Goal: Transaction & Acquisition: Book appointment/travel/reservation

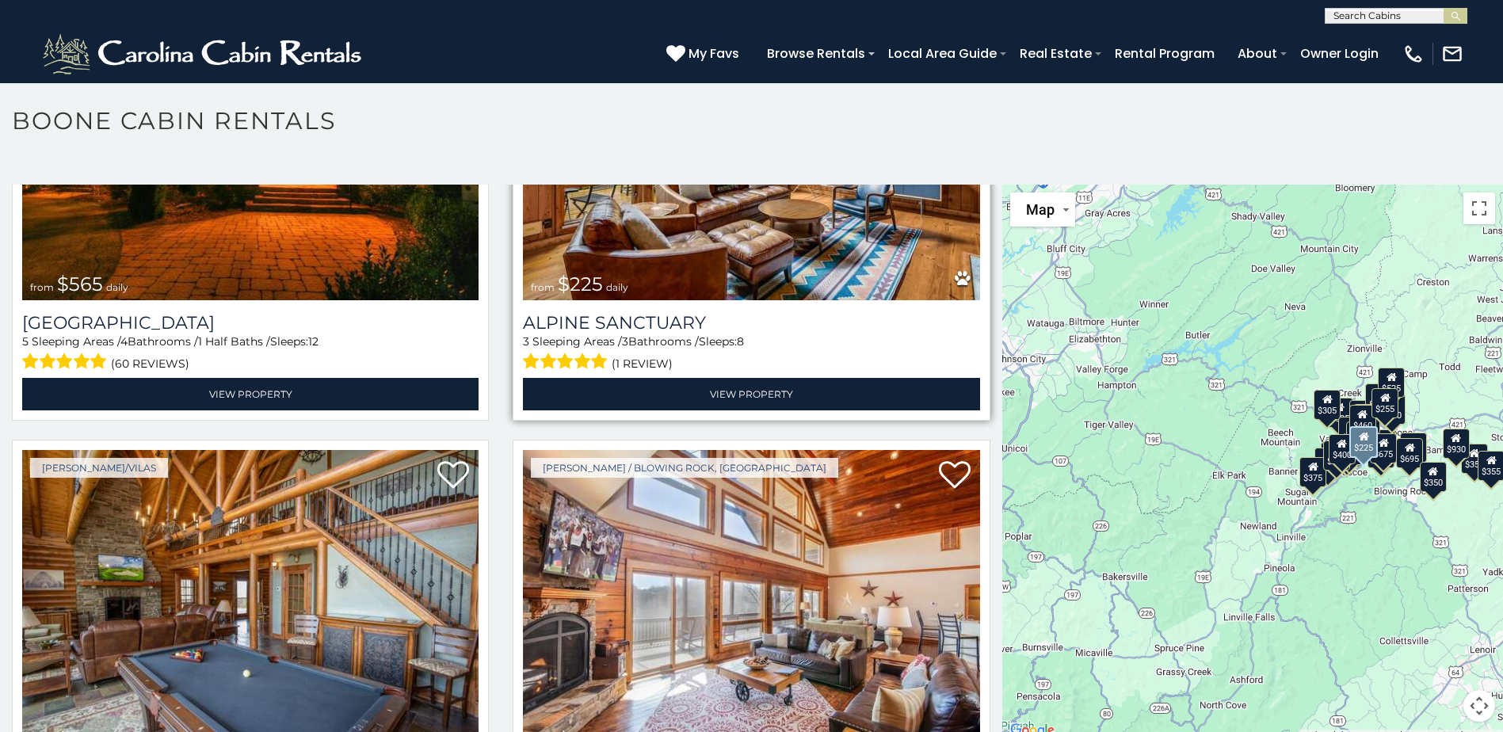
scroll to position [3697, 0]
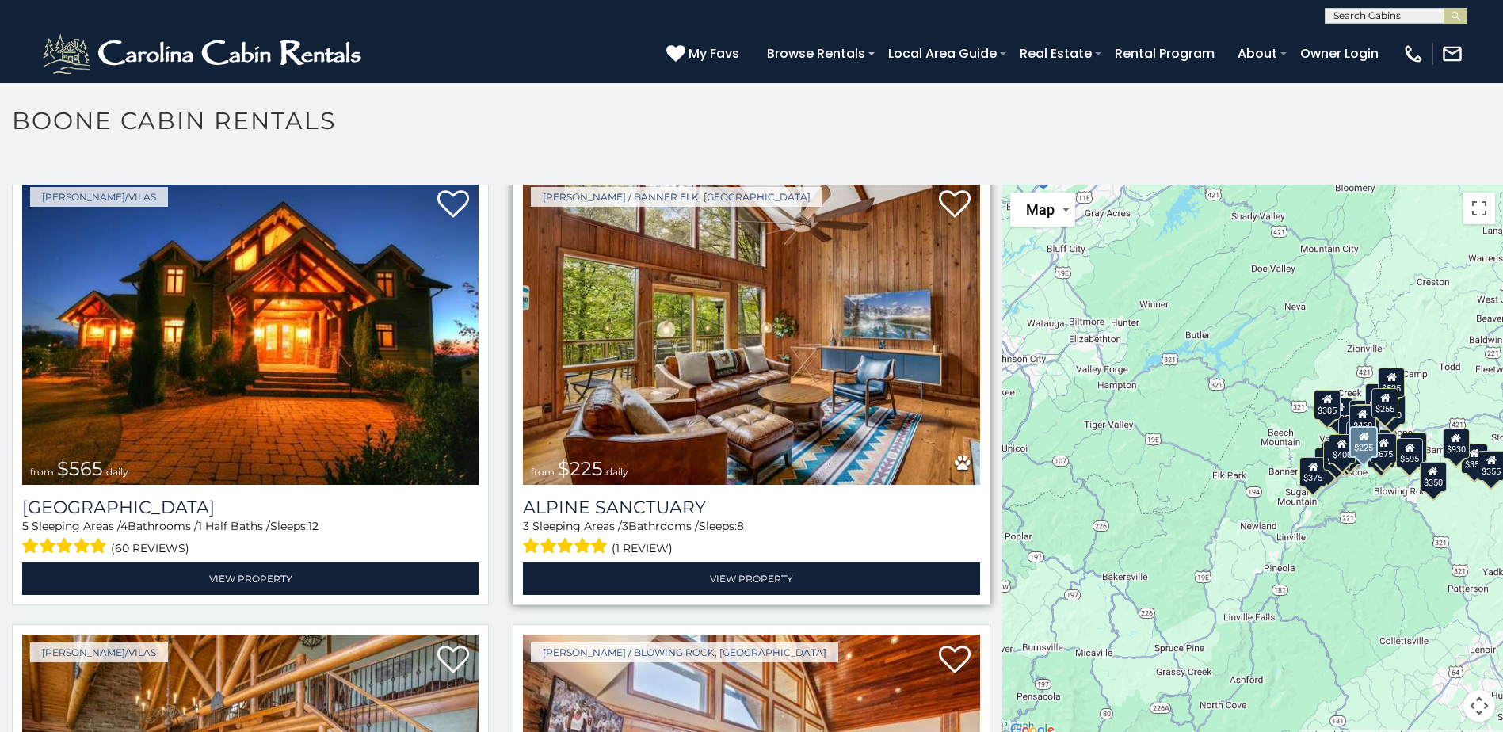
click at [694, 377] on img at bounding box center [751, 332] width 456 height 306
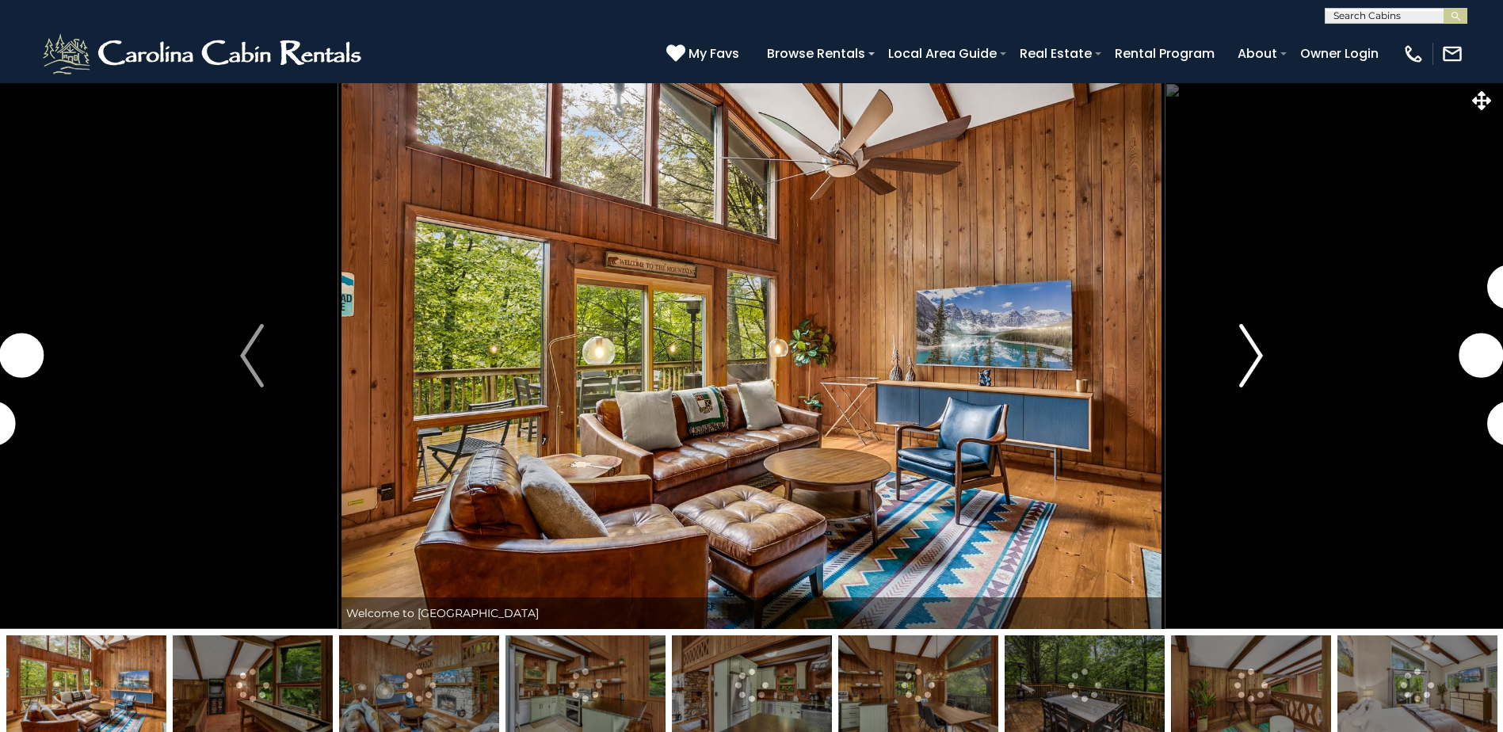
click at [1252, 357] on img "Next" at bounding box center [1251, 355] width 24 height 63
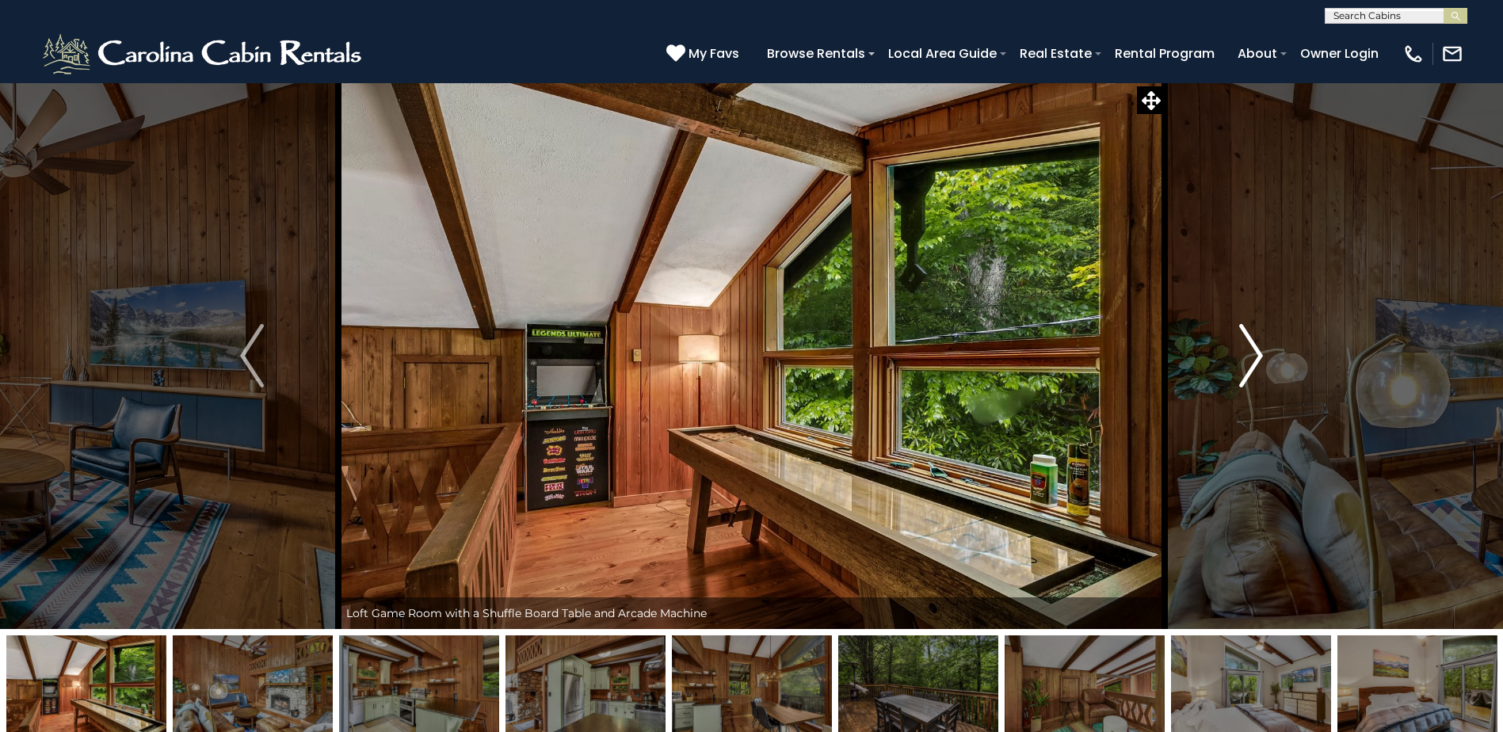
click at [1256, 361] on img "Next" at bounding box center [1251, 355] width 24 height 63
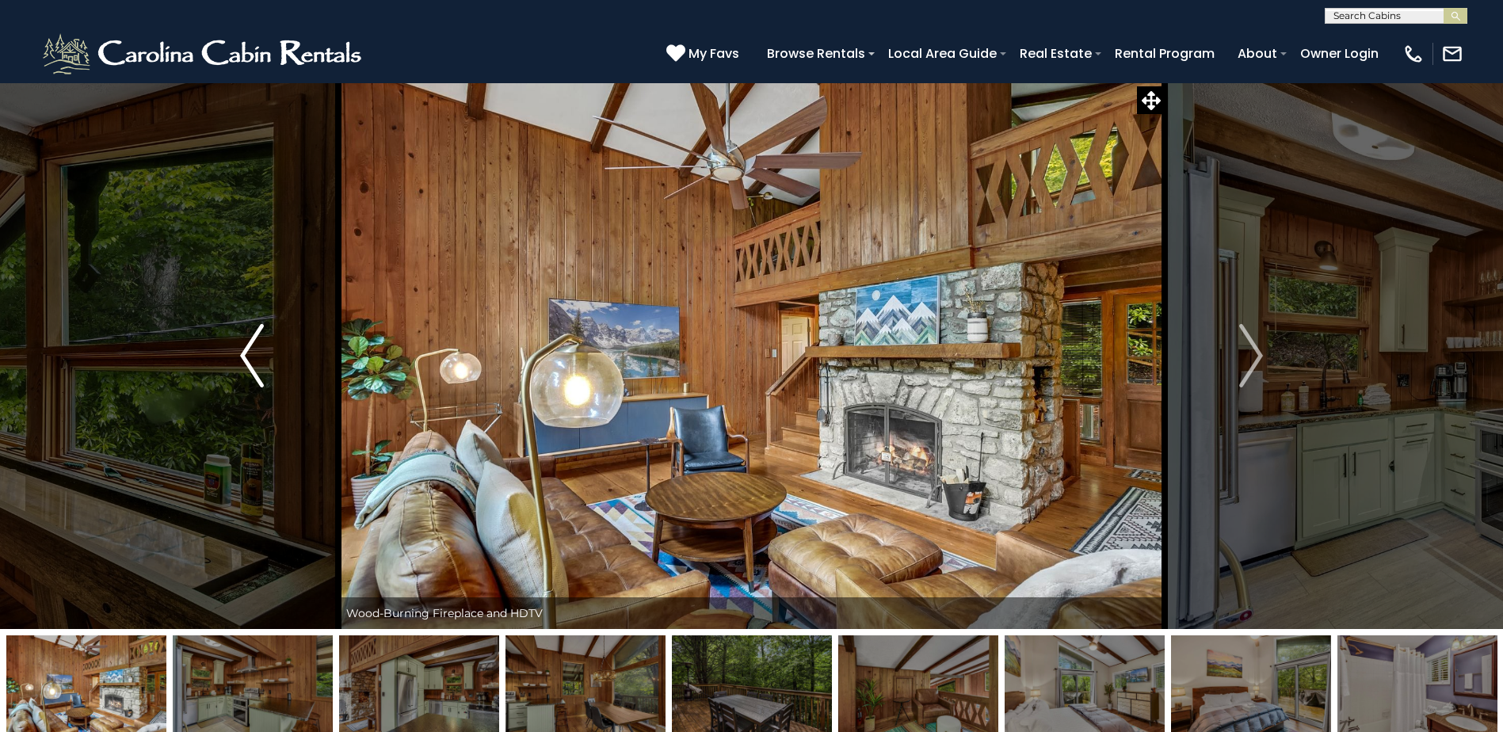
click at [248, 361] on img "Previous" at bounding box center [252, 355] width 24 height 63
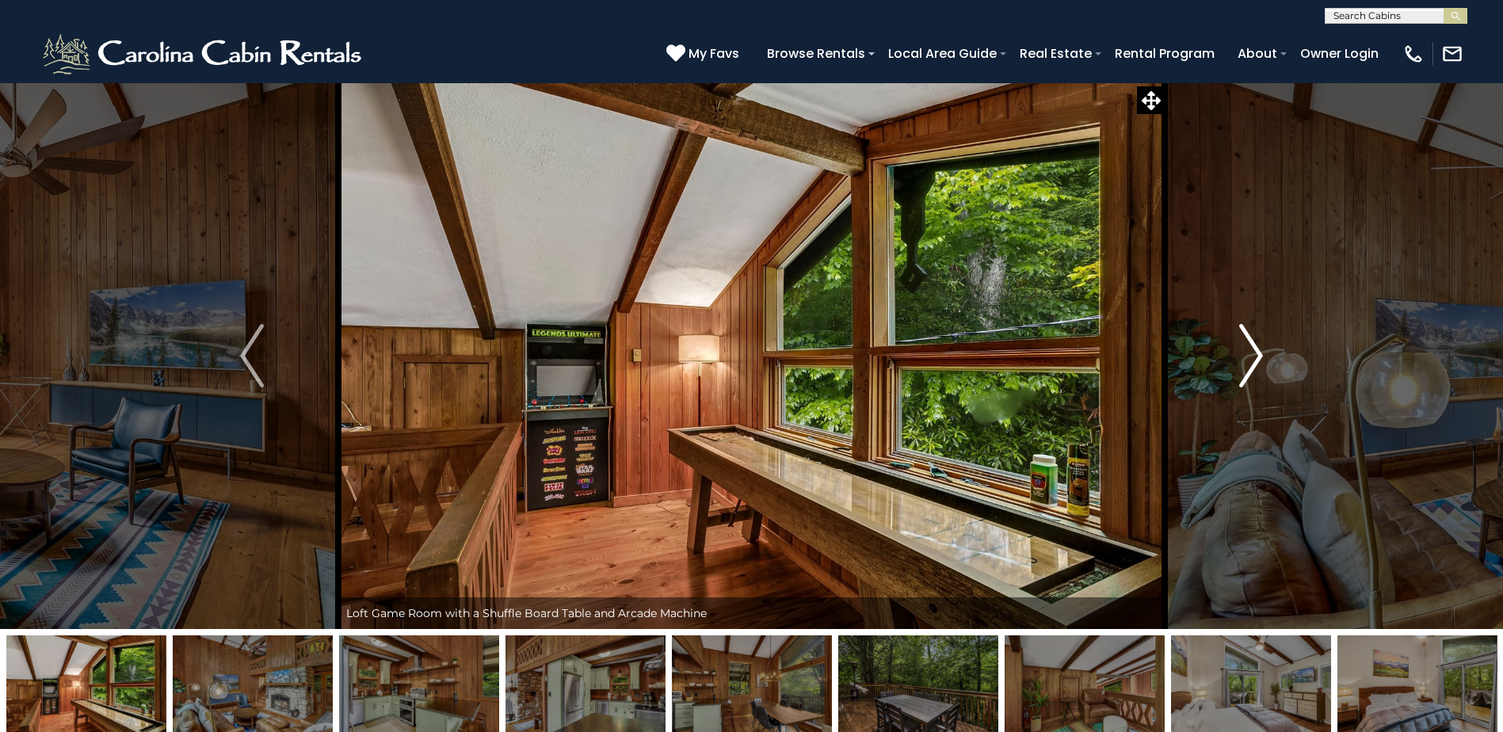
click at [1267, 366] on button "Next" at bounding box center [1250, 355] width 173 height 547
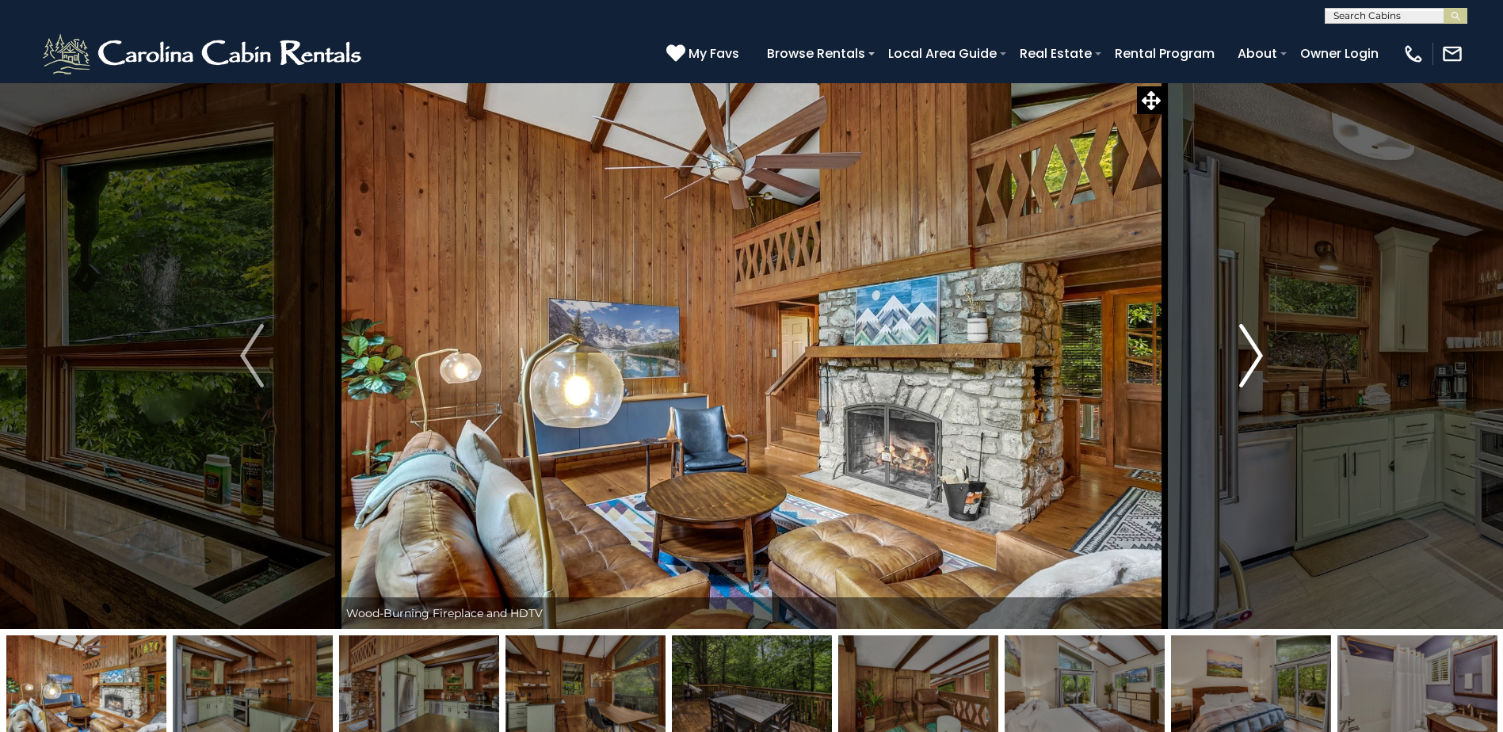
click at [1267, 366] on button "Next" at bounding box center [1250, 355] width 173 height 547
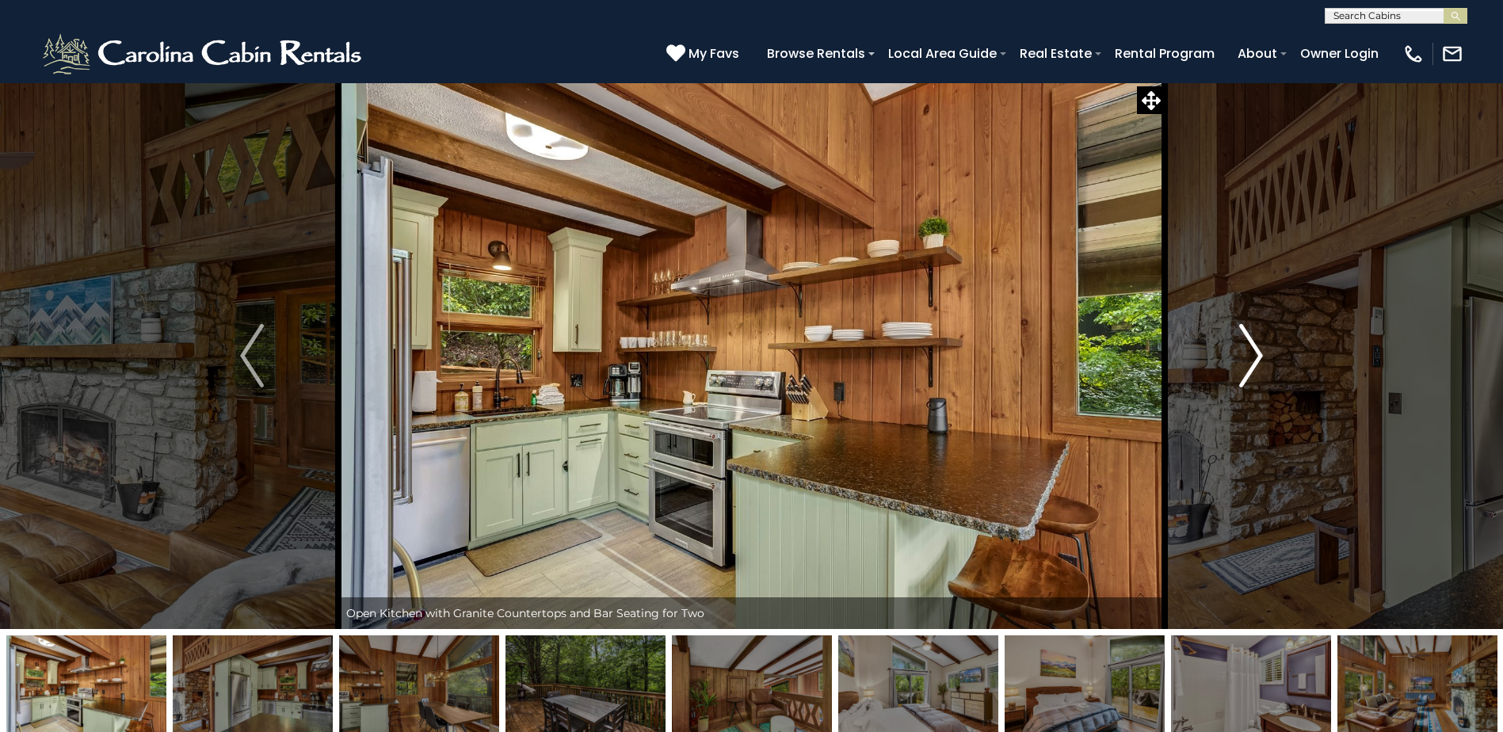
click at [1267, 366] on button "Next" at bounding box center [1250, 355] width 173 height 547
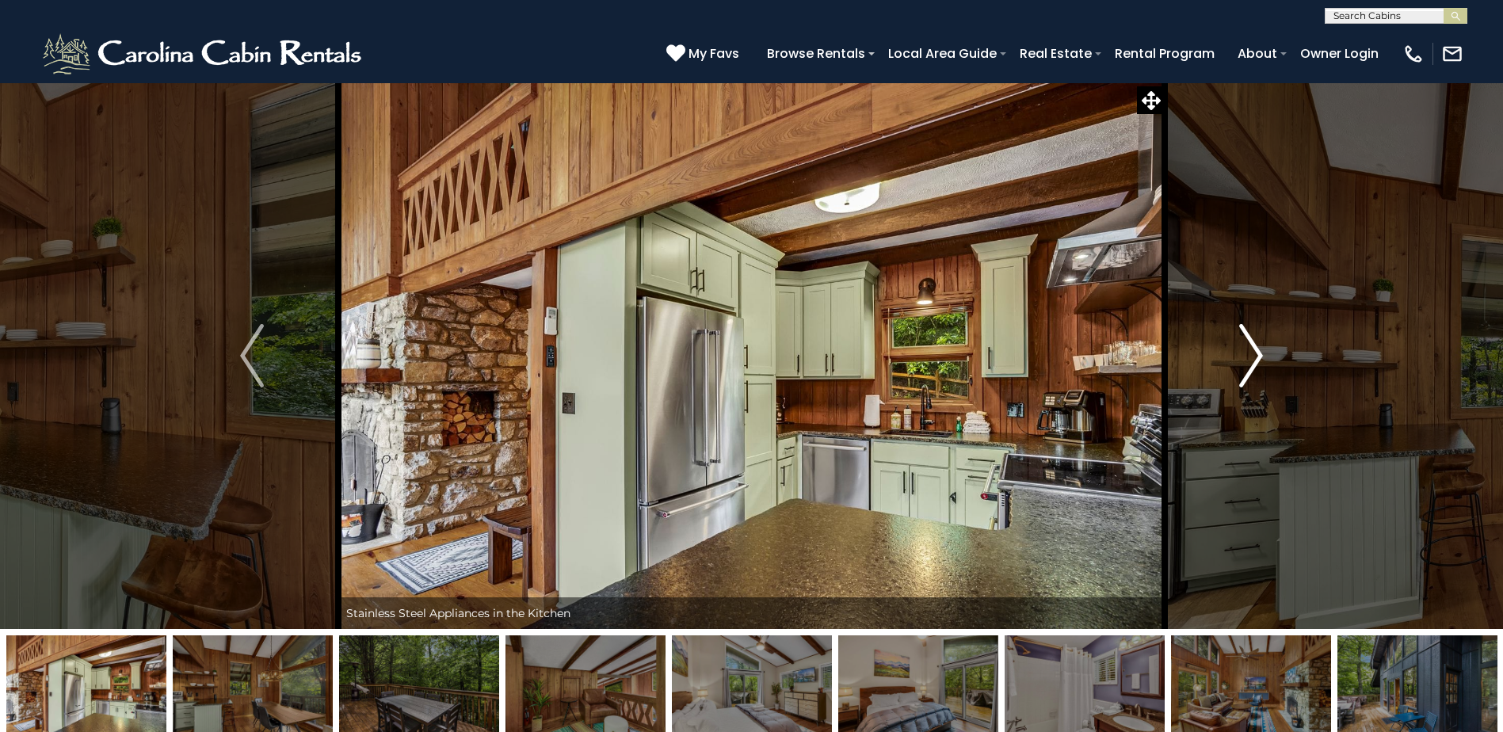
click at [1267, 366] on button "Next" at bounding box center [1250, 355] width 173 height 547
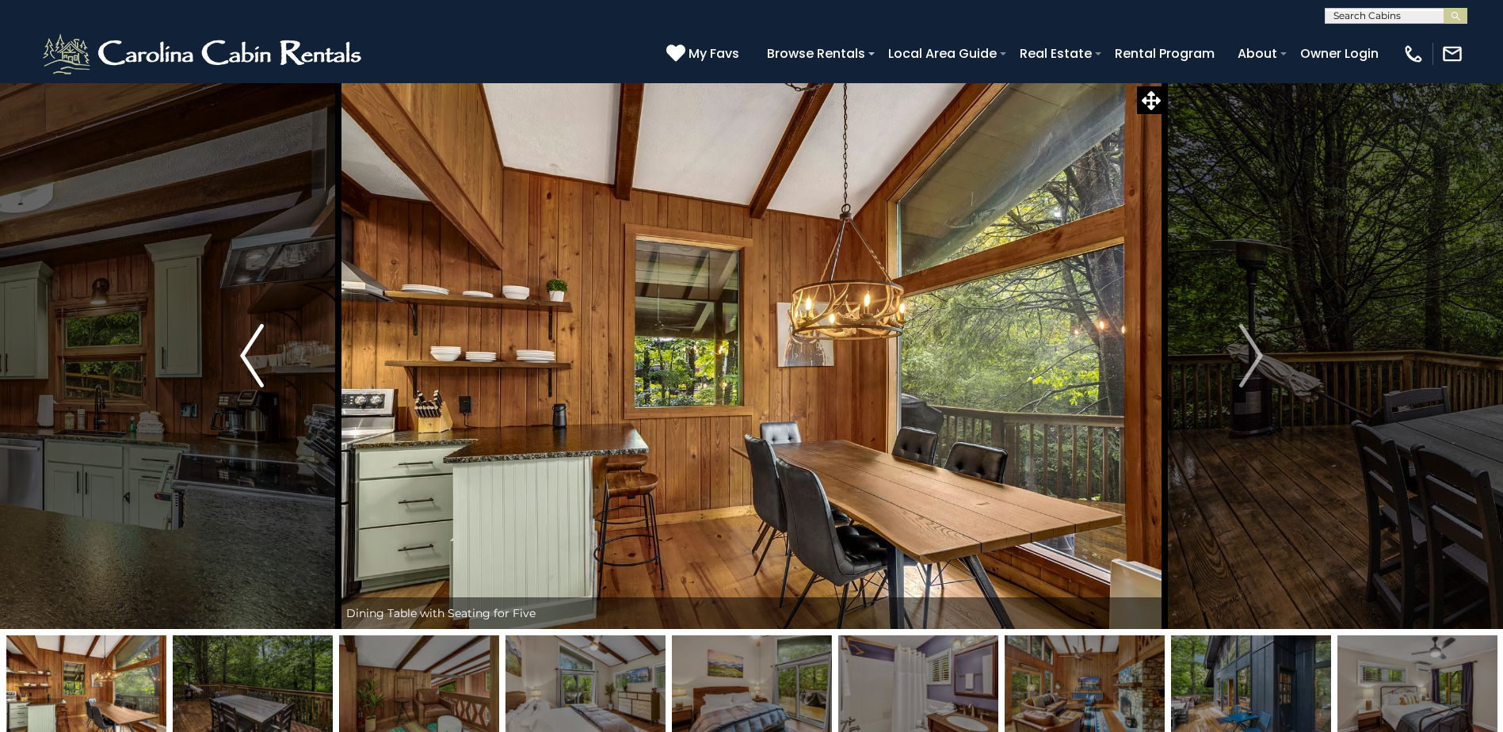
click at [246, 365] on img "Previous" at bounding box center [252, 355] width 24 height 63
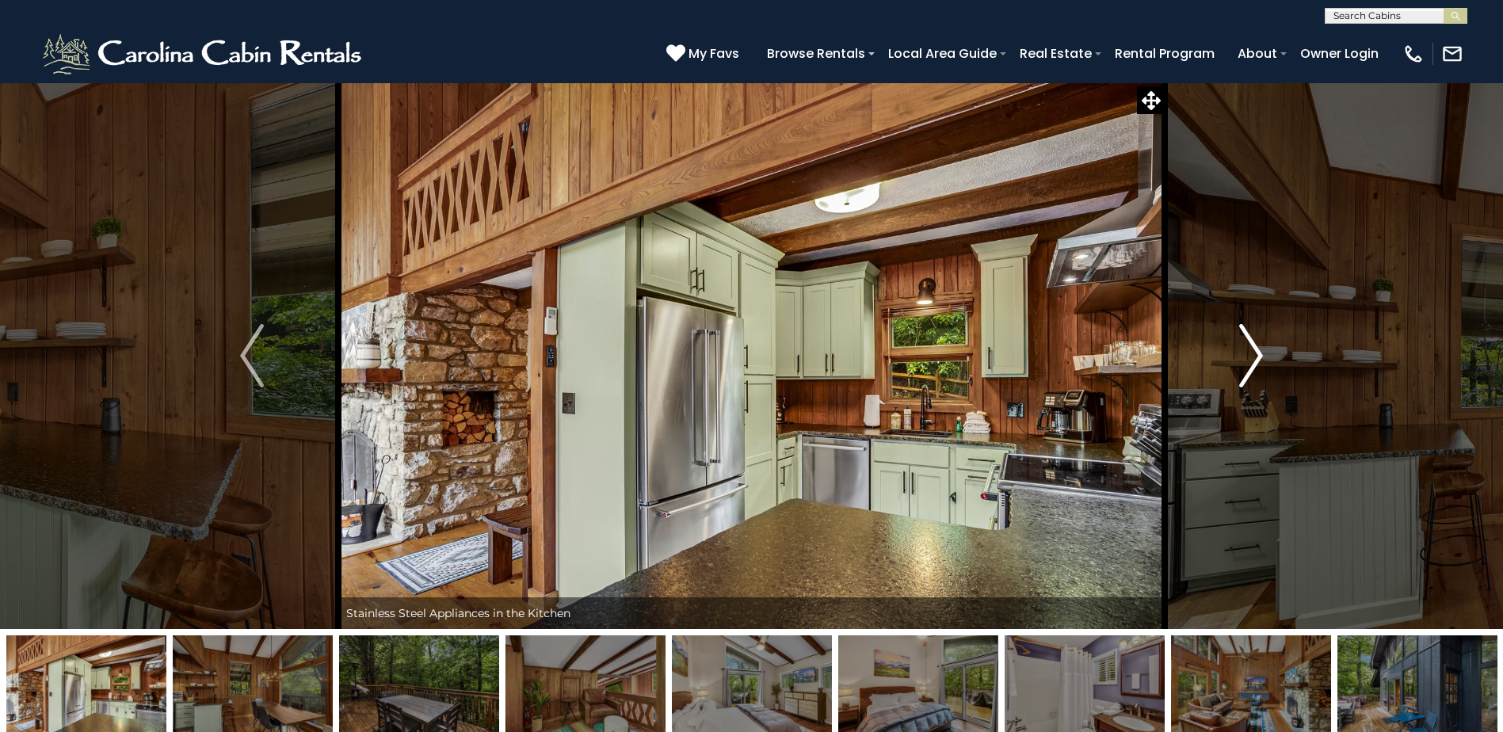
click at [1253, 345] on img "Next" at bounding box center [1251, 355] width 24 height 63
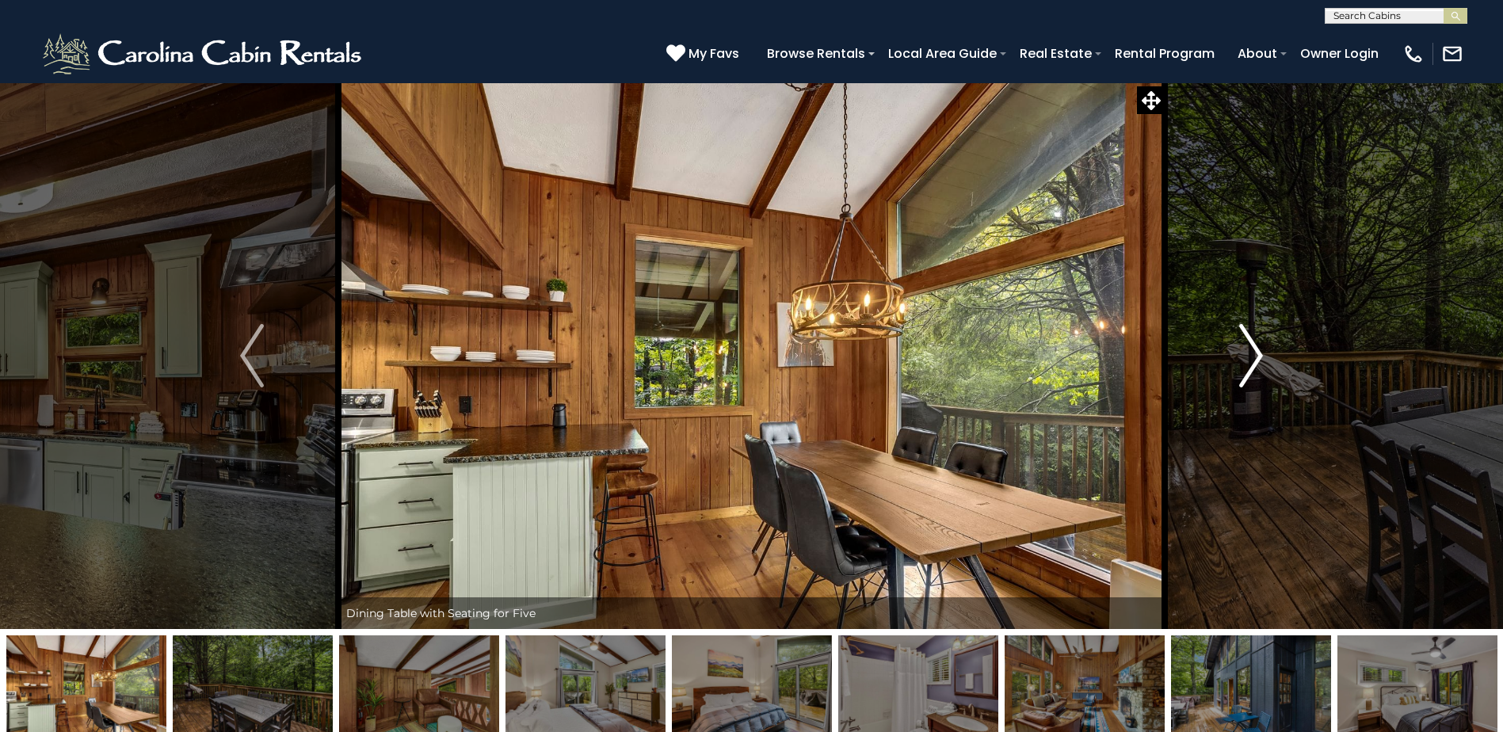
click at [1253, 345] on img "Next" at bounding box center [1251, 355] width 24 height 63
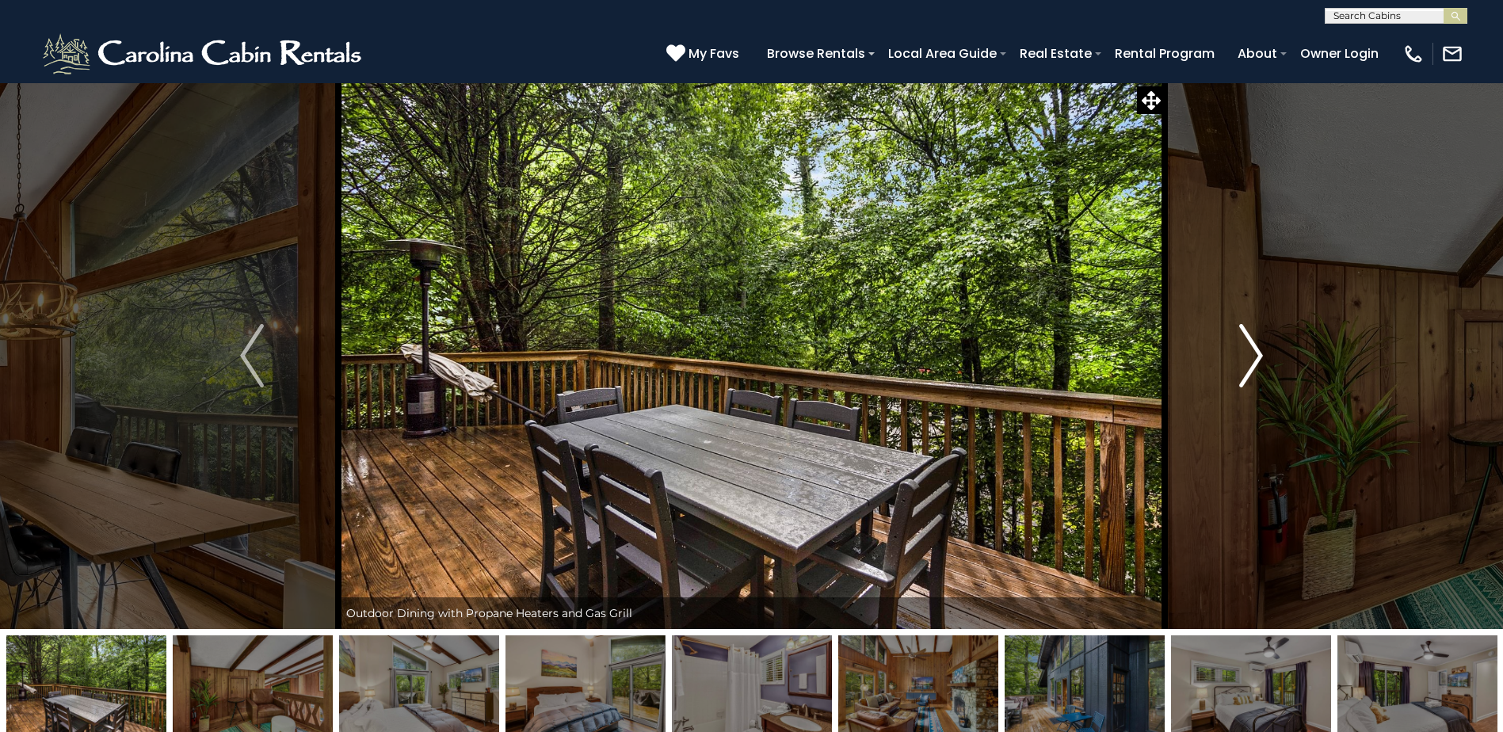
click at [1253, 345] on img "Next" at bounding box center [1251, 355] width 24 height 63
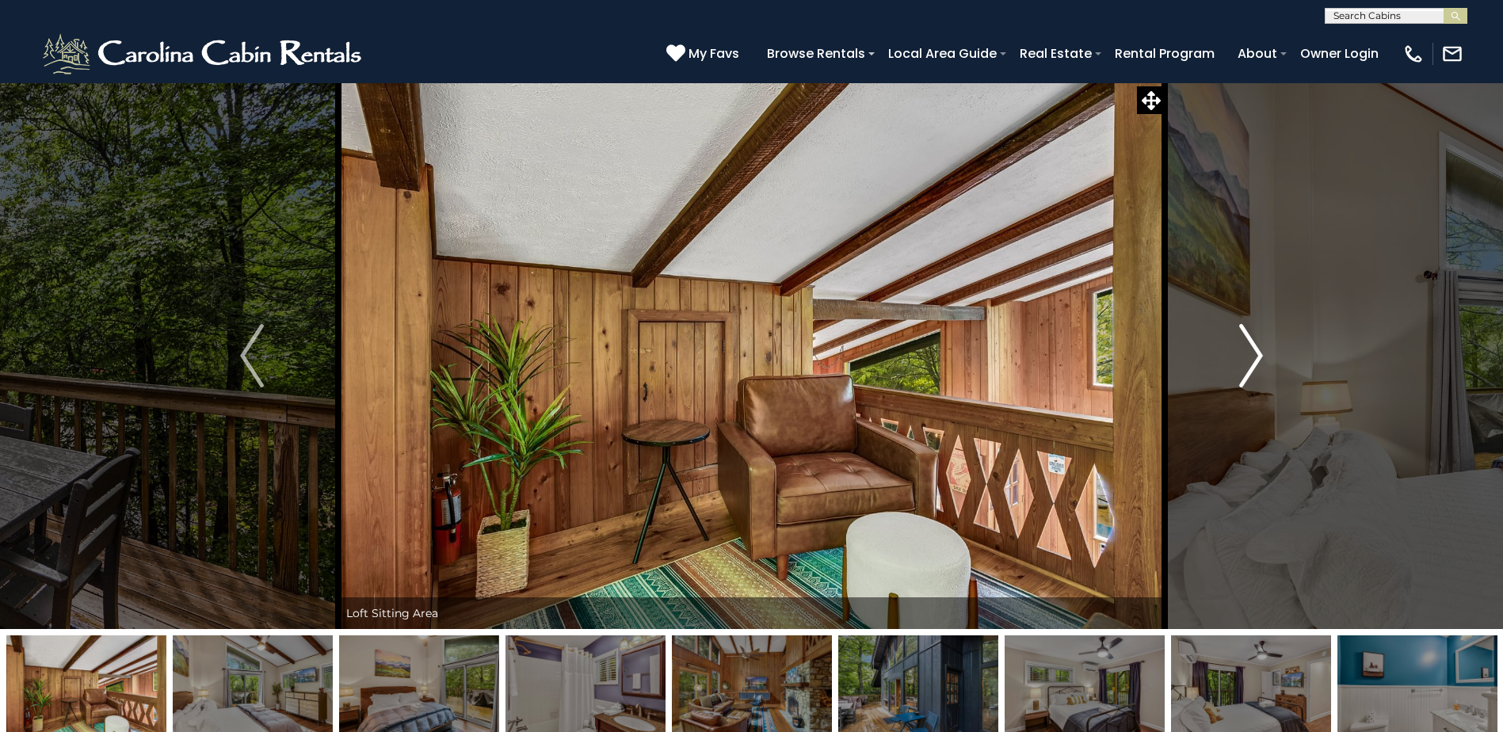
click at [1253, 345] on img "Next" at bounding box center [1251, 355] width 24 height 63
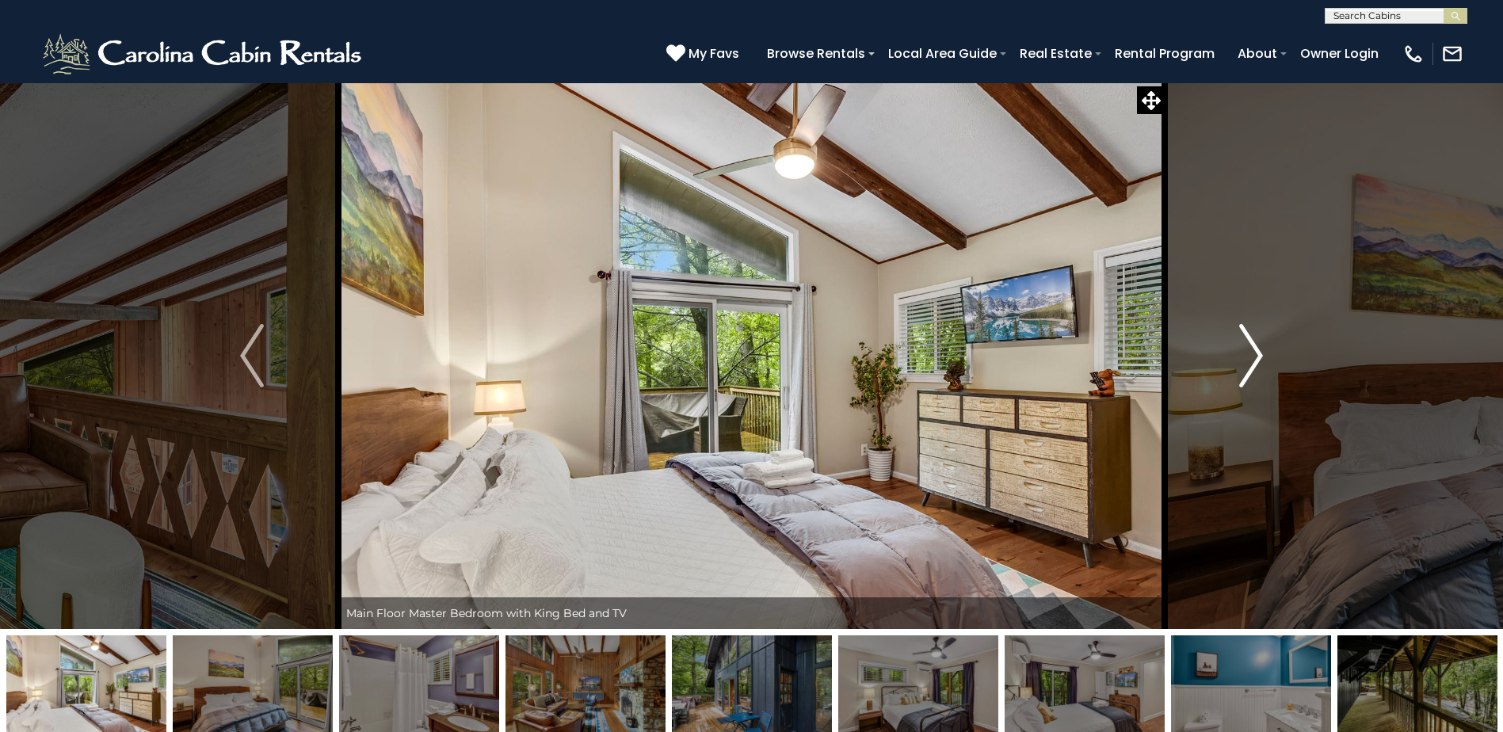
click at [1253, 345] on img "Next" at bounding box center [1251, 355] width 24 height 63
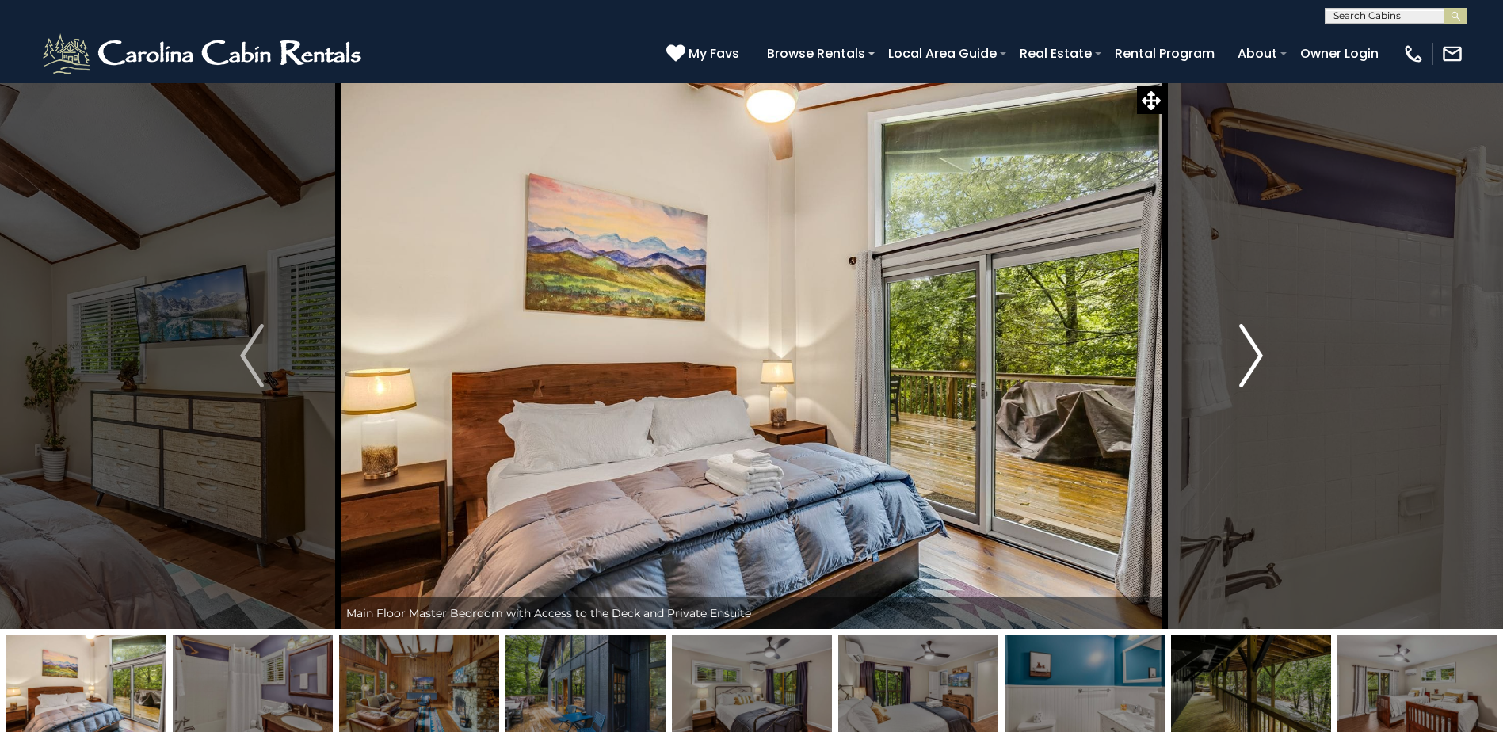
click at [1253, 345] on img "Next" at bounding box center [1251, 355] width 24 height 63
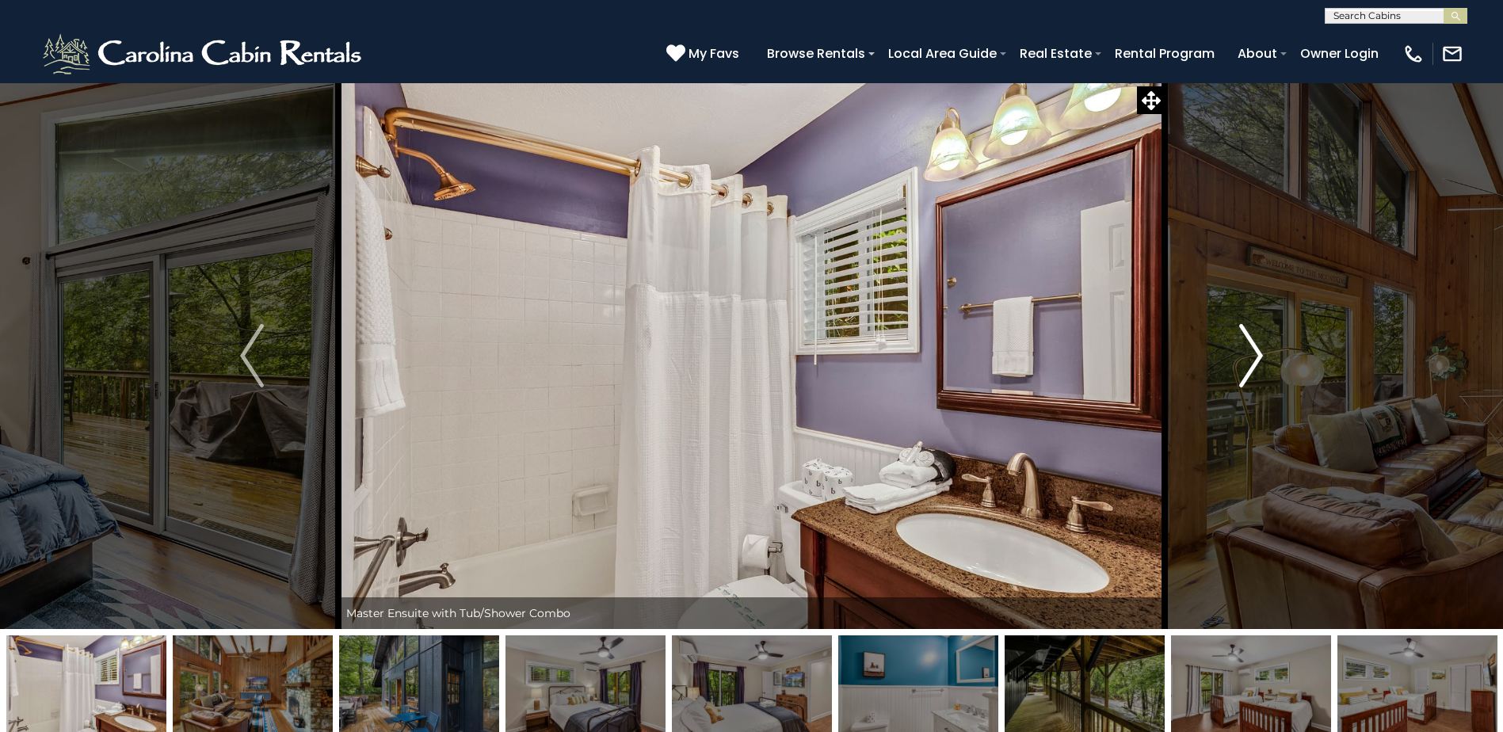
click at [1253, 345] on img "Next" at bounding box center [1251, 355] width 24 height 63
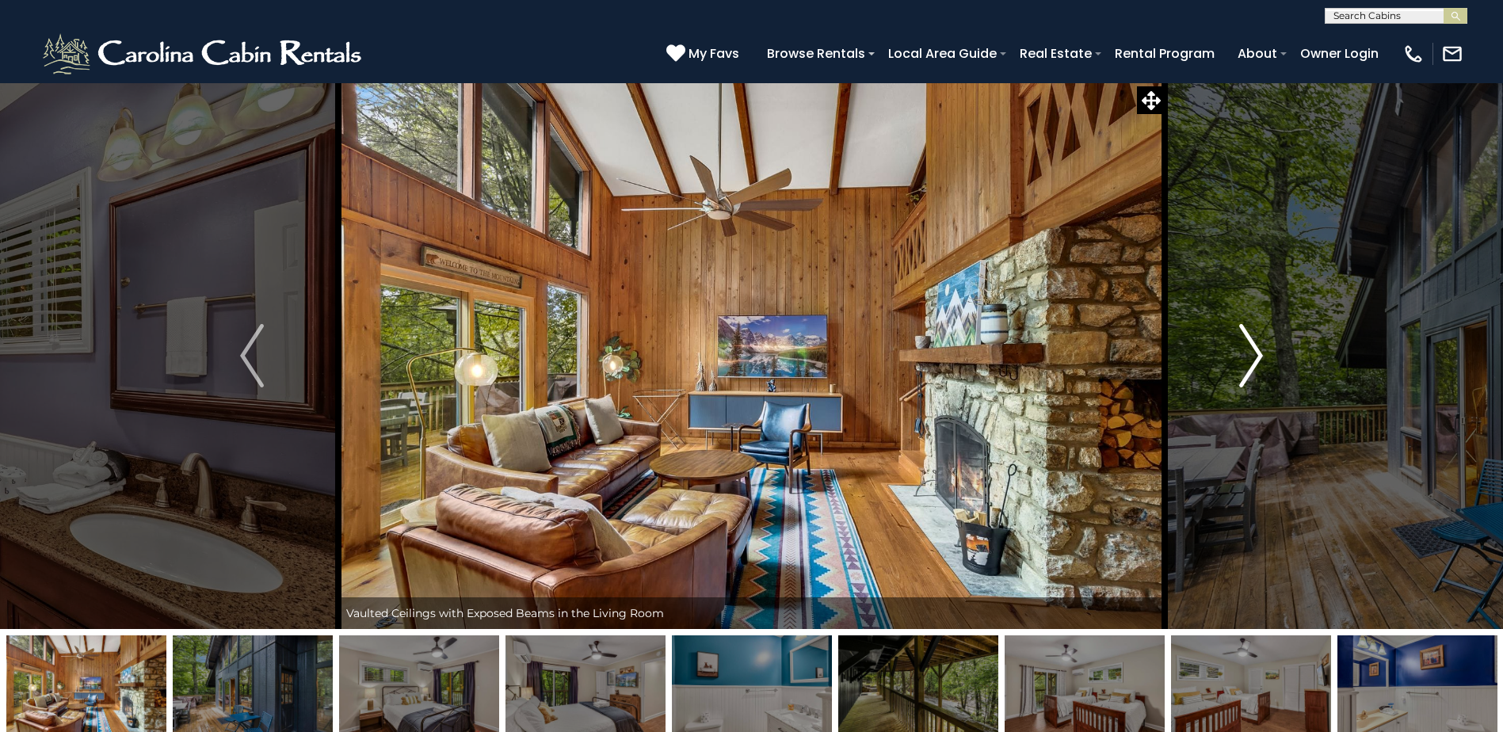
click at [1229, 349] on button "Next" at bounding box center [1250, 355] width 173 height 547
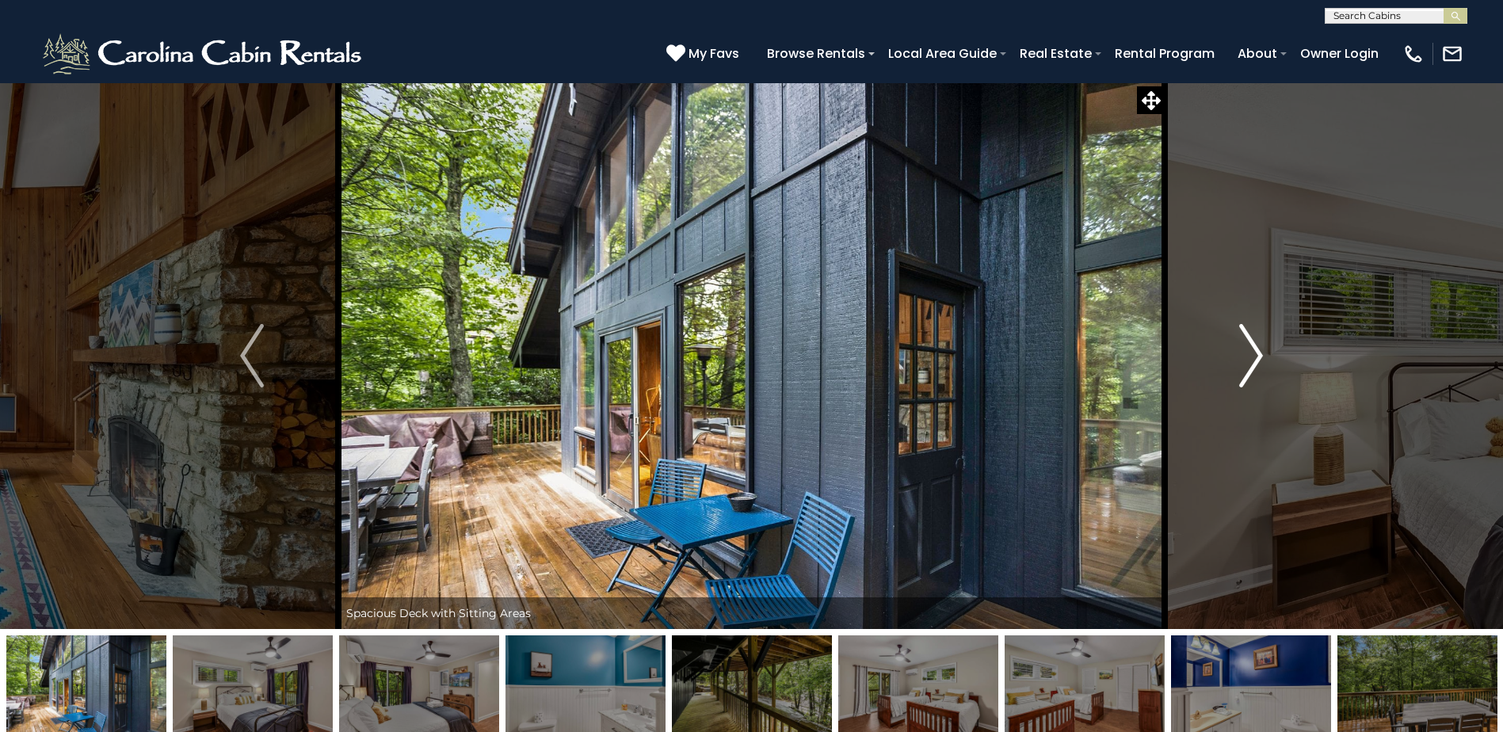
click at [1229, 349] on button "Next" at bounding box center [1250, 355] width 173 height 547
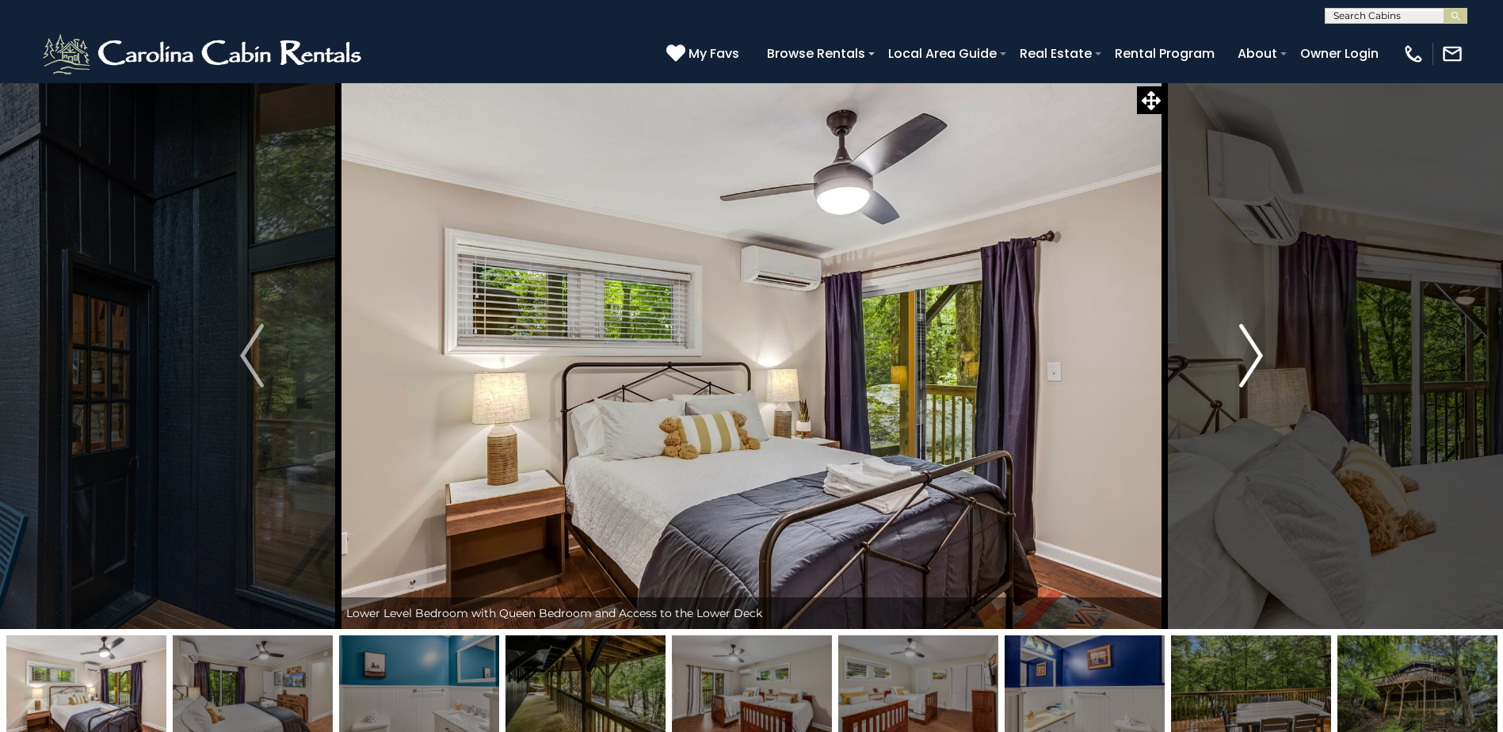
click at [1229, 349] on button "Next" at bounding box center [1250, 355] width 173 height 547
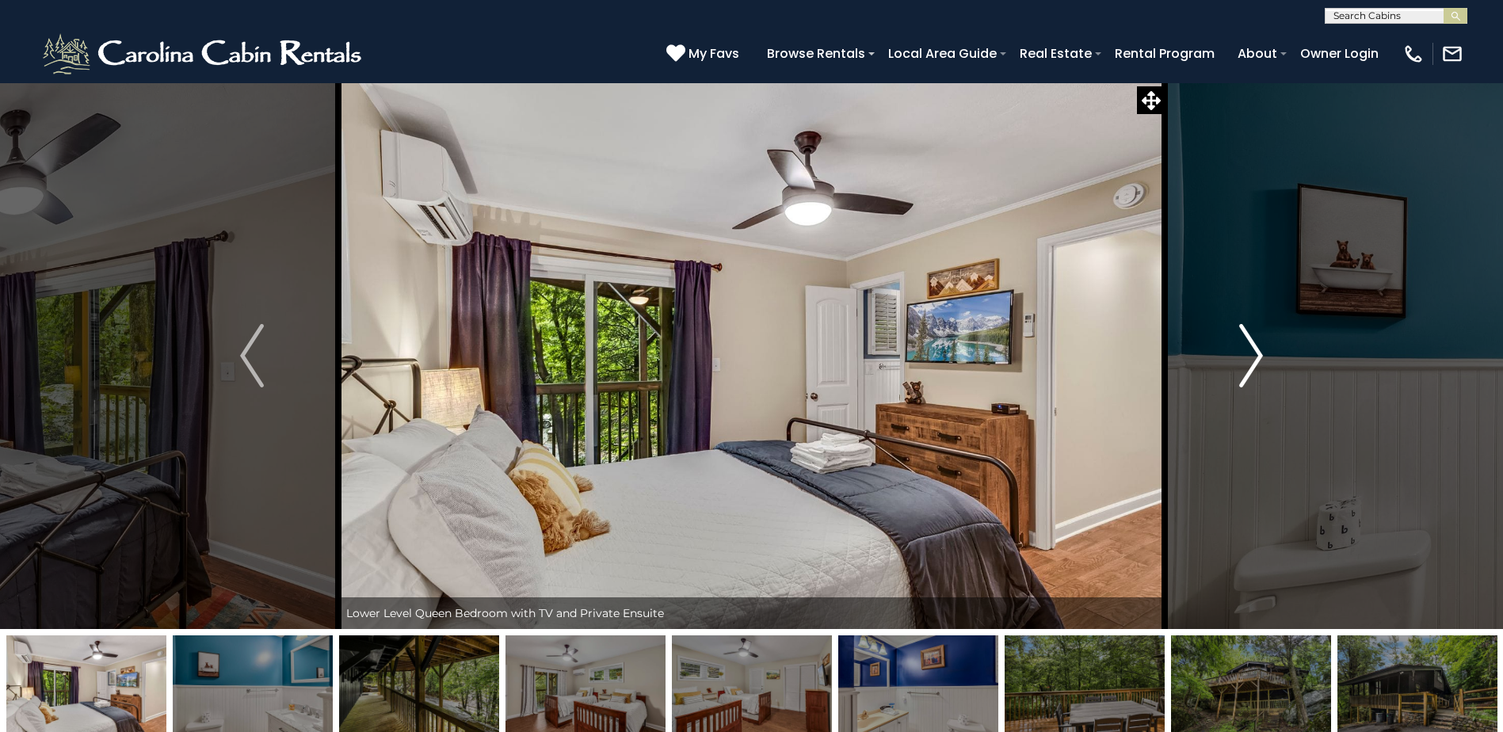
click at [1228, 349] on button "Next" at bounding box center [1250, 355] width 173 height 547
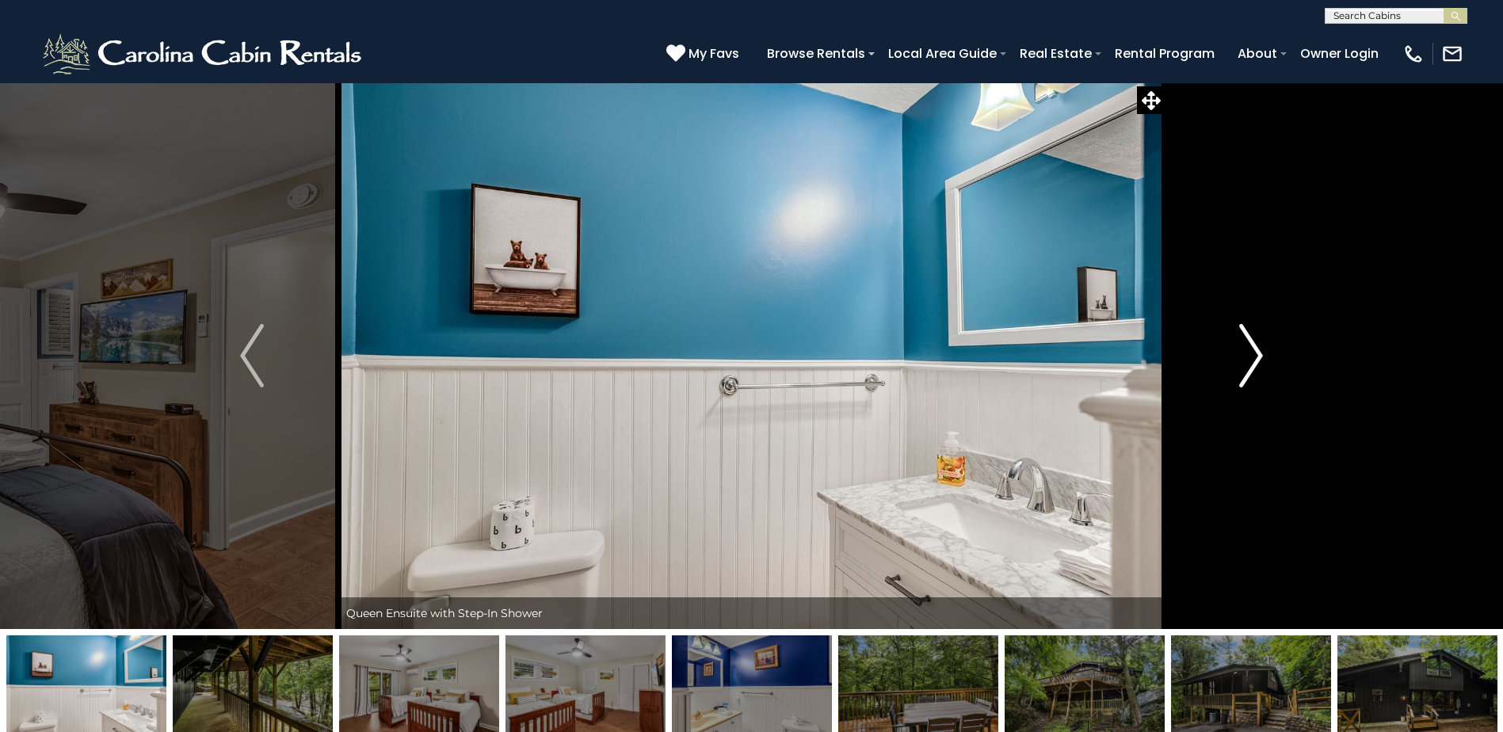
click at [1228, 349] on button "Next" at bounding box center [1250, 355] width 173 height 547
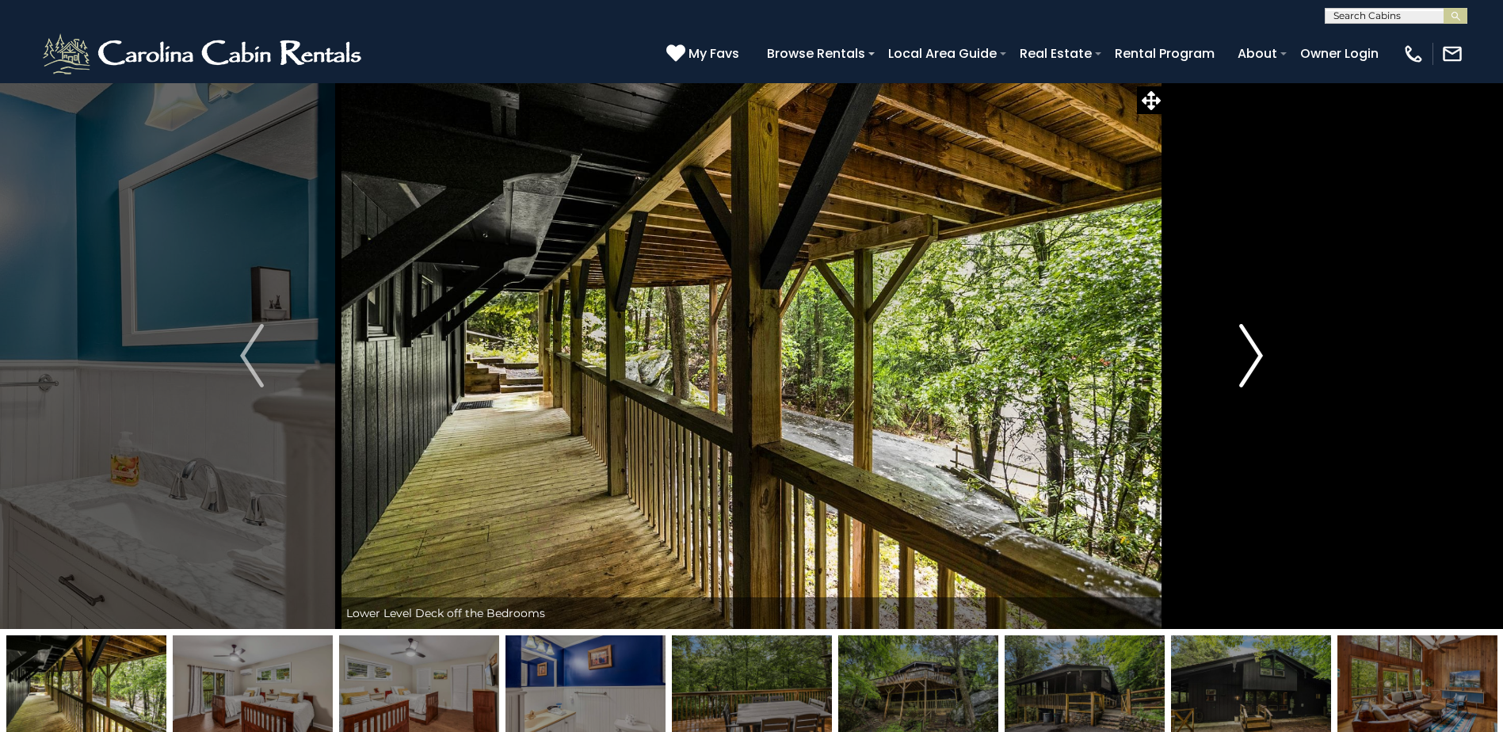
click at [1228, 349] on button "Next" at bounding box center [1250, 355] width 173 height 547
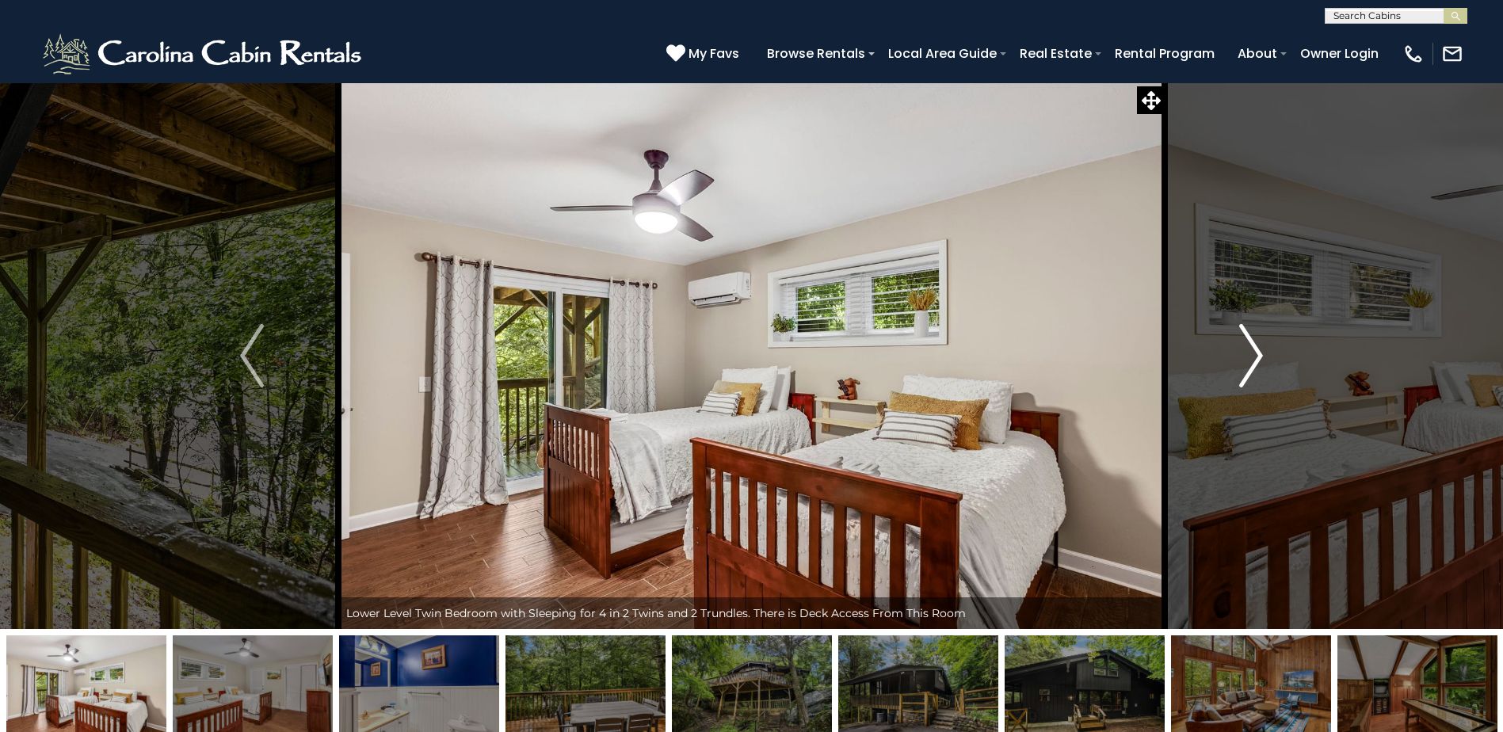
click at [1228, 349] on button "Next" at bounding box center [1250, 355] width 173 height 547
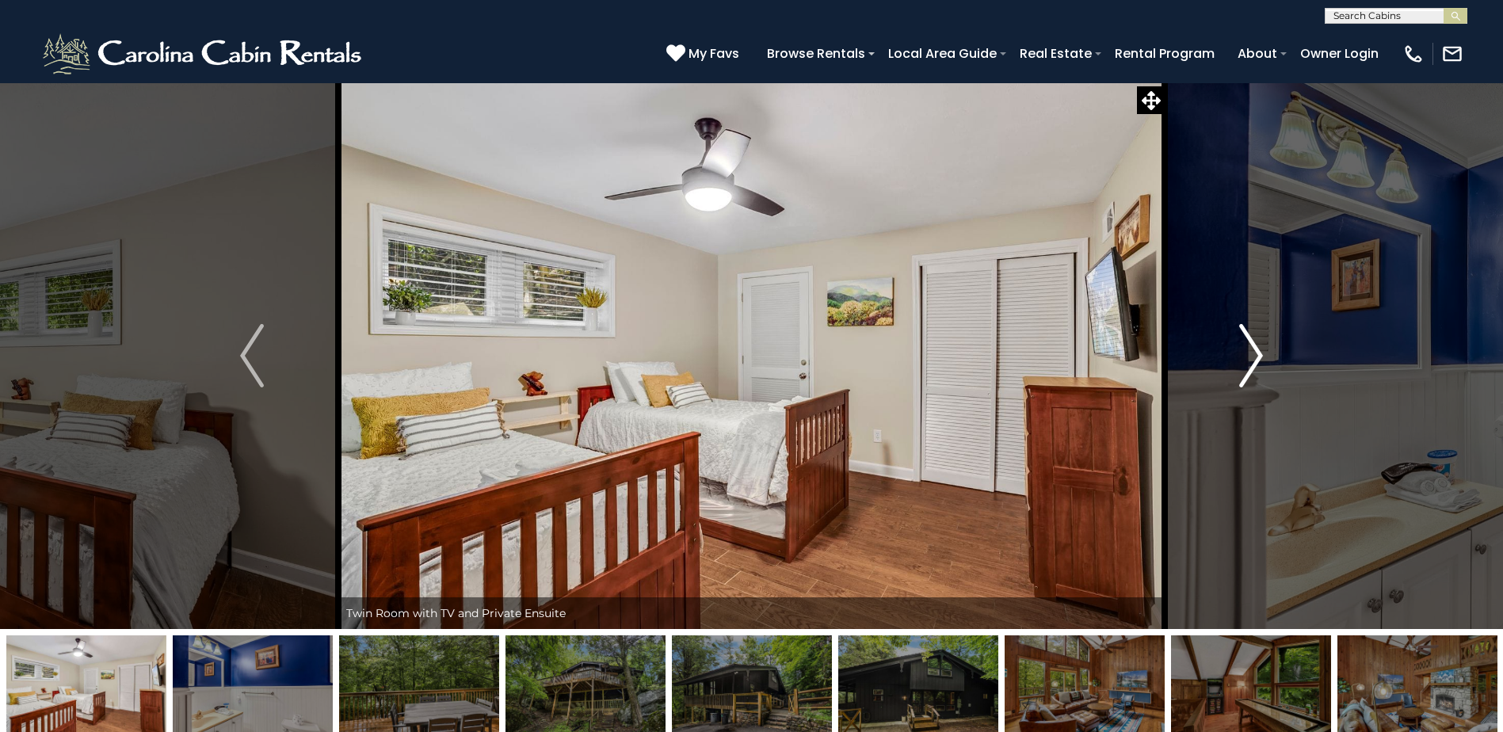
click at [1228, 349] on button "Next" at bounding box center [1250, 355] width 173 height 547
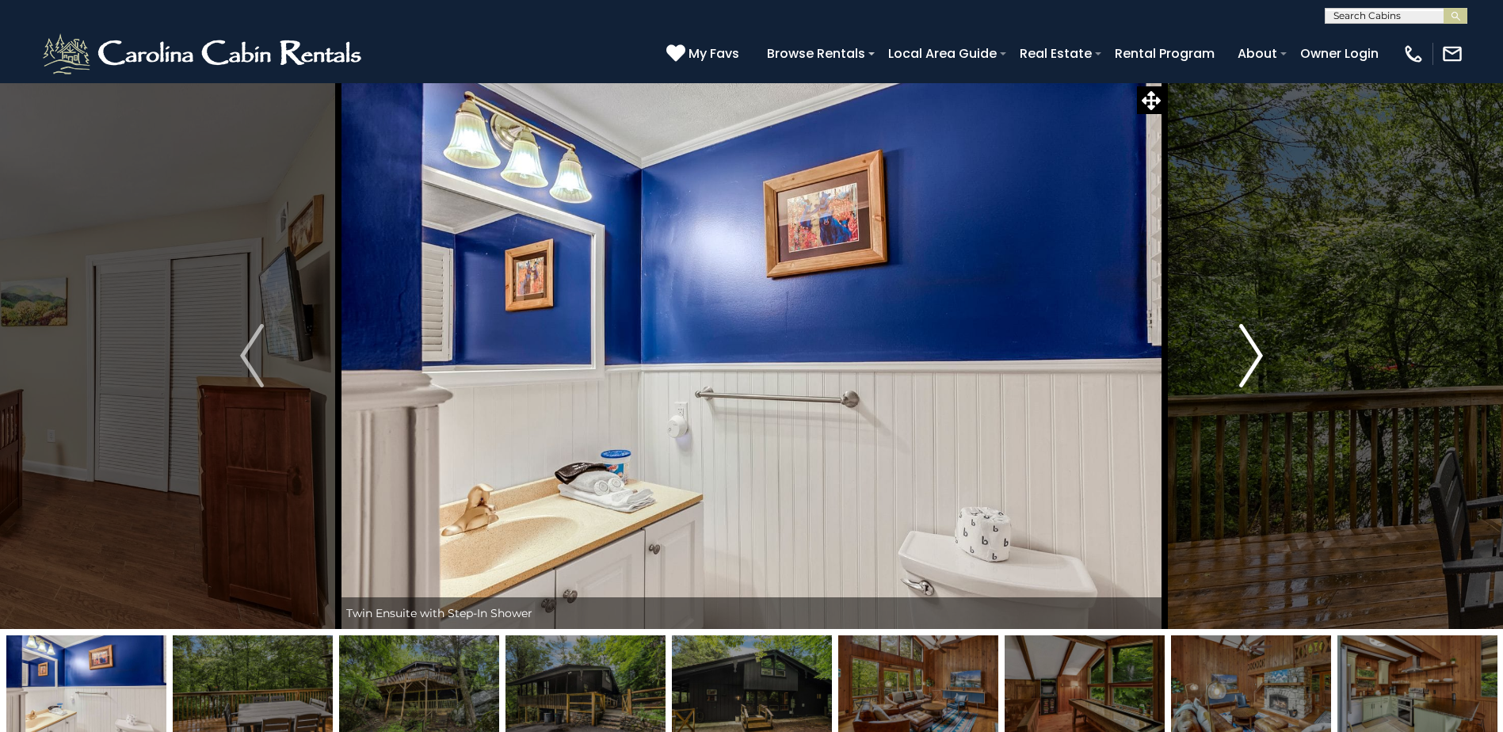
click at [1228, 349] on button "Next" at bounding box center [1250, 355] width 173 height 547
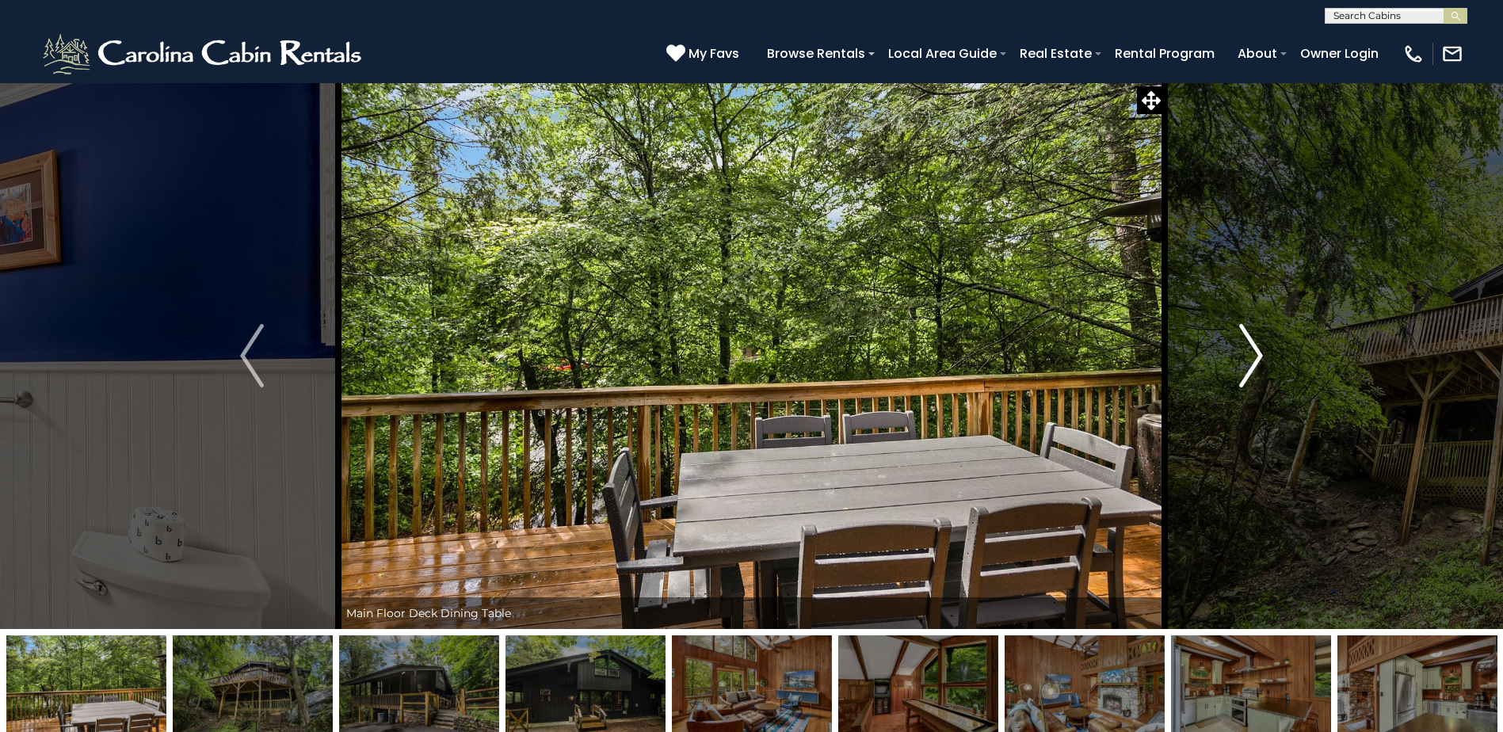
click at [1228, 349] on button "Next" at bounding box center [1250, 355] width 173 height 547
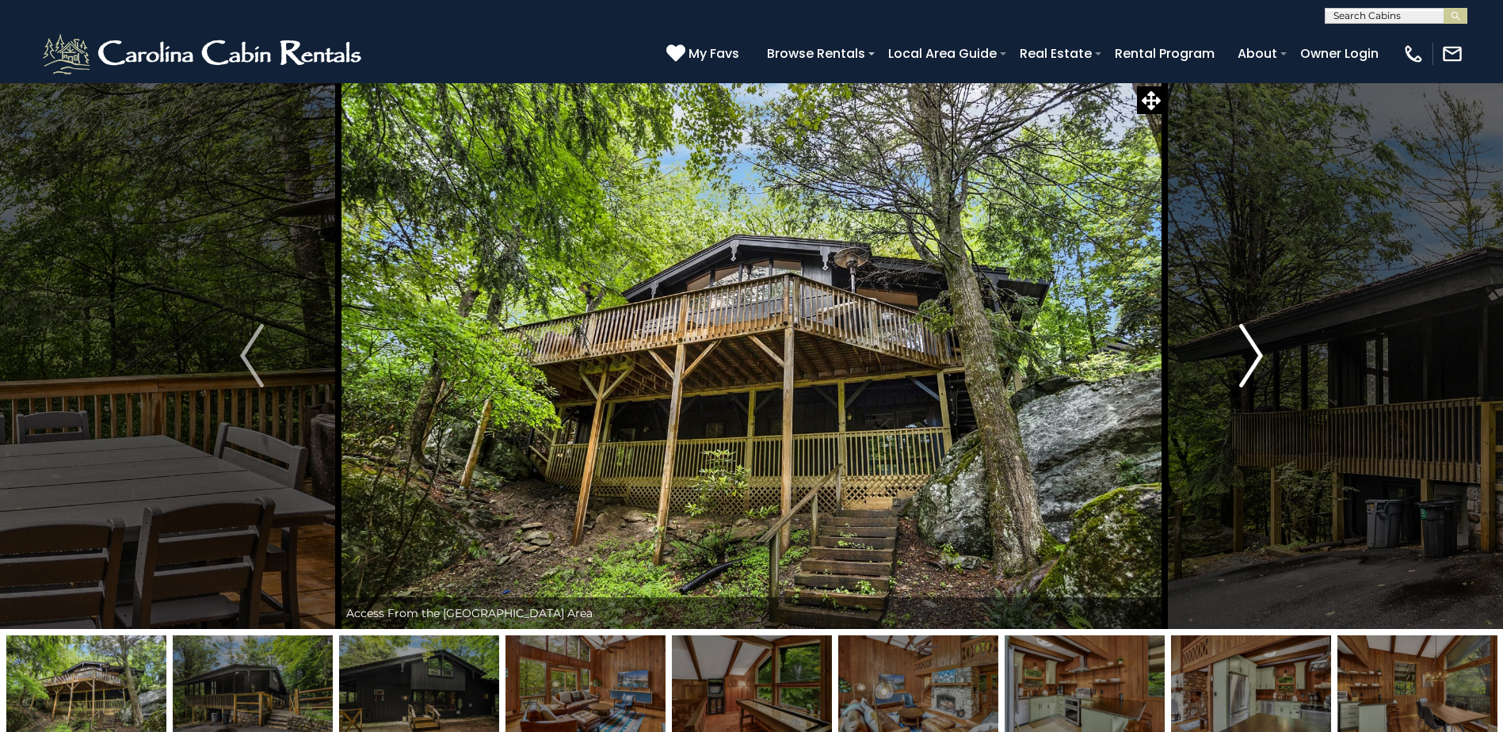
click at [1228, 349] on button "Next" at bounding box center [1250, 355] width 173 height 547
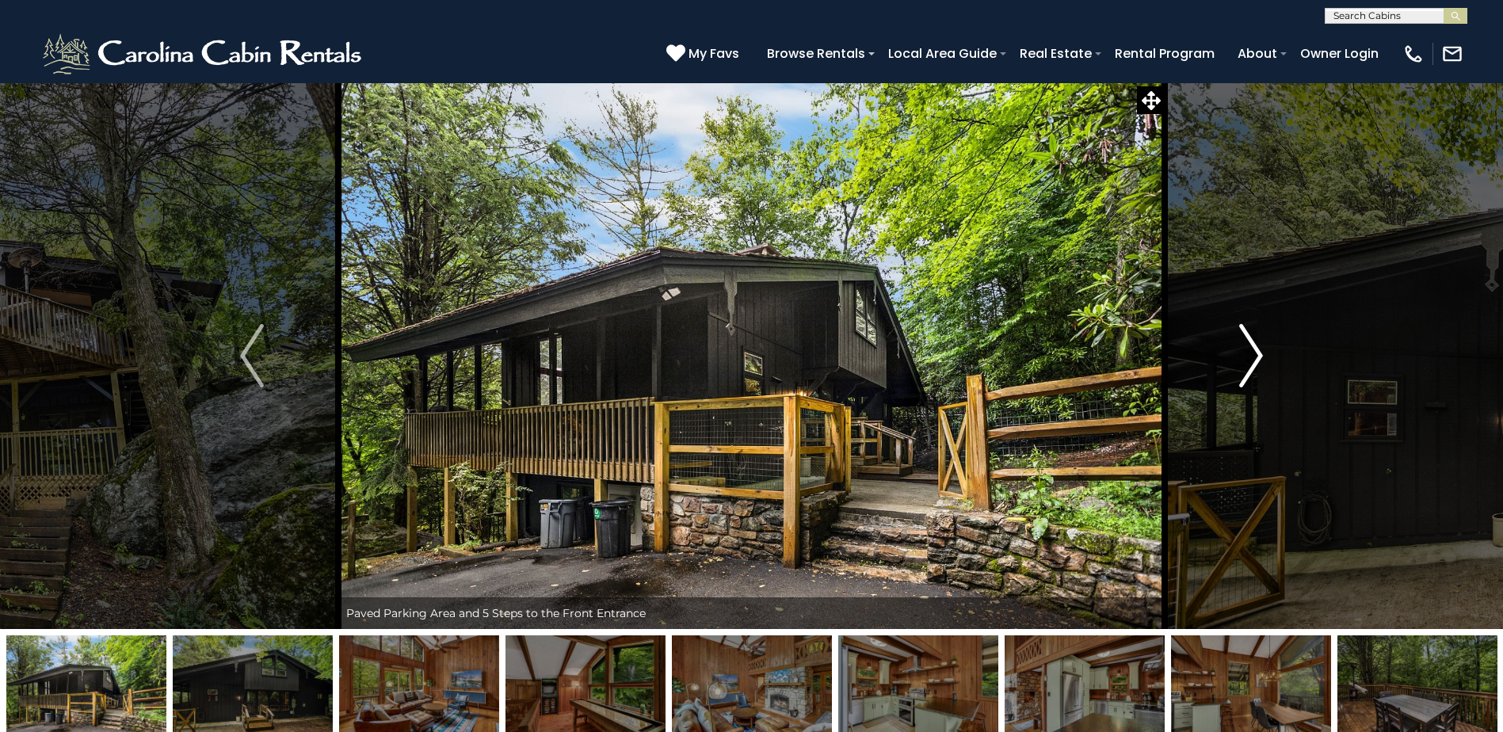
click at [1228, 349] on button "Next" at bounding box center [1250, 355] width 173 height 547
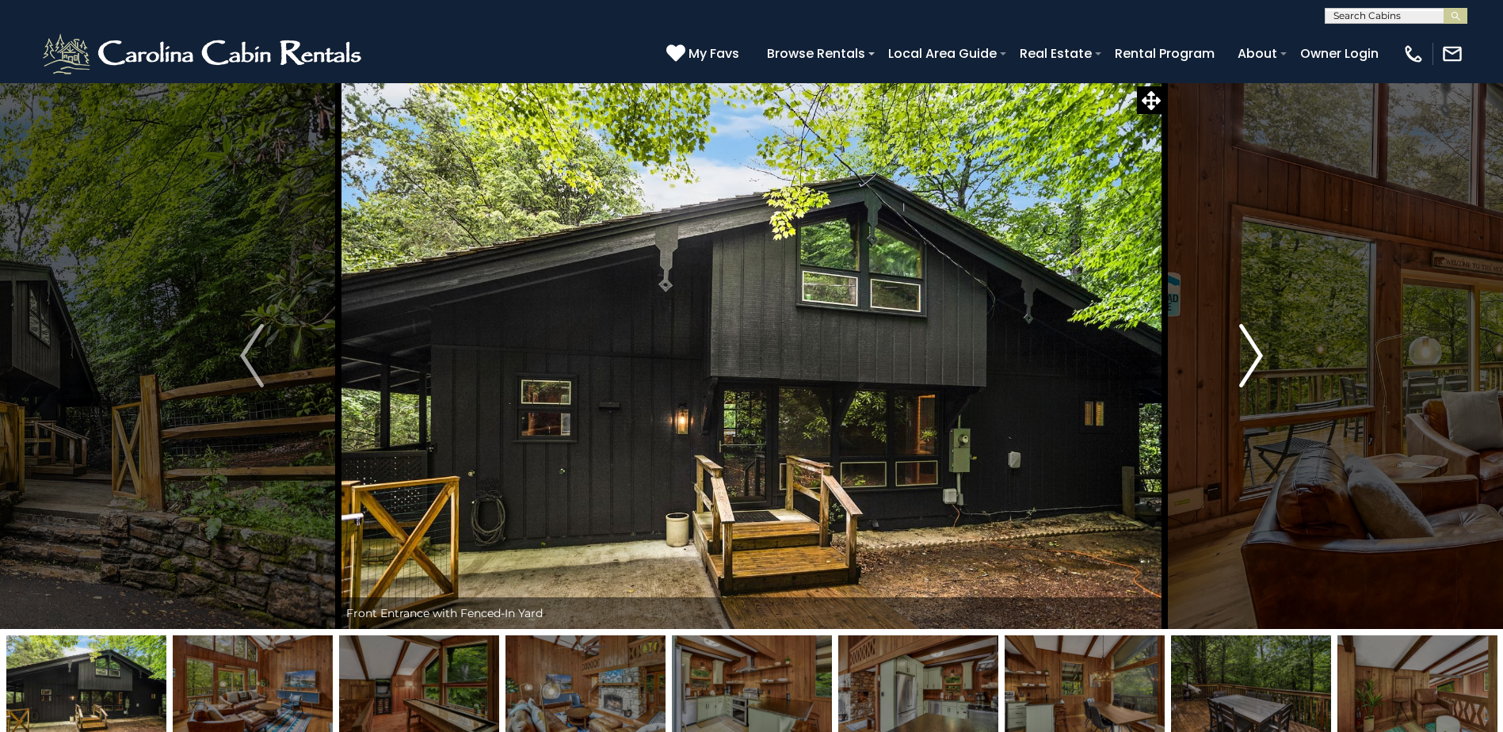
click at [1228, 349] on button "Next" at bounding box center [1250, 355] width 173 height 547
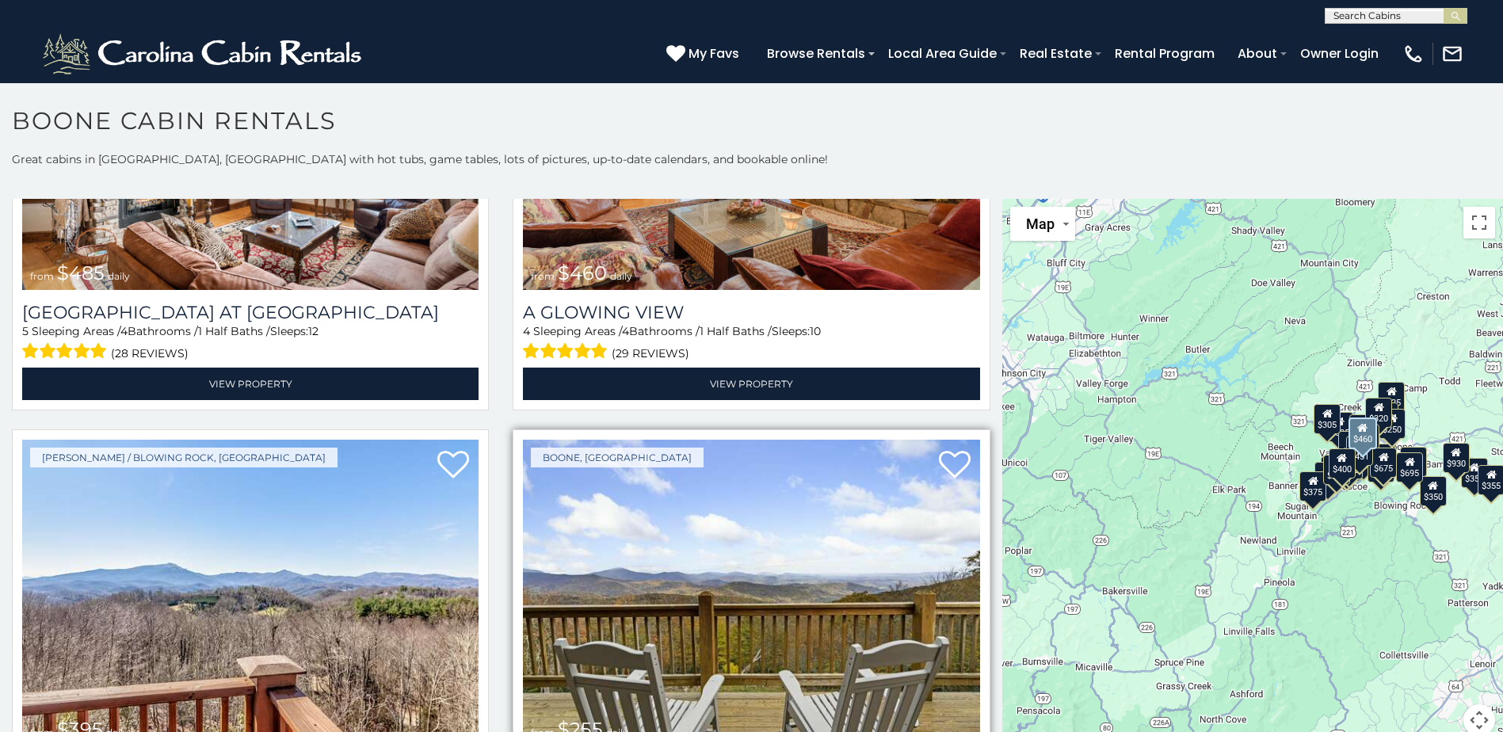
scroll to position [3142, 0]
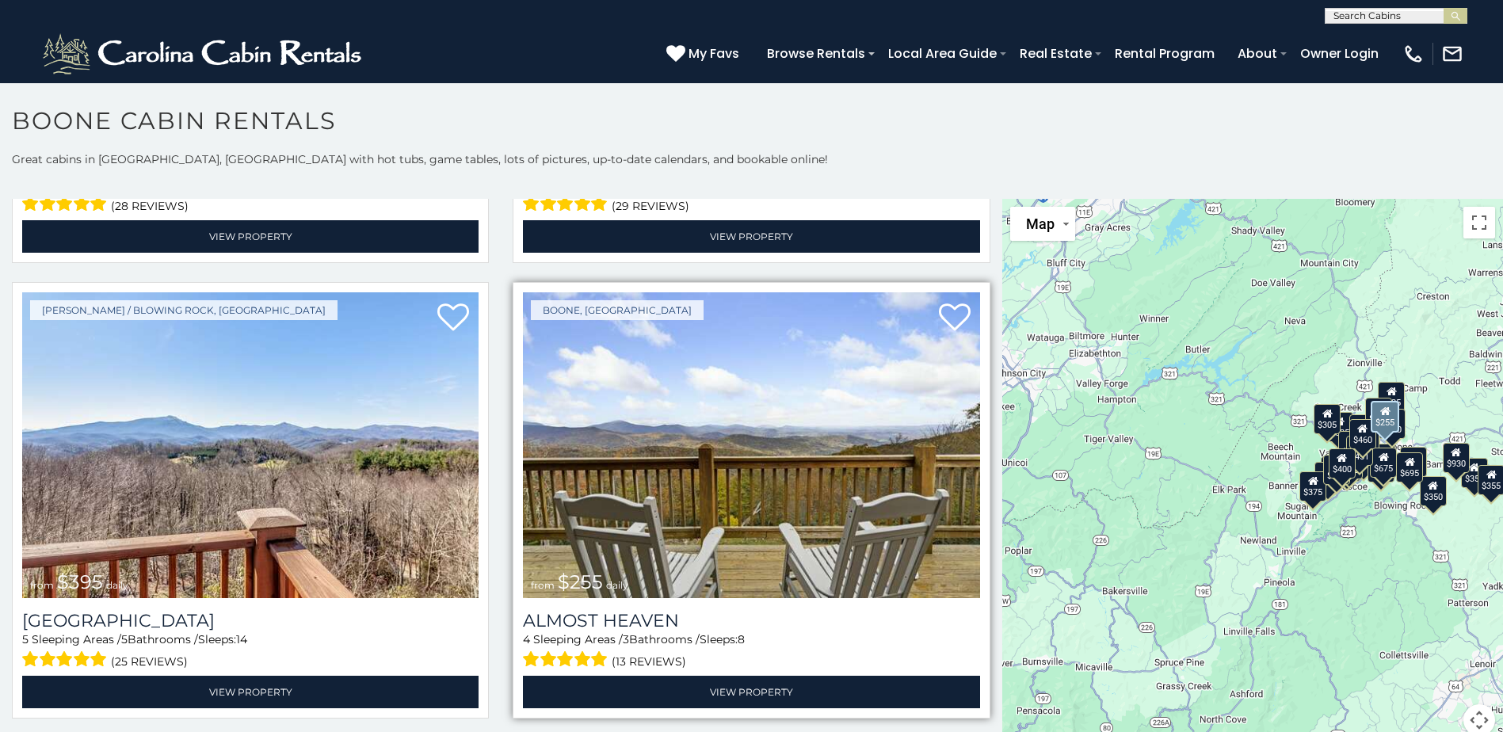
click at [640, 444] on img at bounding box center [751, 445] width 456 height 306
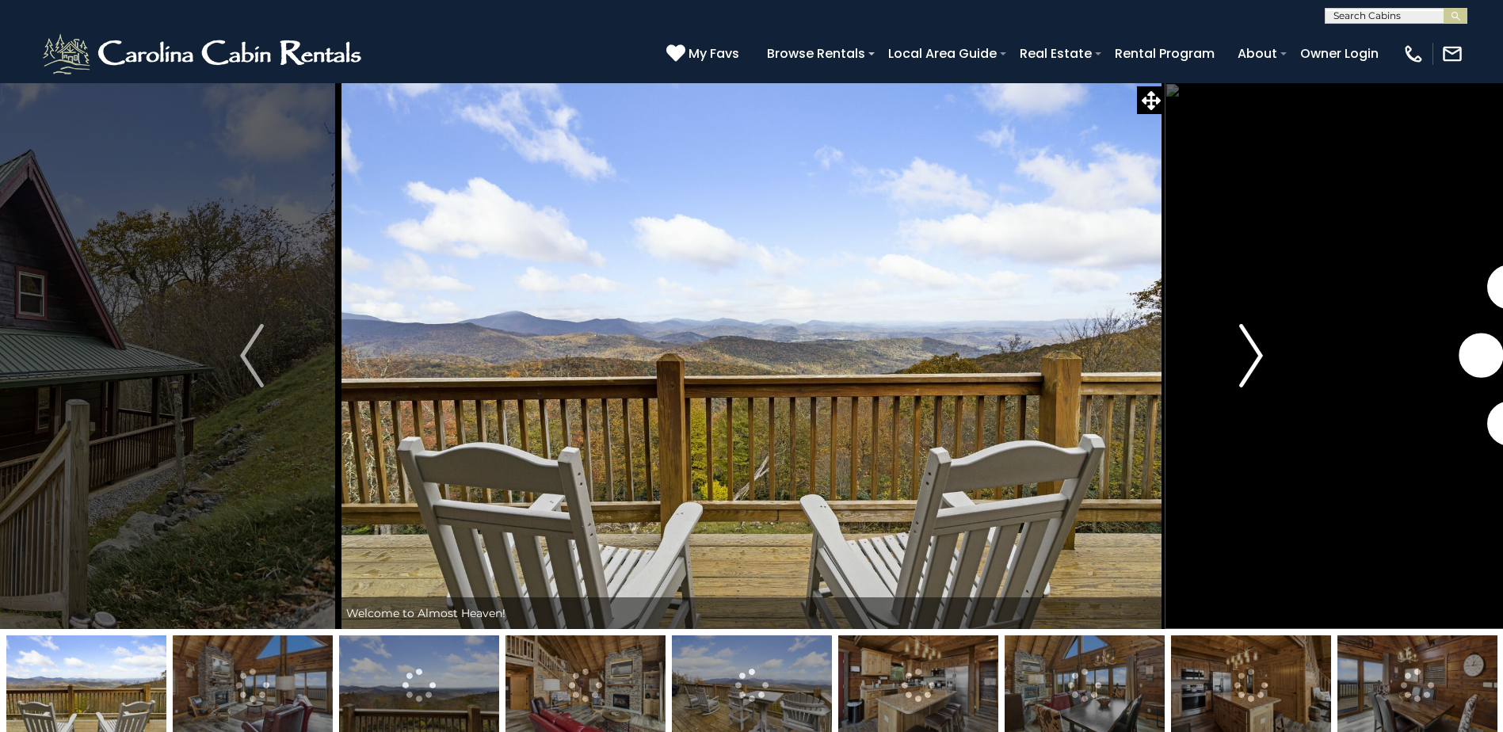
click at [1258, 355] on img "Next" at bounding box center [1251, 355] width 24 height 63
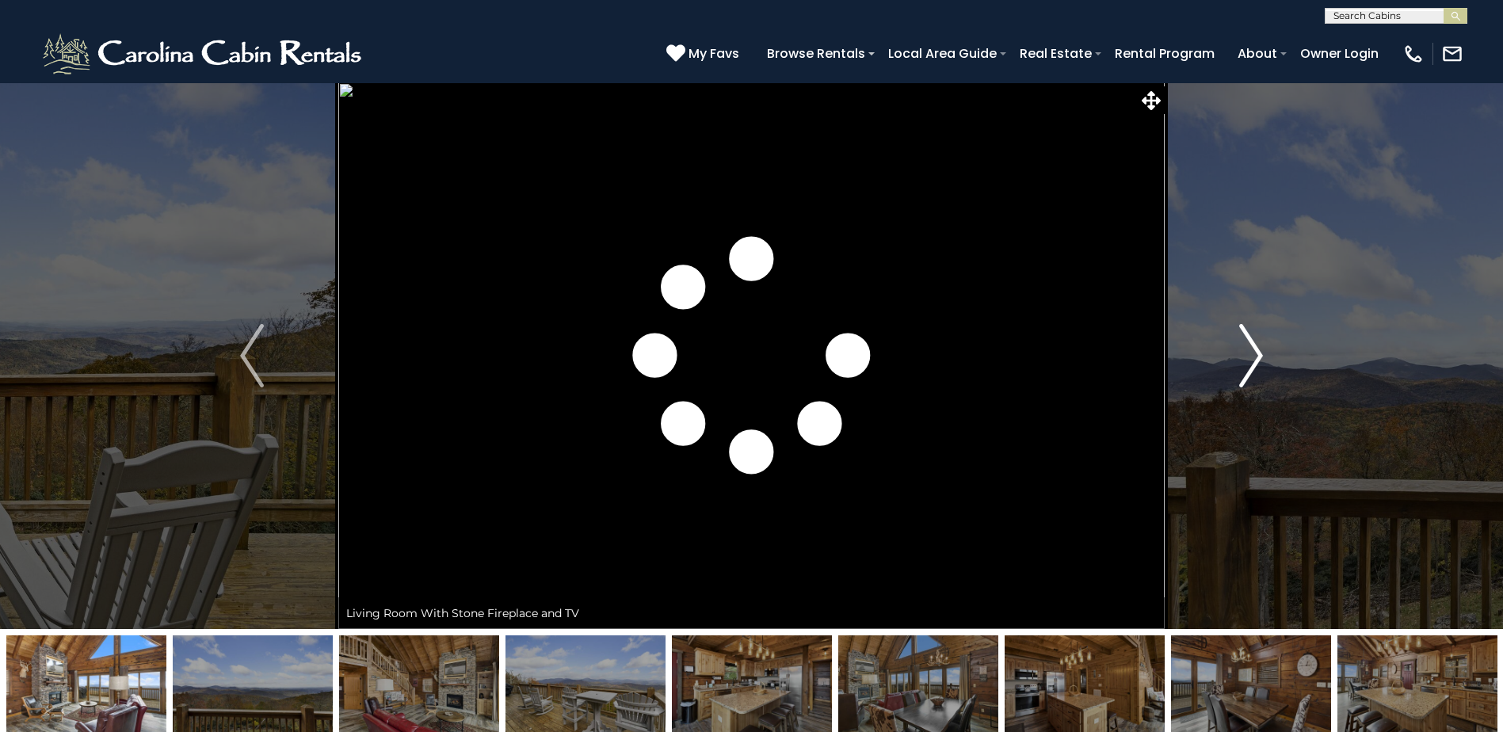
click at [1258, 355] on img "Next" at bounding box center [1251, 355] width 24 height 63
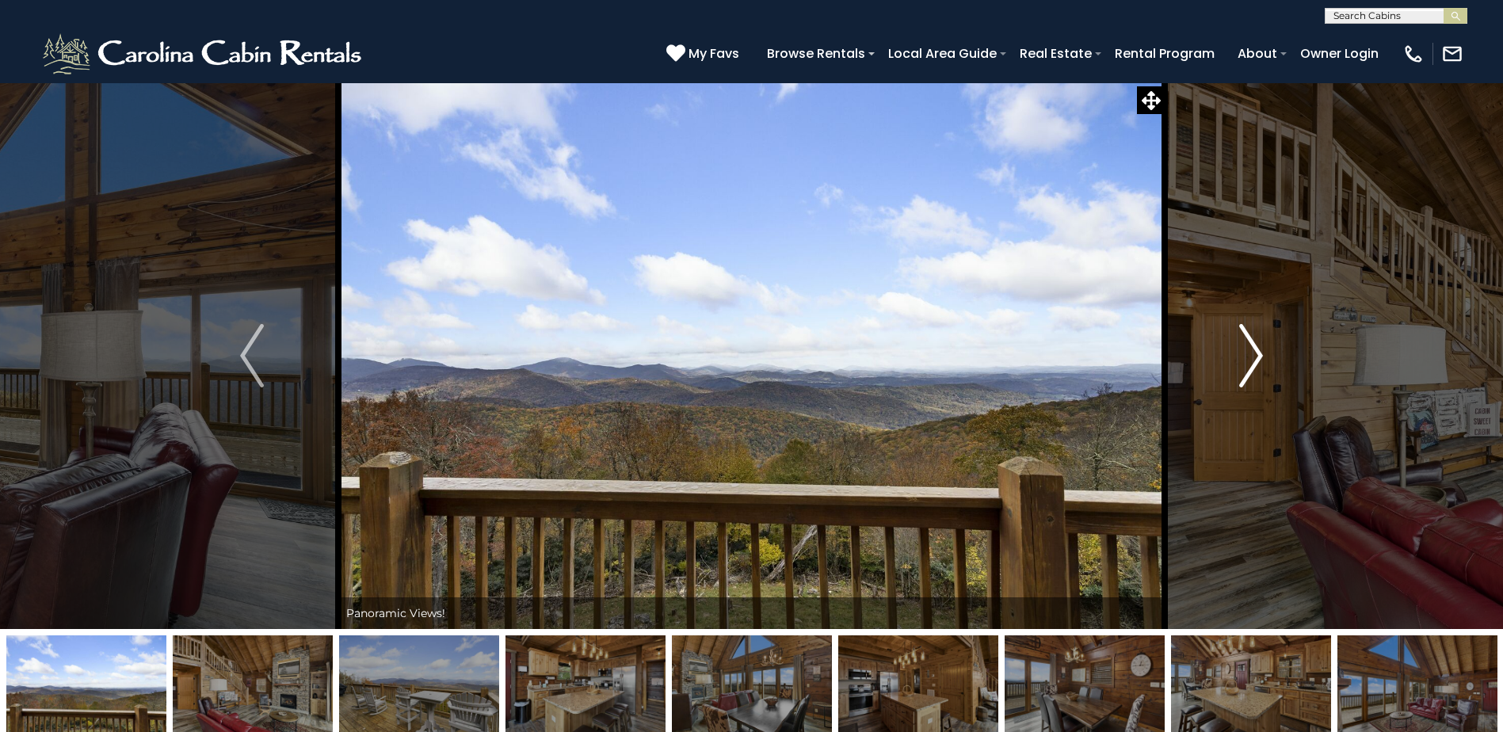
click at [1258, 355] on img "Next" at bounding box center [1251, 355] width 24 height 63
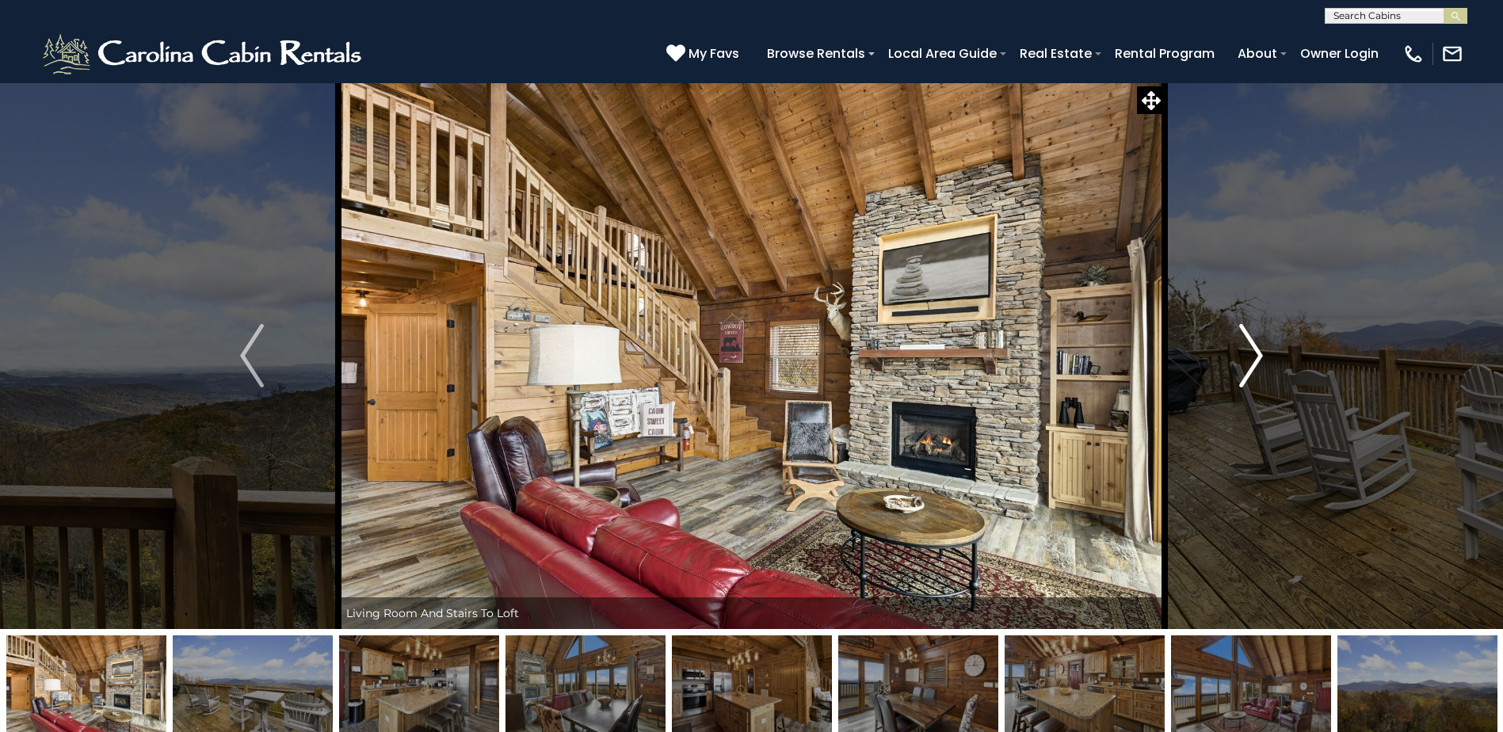
click at [1258, 355] on img "Next" at bounding box center [1251, 355] width 24 height 63
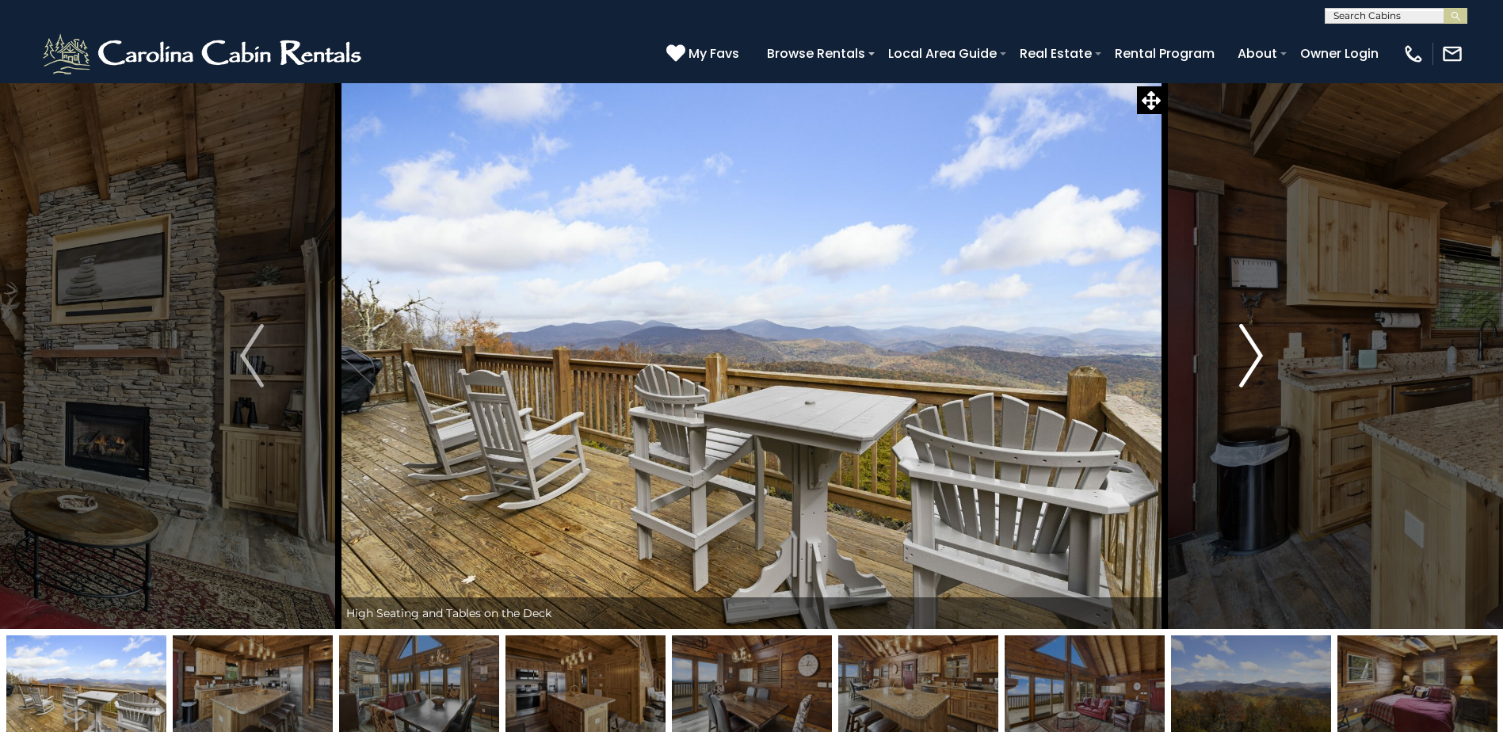
click at [1258, 355] on img "Next" at bounding box center [1251, 355] width 24 height 63
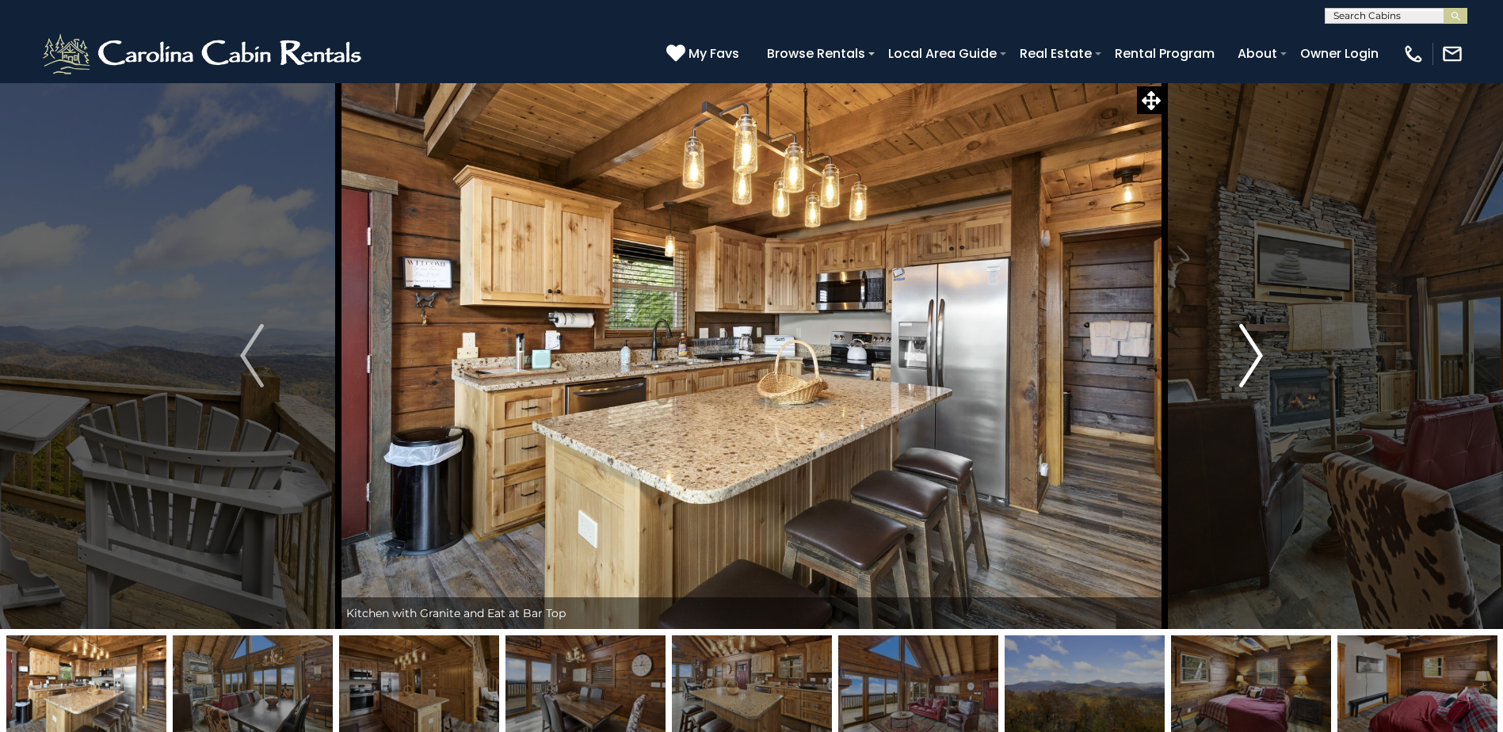
click at [1258, 355] on img "Next" at bounding box center [1251, 355] width 24 height 63
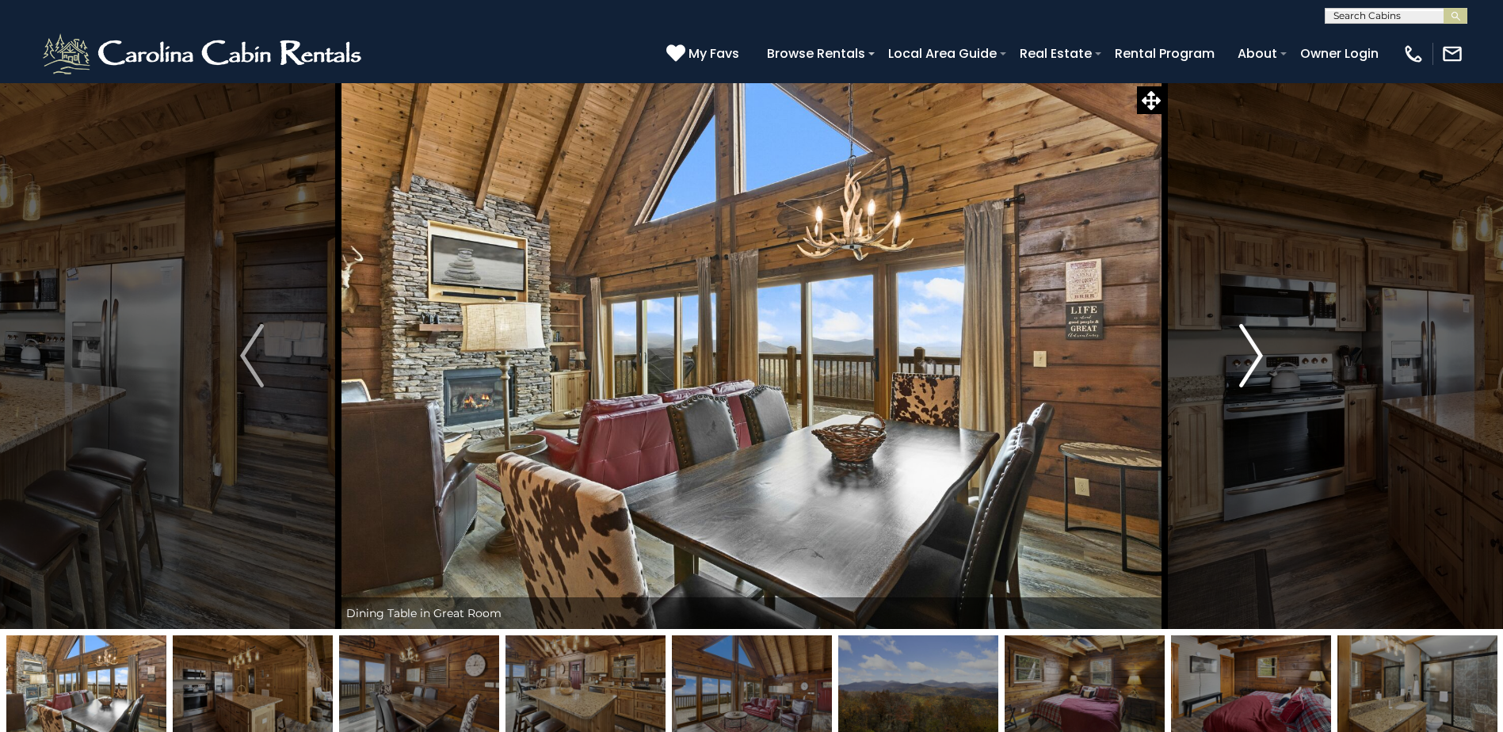
click at [1261, 352] on img "Next" at bounding box center [1251, 355] width 24 height 63
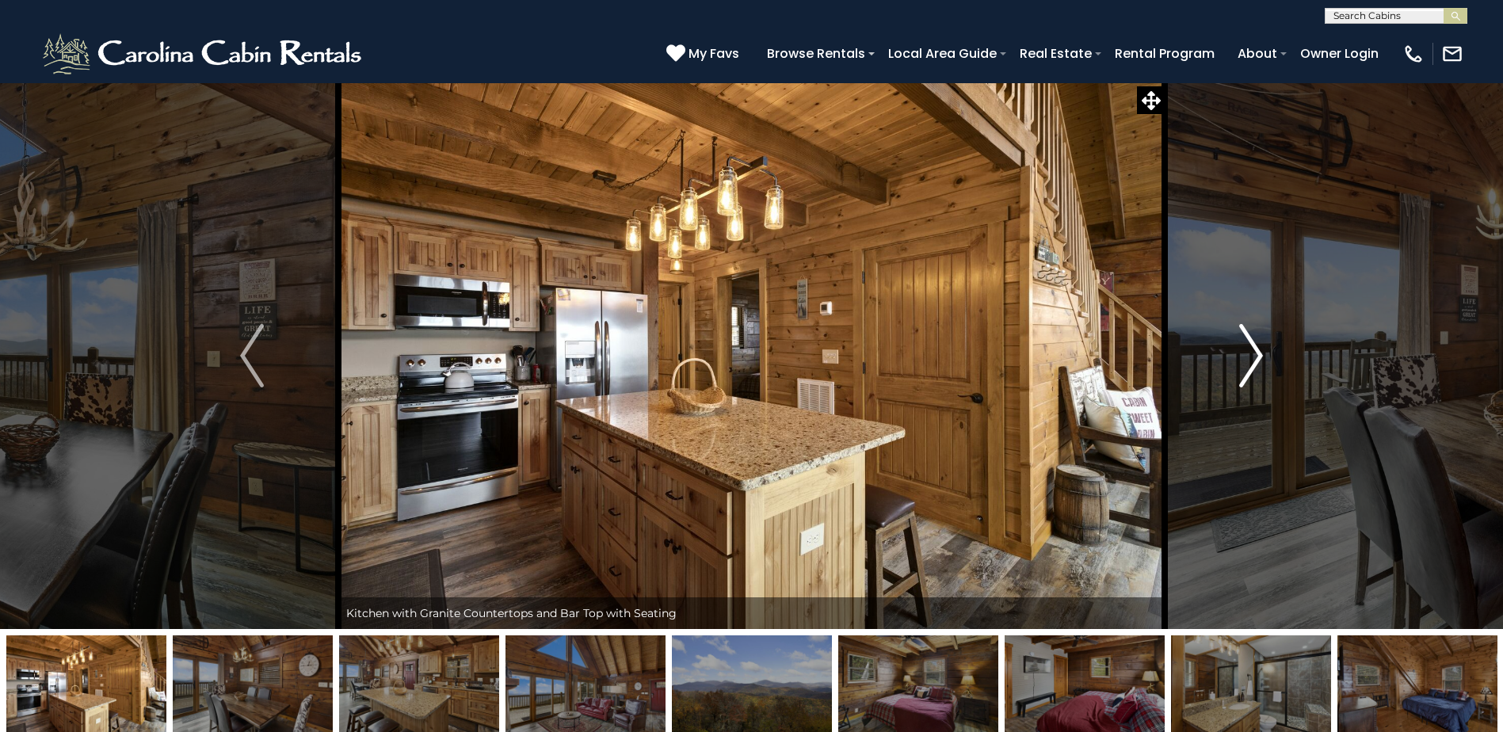
click at [1260, 352] on img "Next" at bounding box center [1251, 355] width 24 height 63
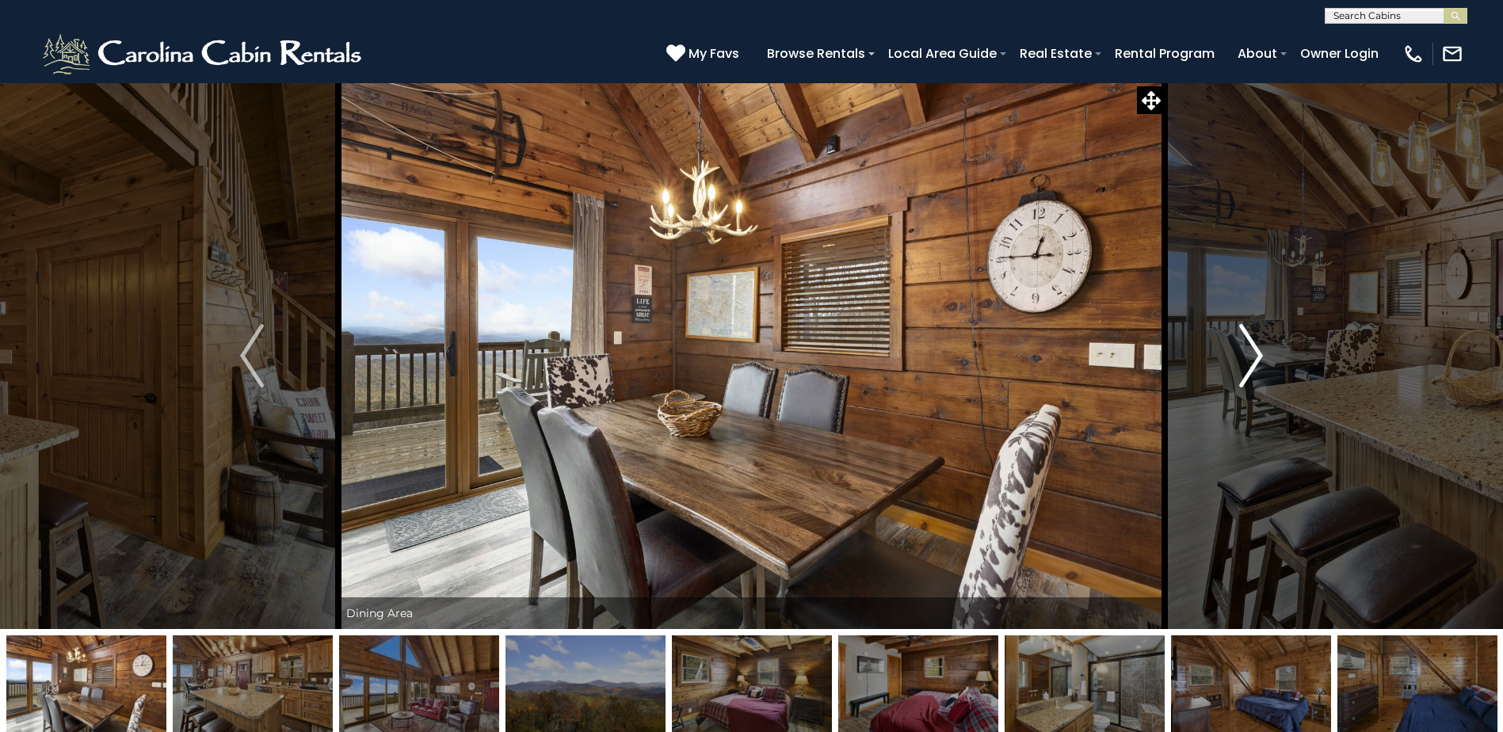
click at [1260, 352] on img "Next" at bounding box center [1251, 355] width 24 height 63
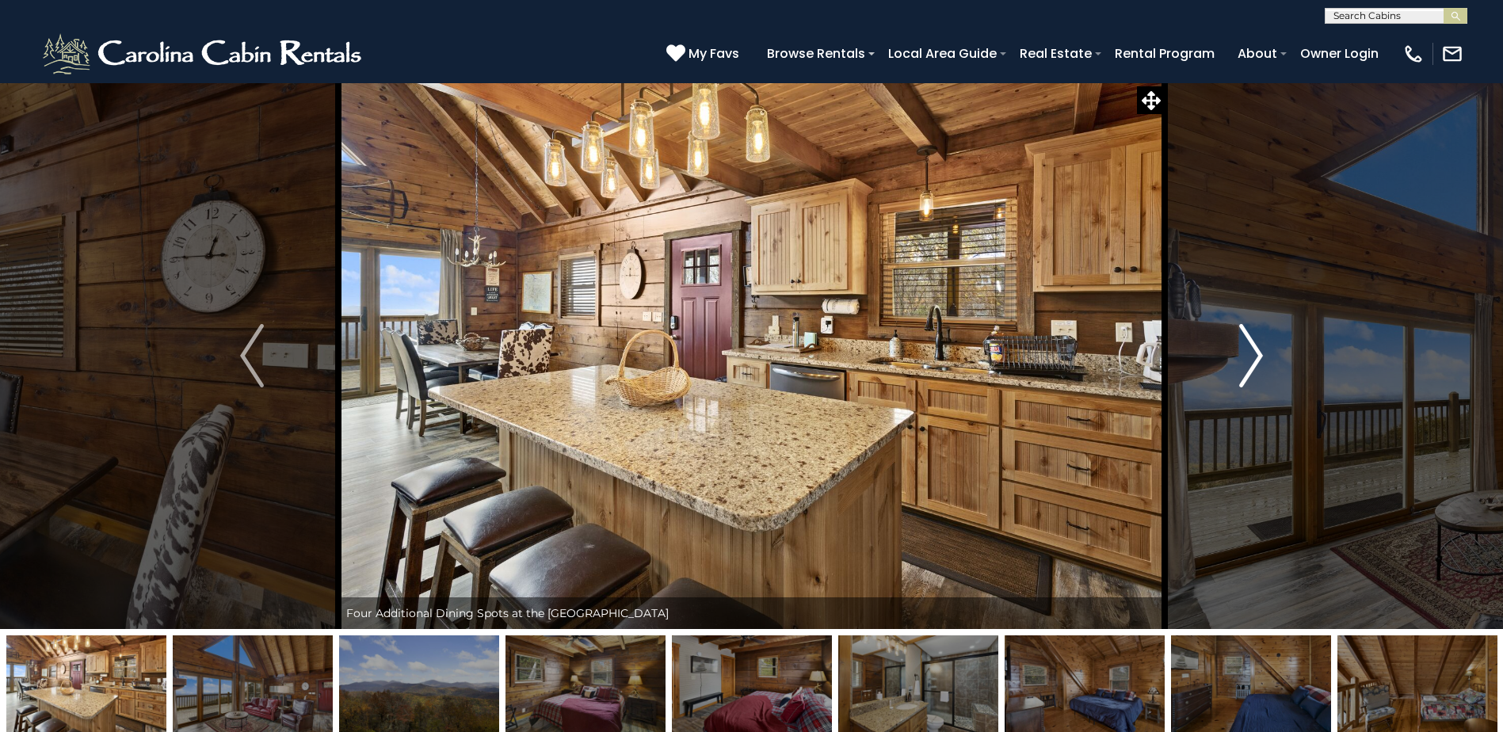
click at [1260, 352] on img "Next" at bounding box center [1251, 355] width 24 height 63
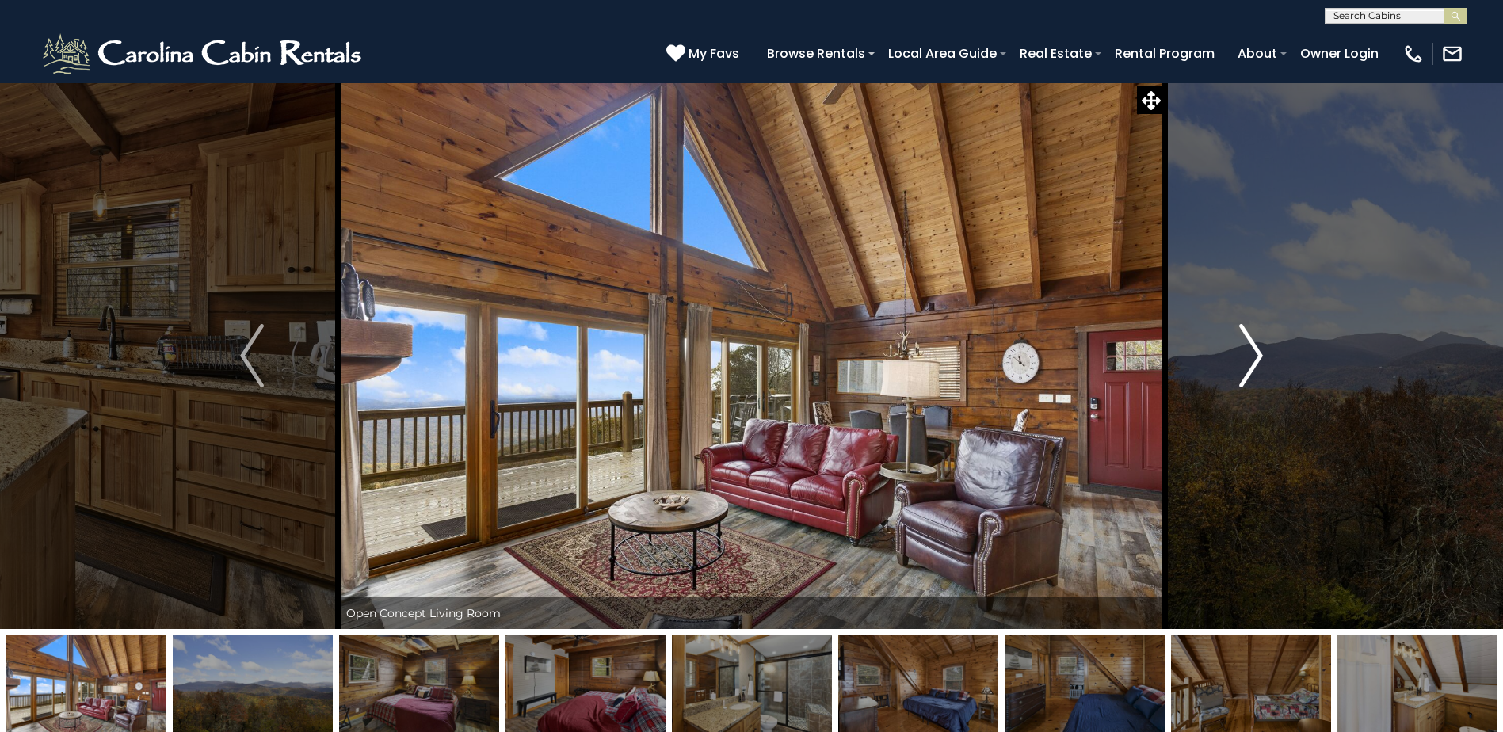
click at [1260, 352] on img "Next" at bounding box center [1251, 355] width 24 height 63
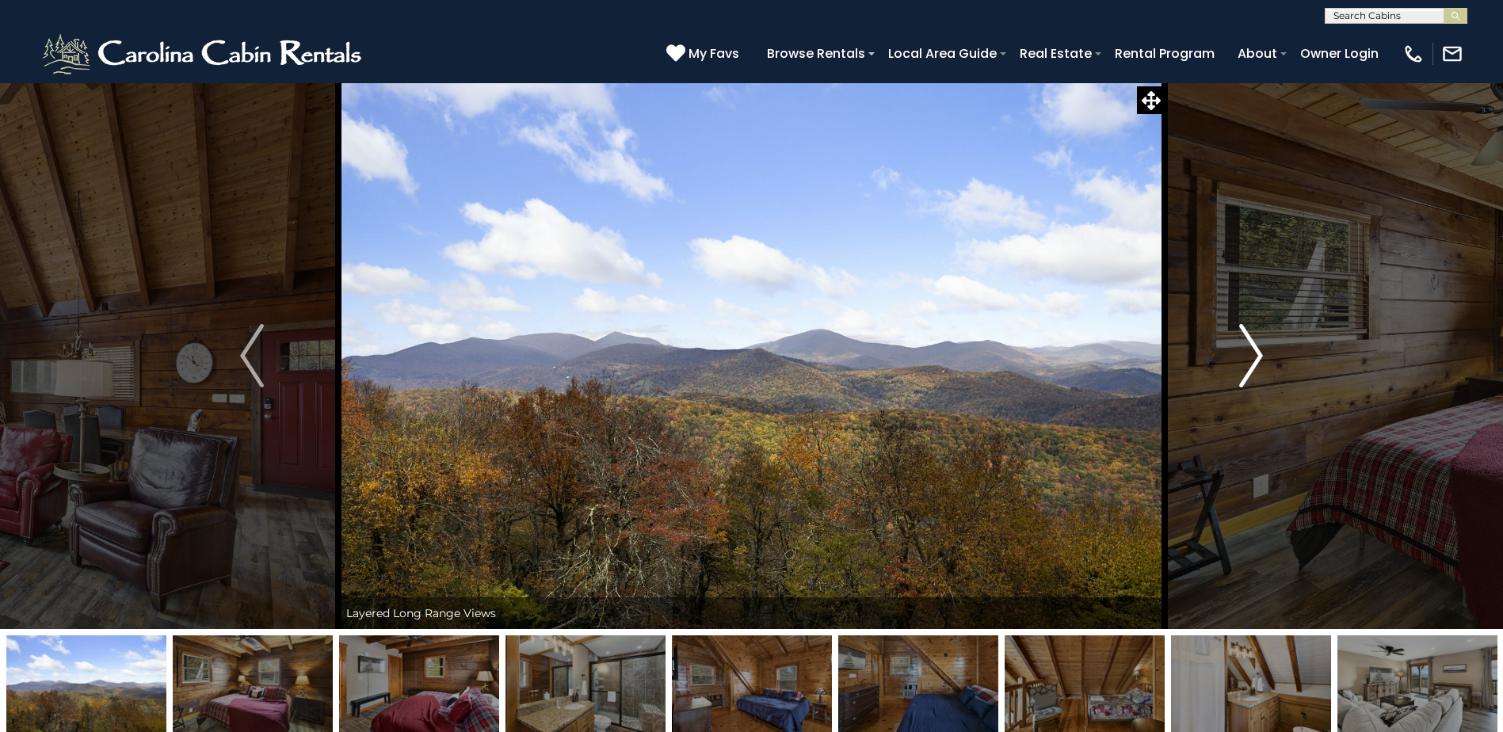
click at [1260, 352] on img "Next" at bounding box center [1251, 355] width 24 height 63
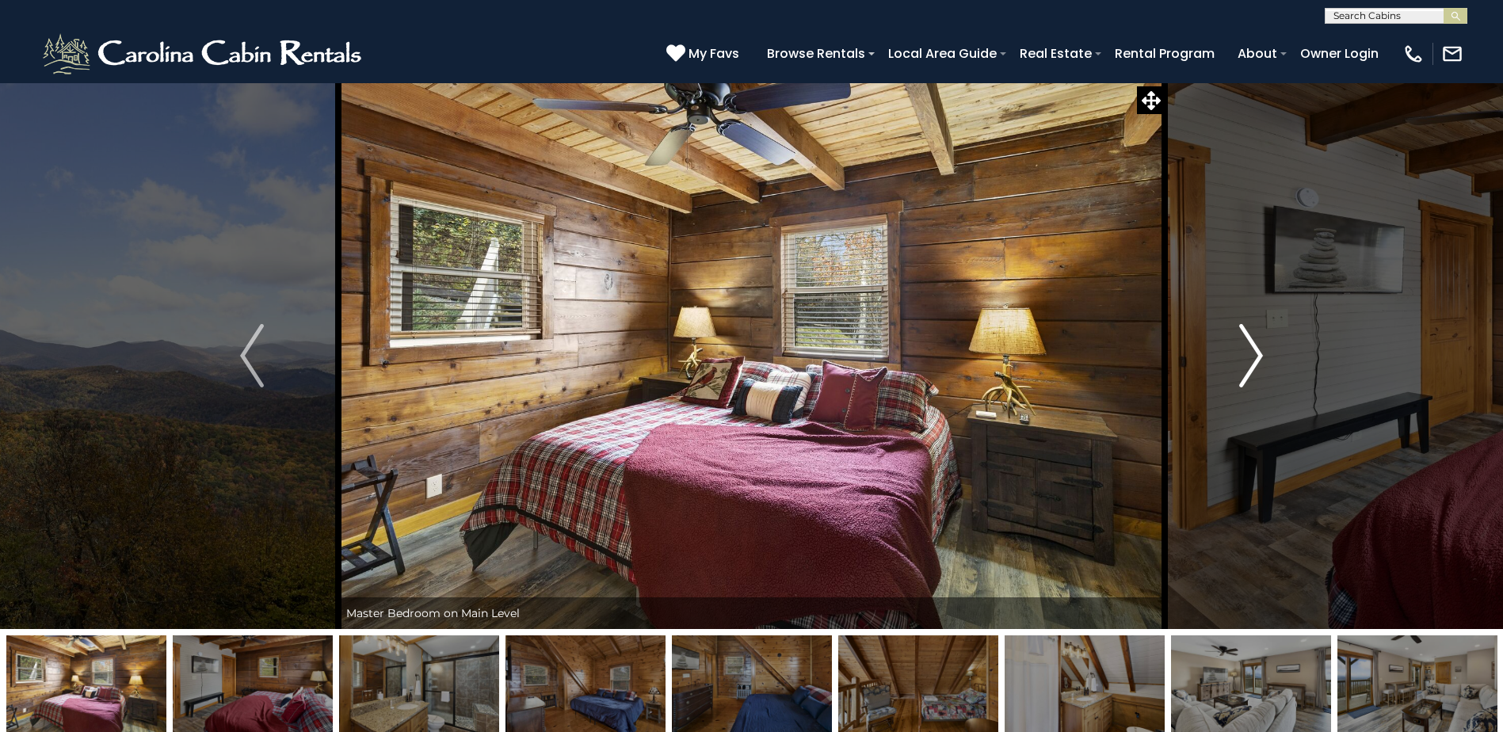
click at [1260, 352] on img "Next" at bounding box center [1251, 355] width 24 height 63
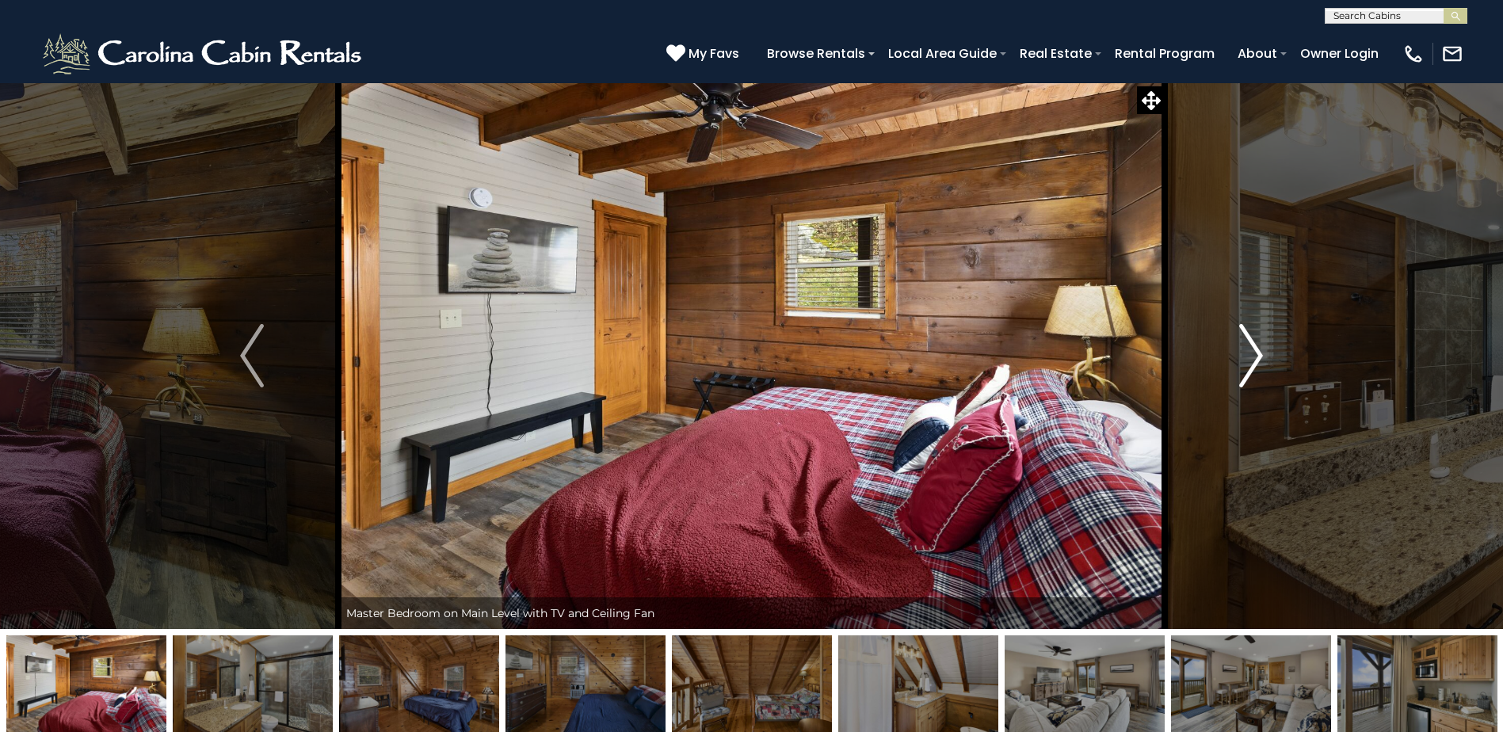
click at [1260, 352] on img "Next" at bounding box center [1251, 355] width 24 height 63
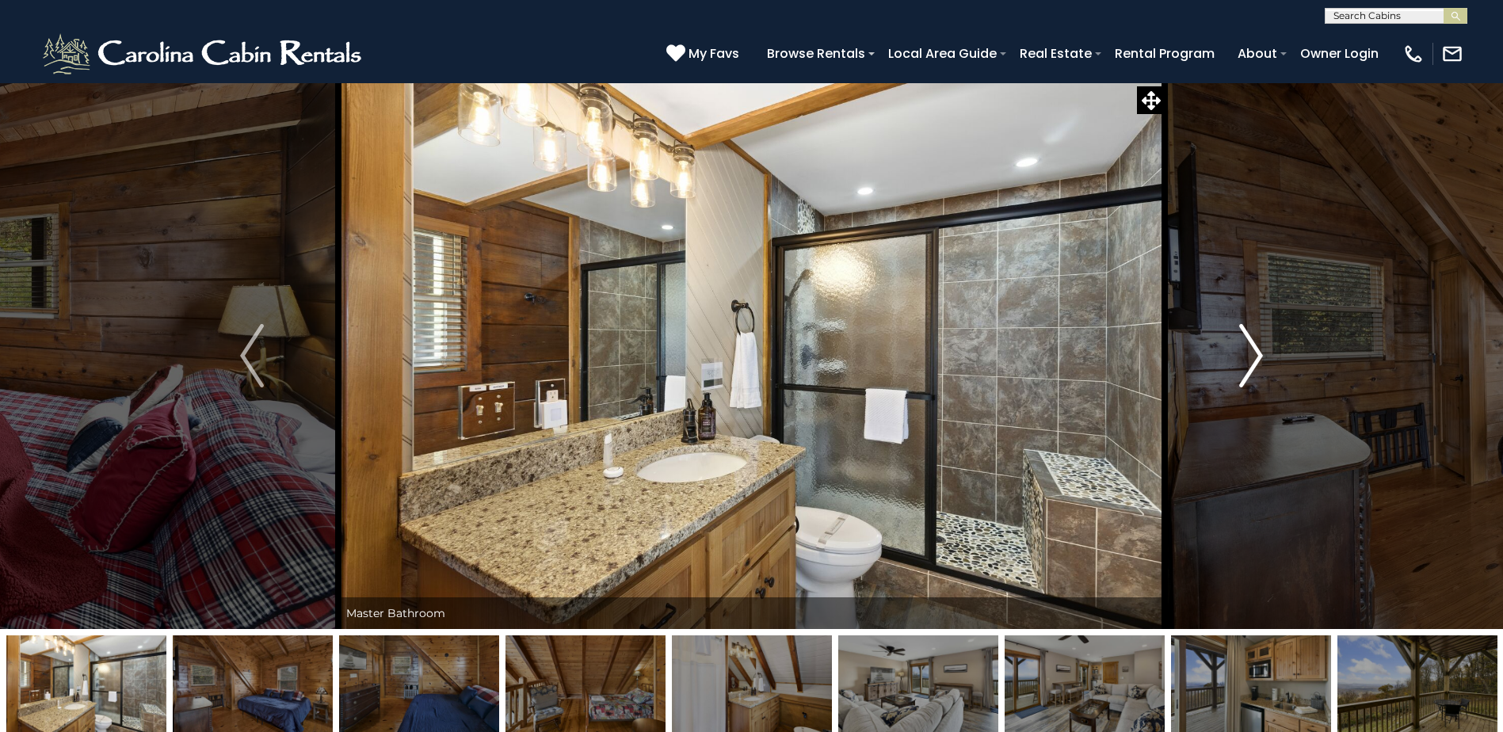
click at [1260, 352] on img "Next" at bounding box center [1251, 355] width 24 height 63
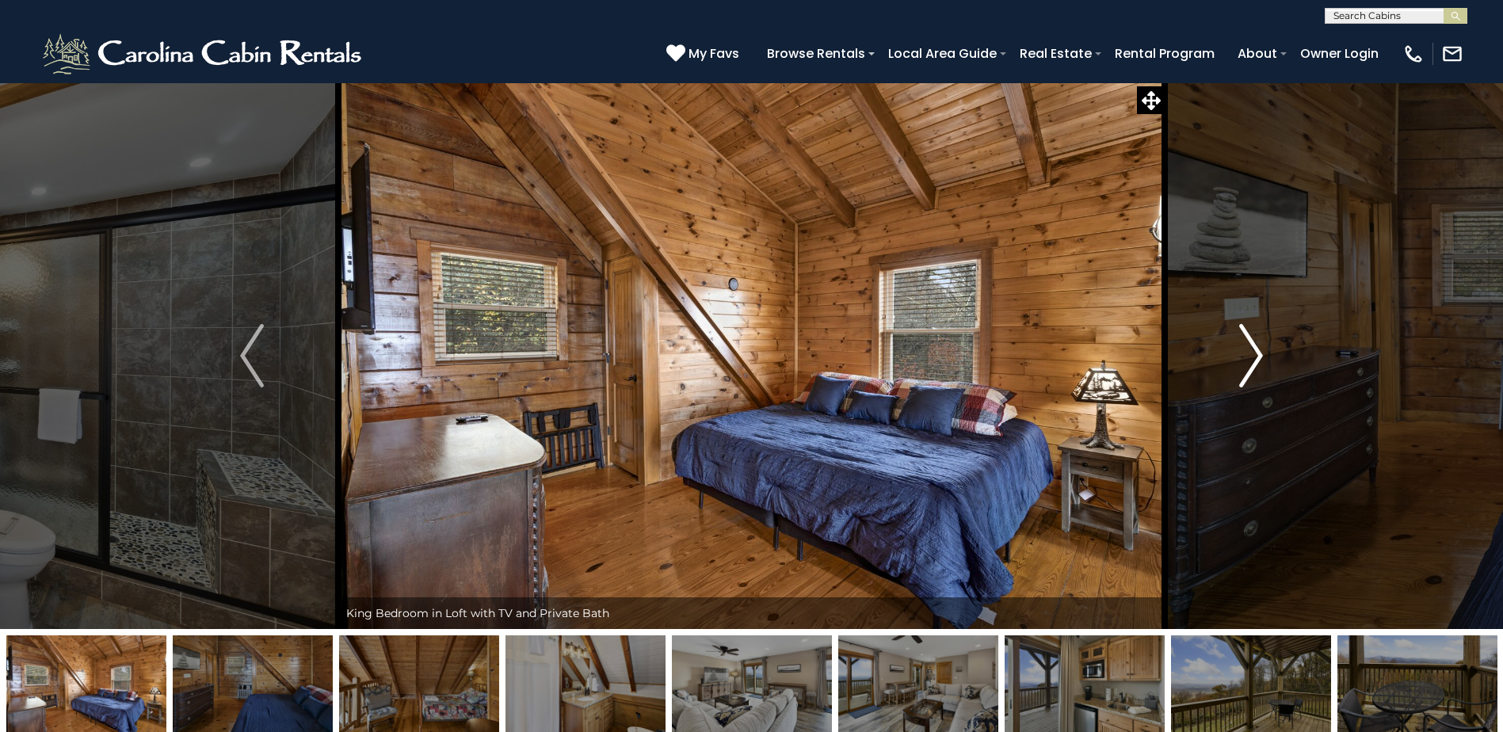
click at [1260, 352] on img "Next" at bounding box center [1251, 355] width 24 height 63
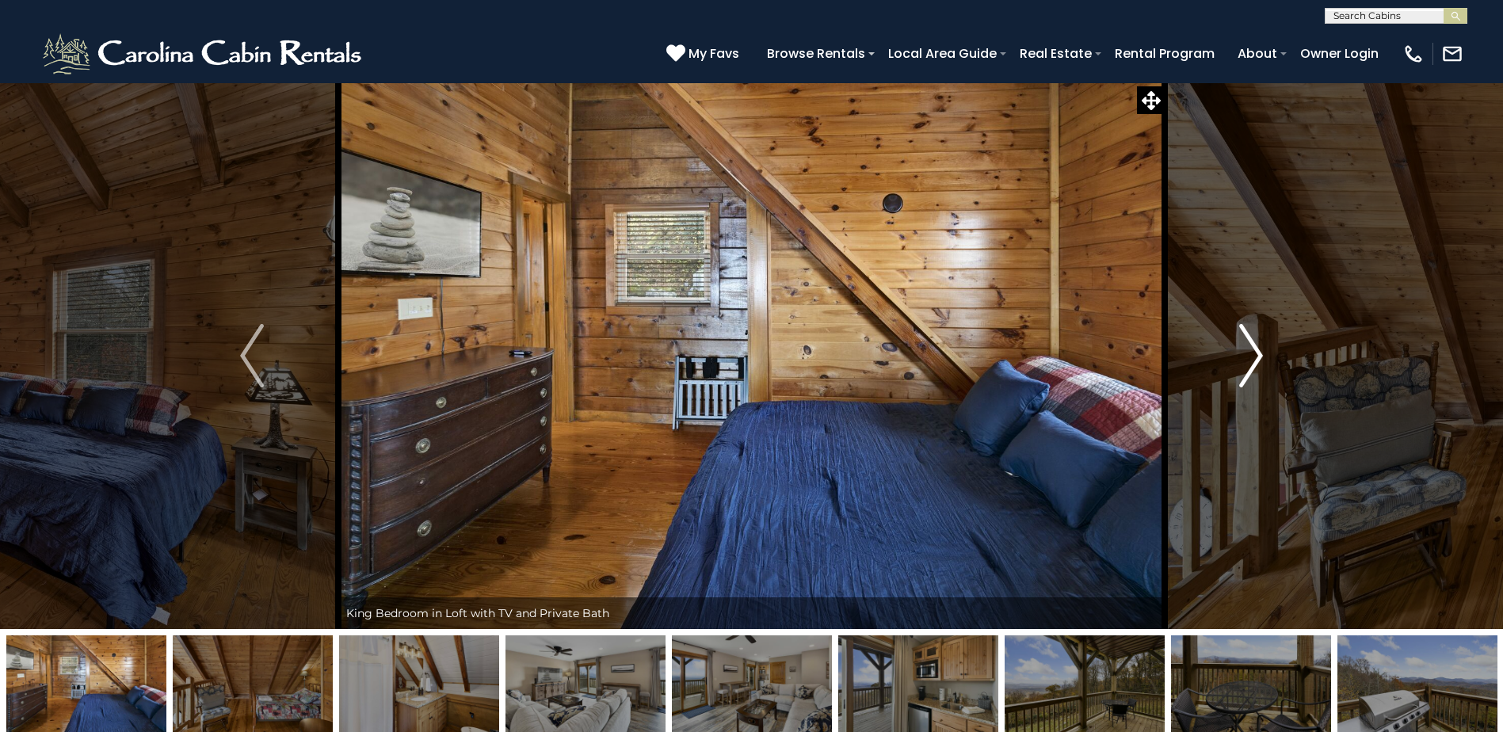
click at [1260, 352] on img "Next" at bounding box center [1251, 355] width 24 height 63
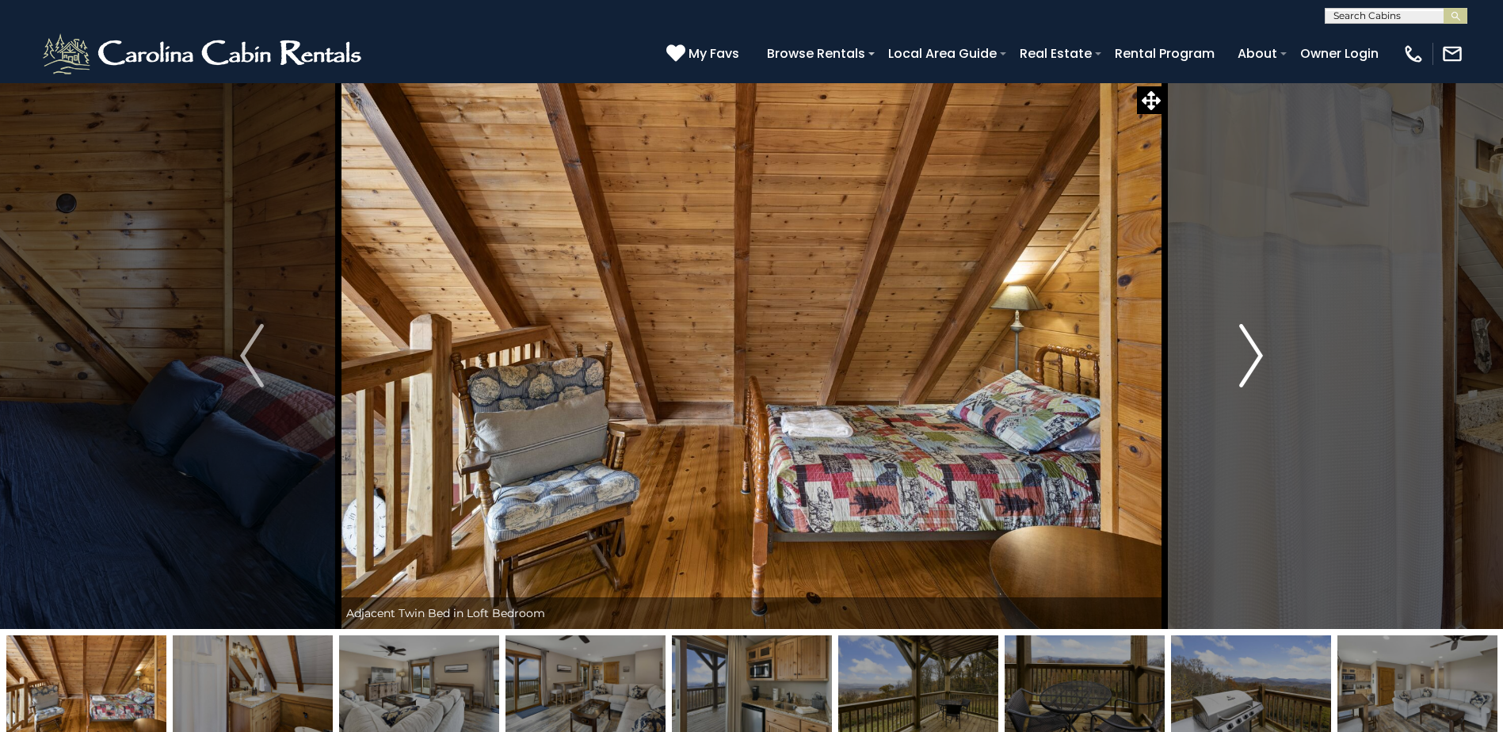
click at [1260, 352] on img "Next" at bounding box center [1251, 355] width 24 height 63
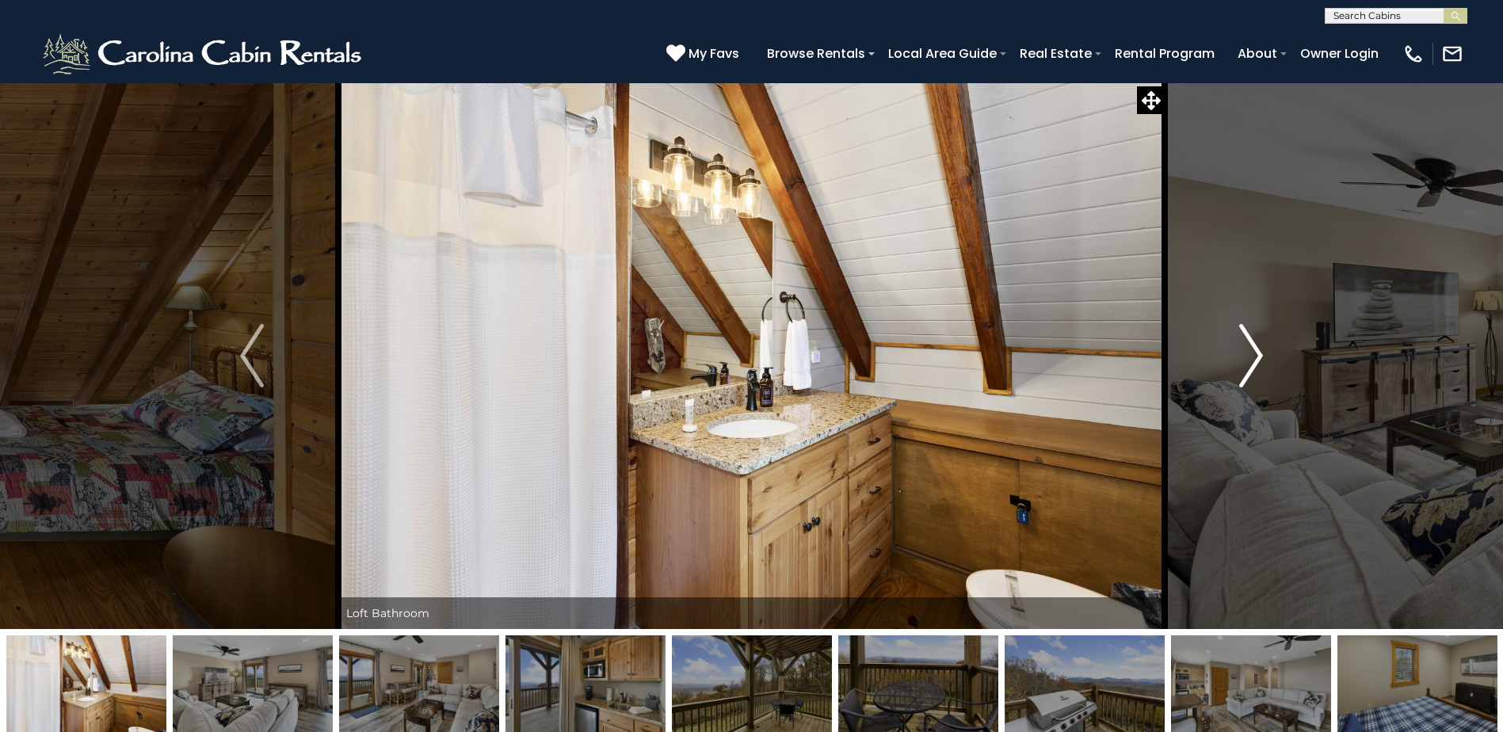
click at [1260, 352] on img "Next" at bounding box center [1251, 355] width 24 height 63
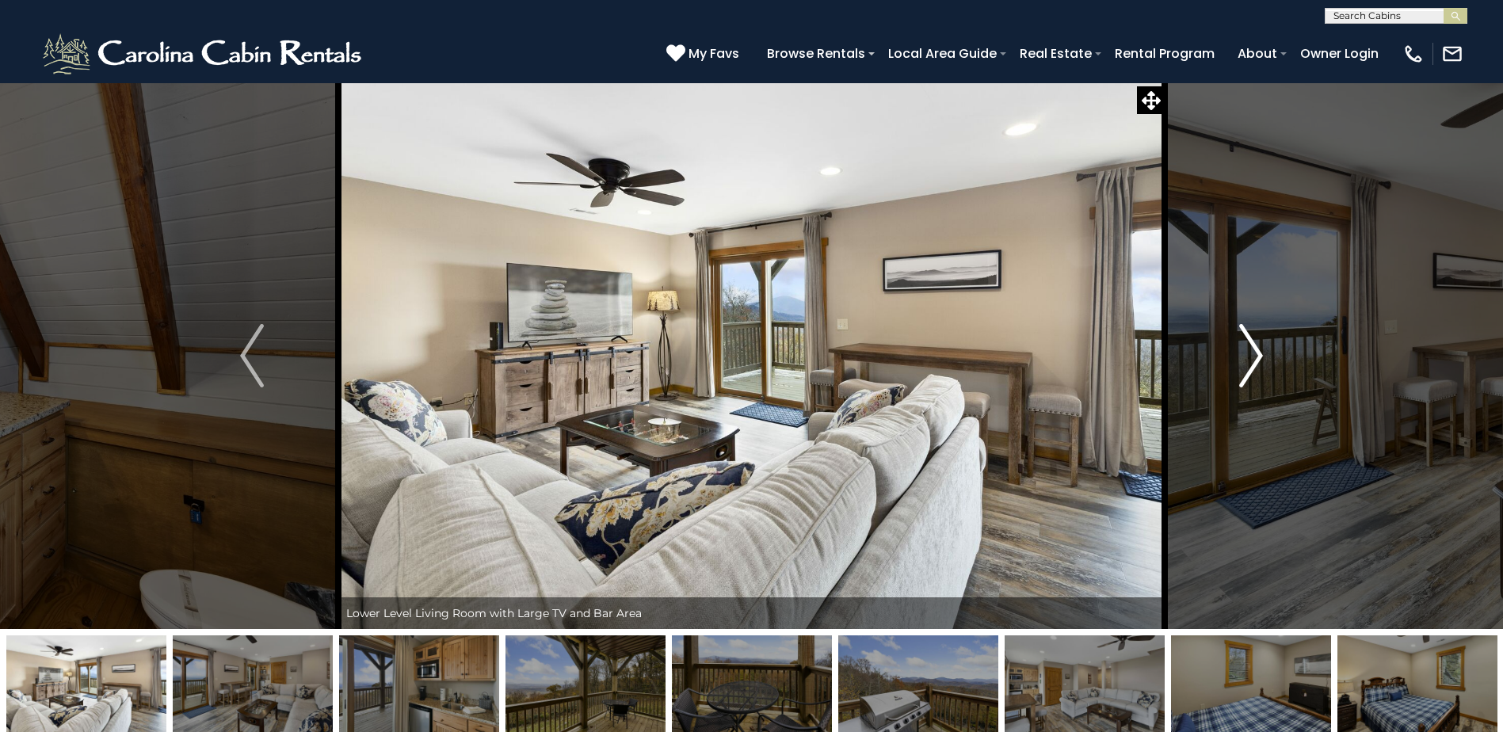
click at [1260, 352] on img "Next" at bounding box center [1251, 355] width 24 height 63
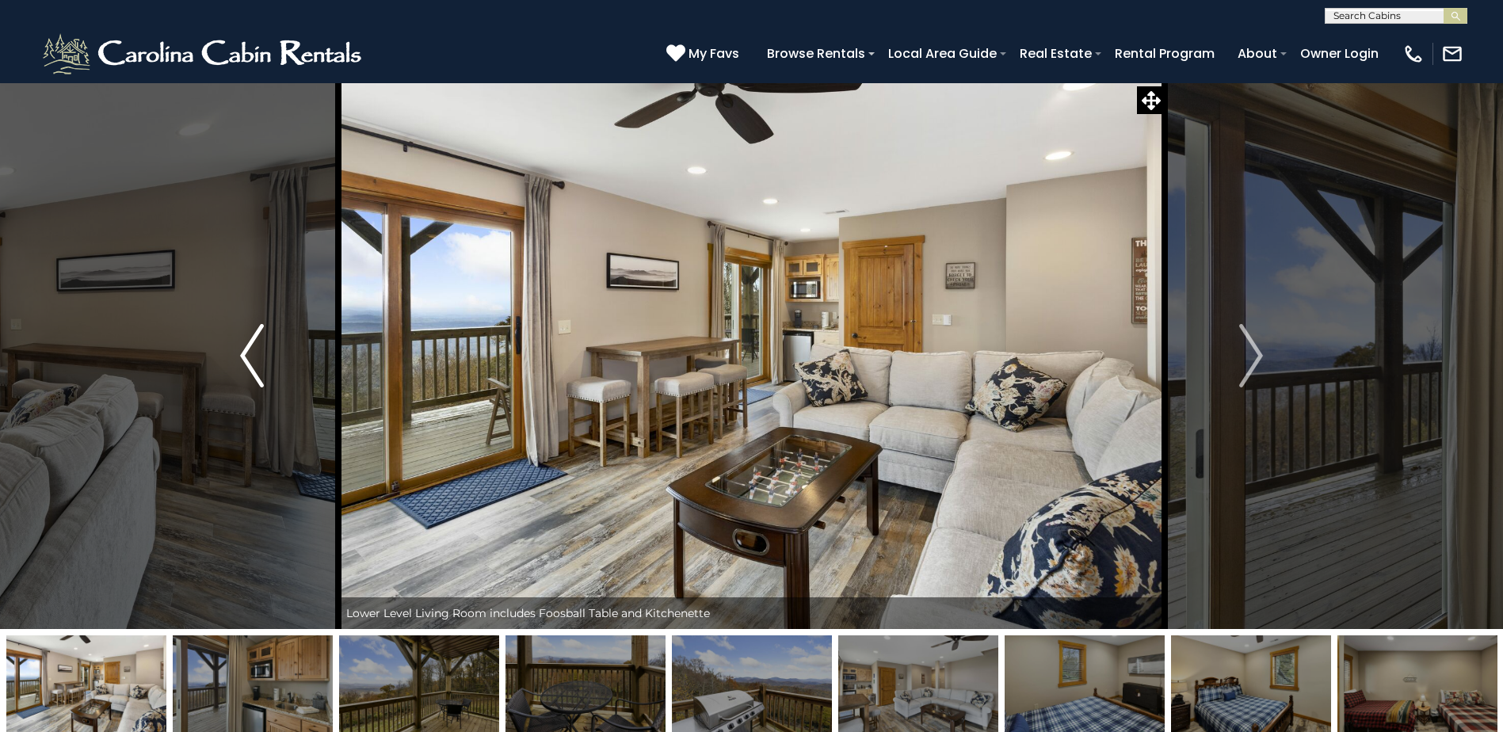
click at [250, 377] on img "Previous" at bounding box center [252, 355] width 24 height 63
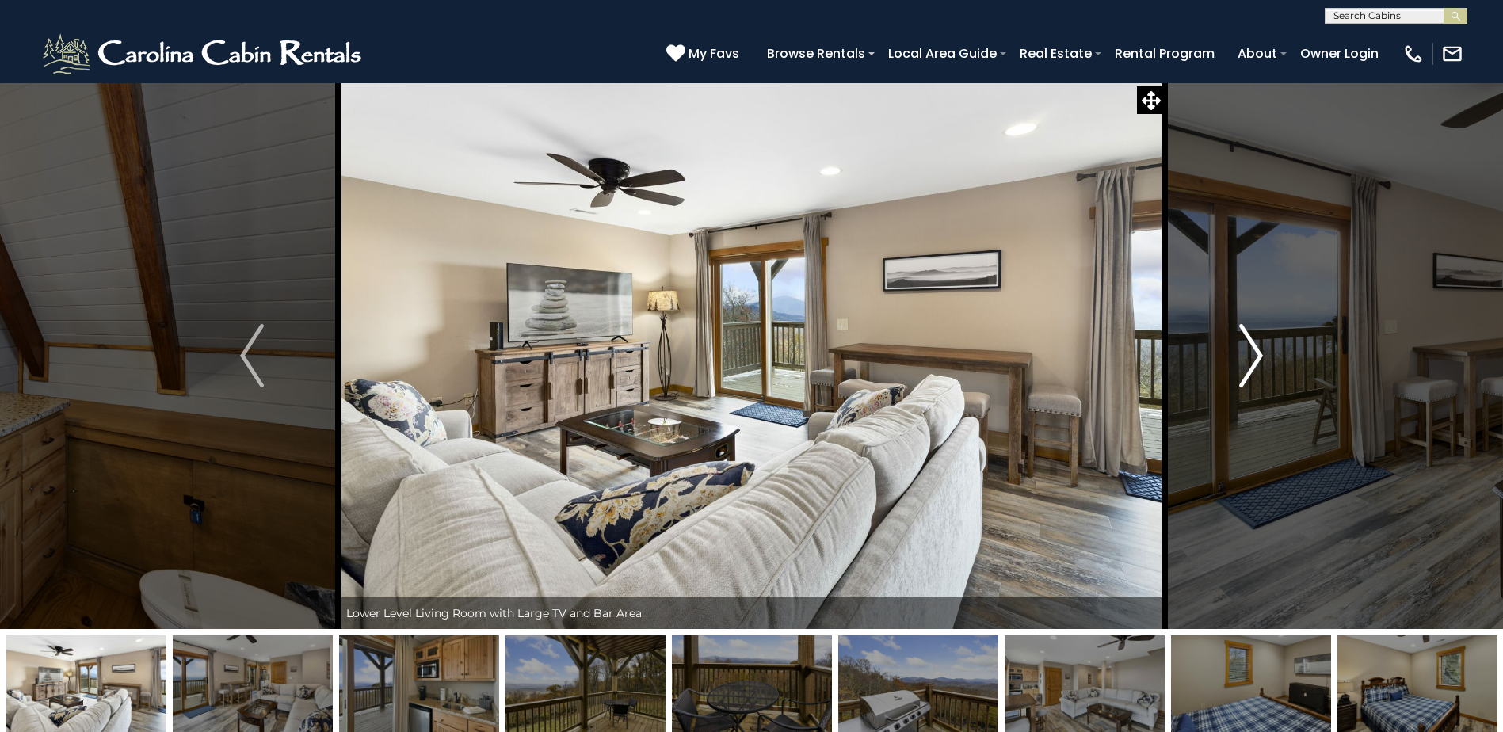
click at [1263, 354] on img "Next" at bounding box center [1251, 355] width 24 height 63
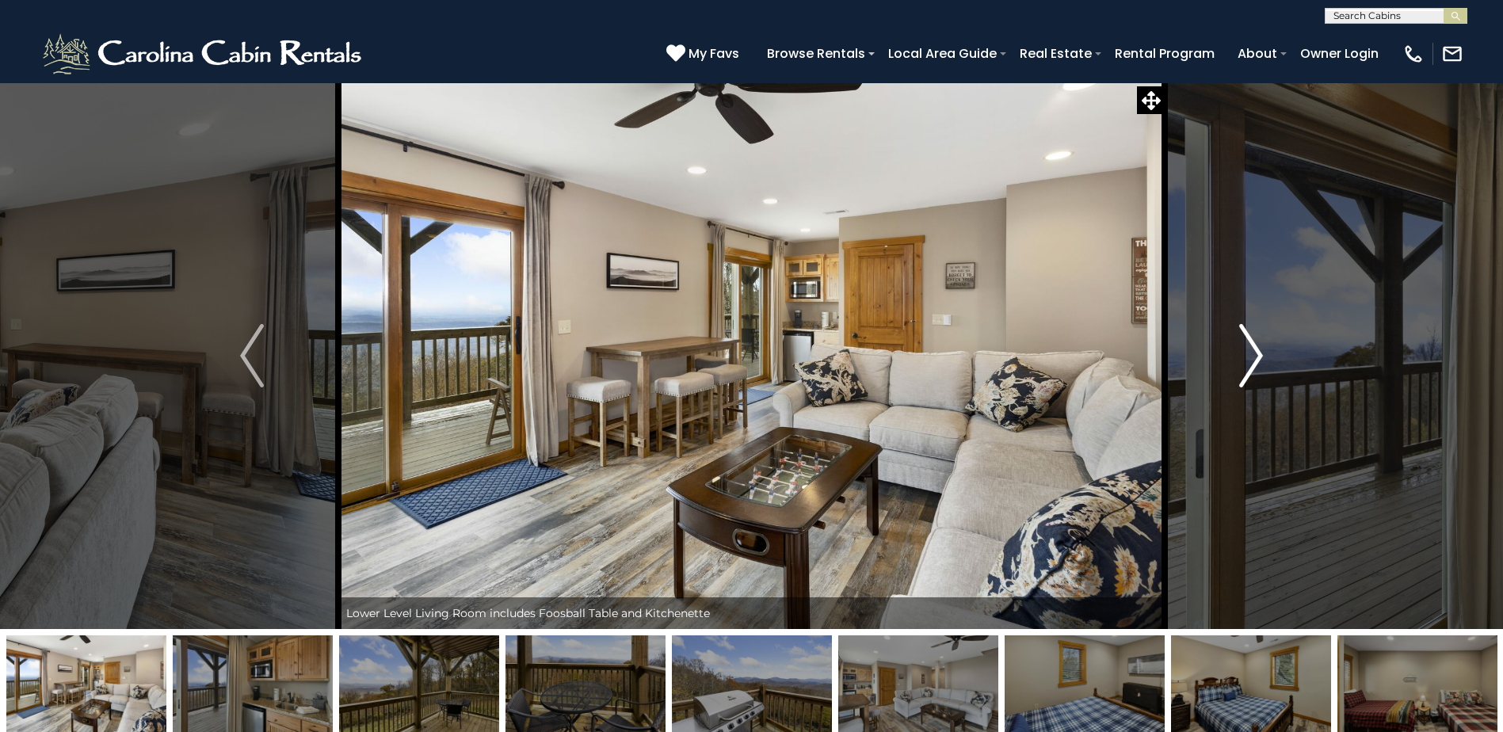
click at [1262, 354] on img "Next" at bounding box center [1251, 355] width 24 height 63
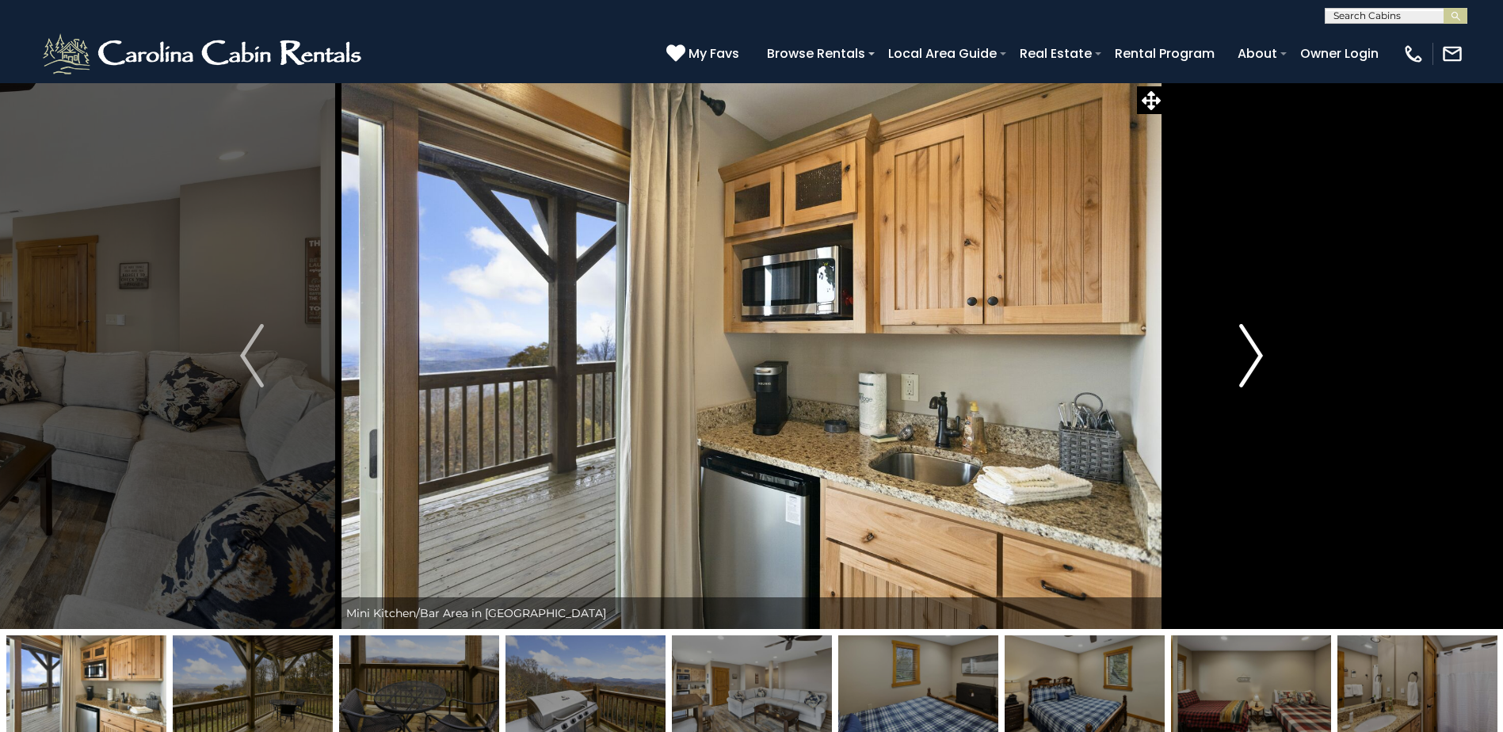
click at [1262, 354] on img "Next" at bounding box center [1251, 355] width 24 height 63
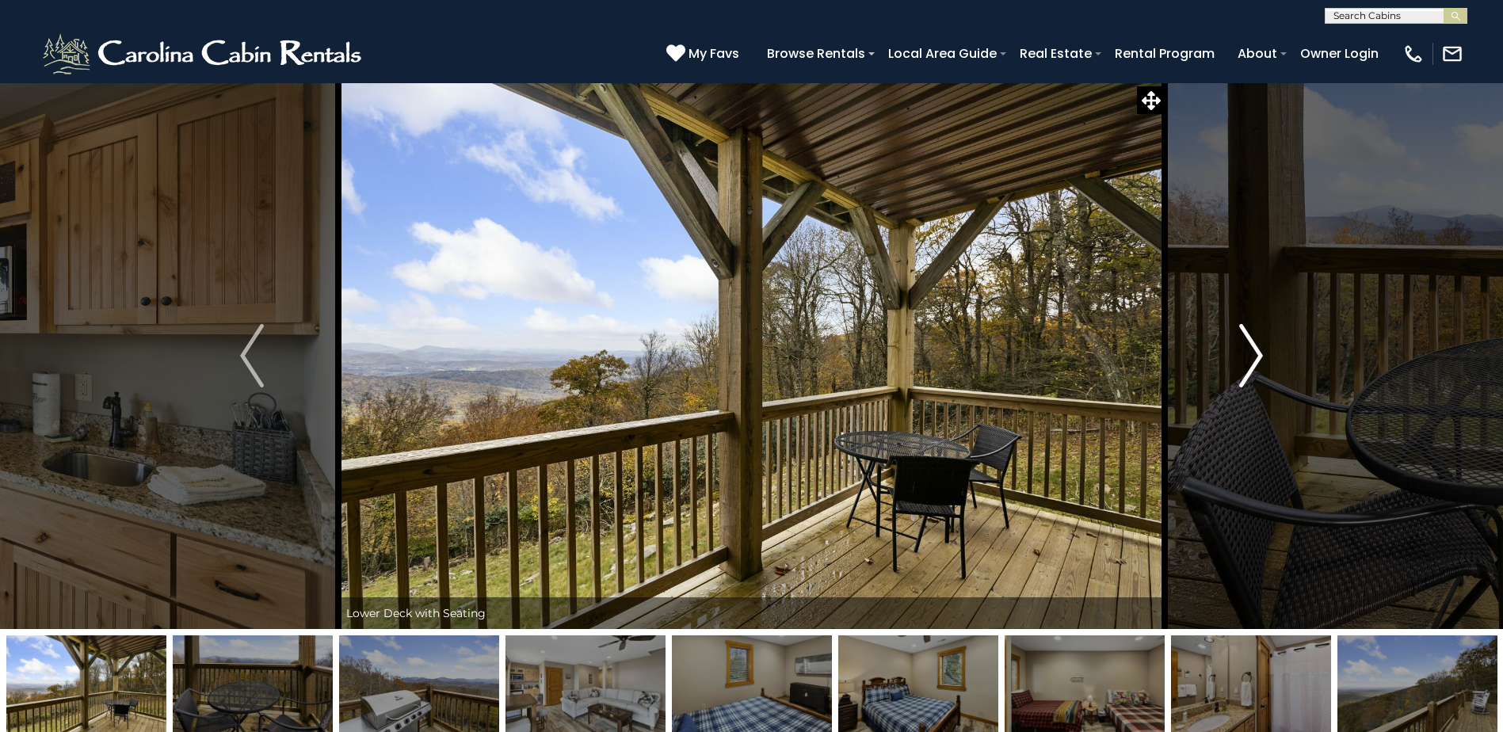
click at [1262, 354] on img "Next" at bounding box center [1251, 355] width 24 height 63
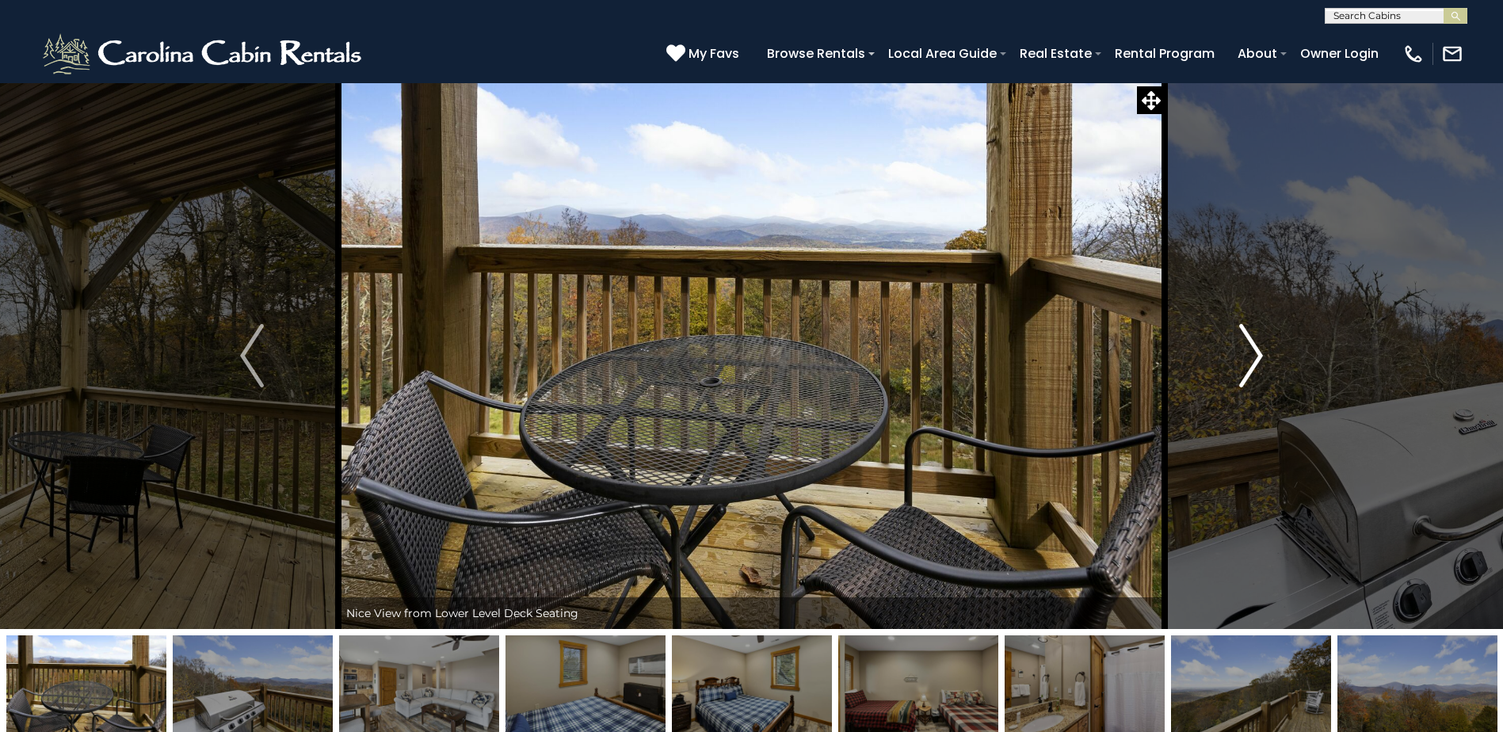
click at [1262, 354] on img "Next" at bounding box center [1251, 355] width 24 height 63
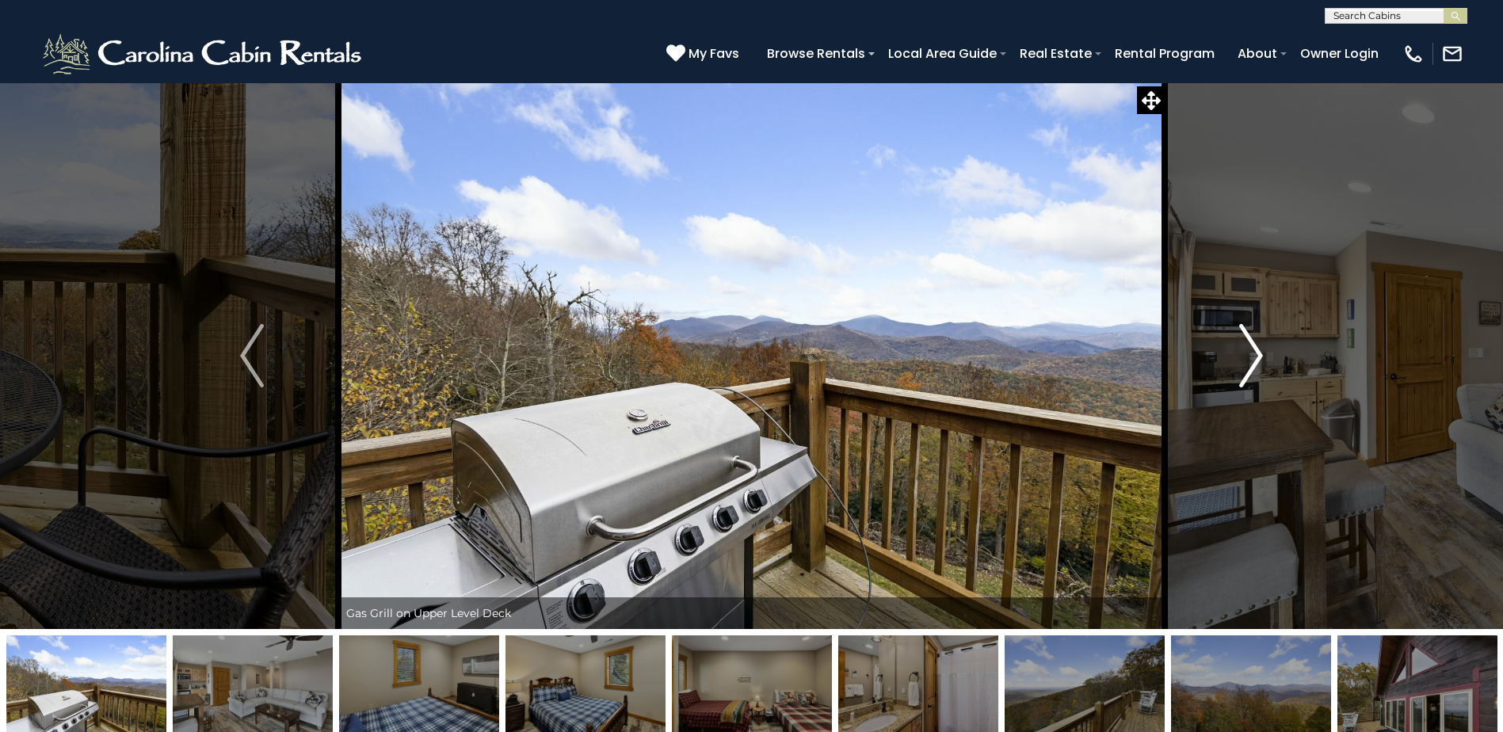
click at [1262, 354] on img "Next" at bounding box center [1251, 355] width 24 height 63
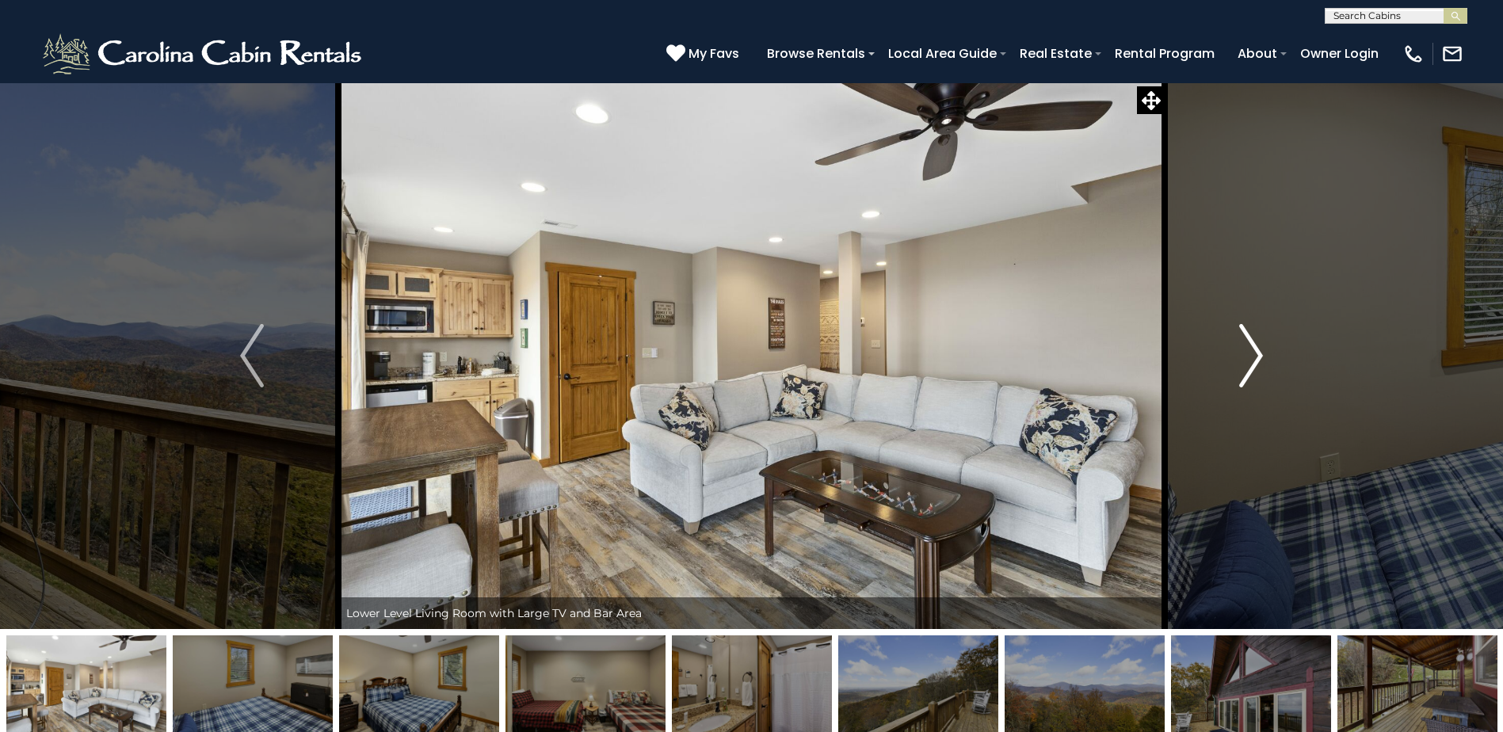
click at [1262, 354] on img "Next" at bounding box center [1251, 355] width 24 height 63
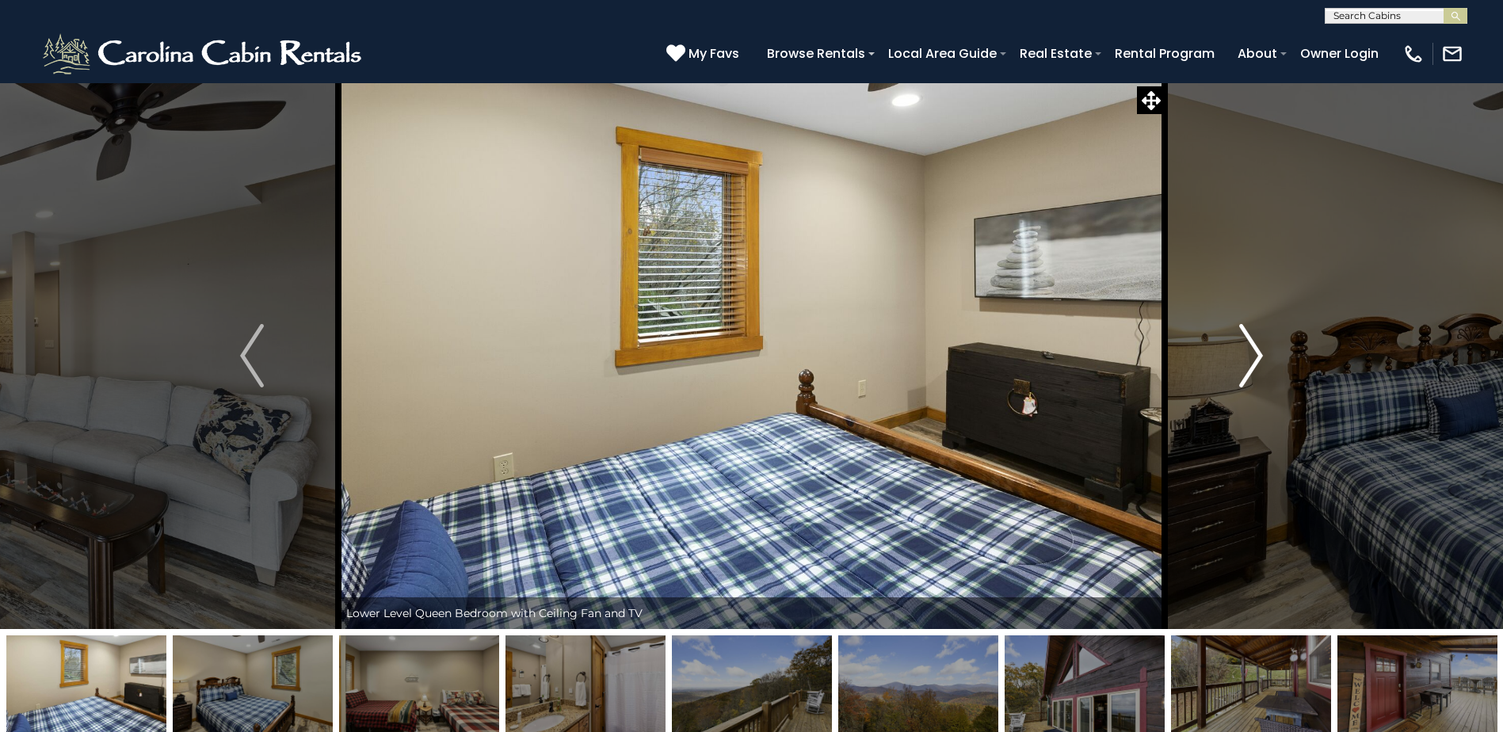
click at [1262, 354] on img "Next" at bounding box center [1251, 355] width 24 height 63
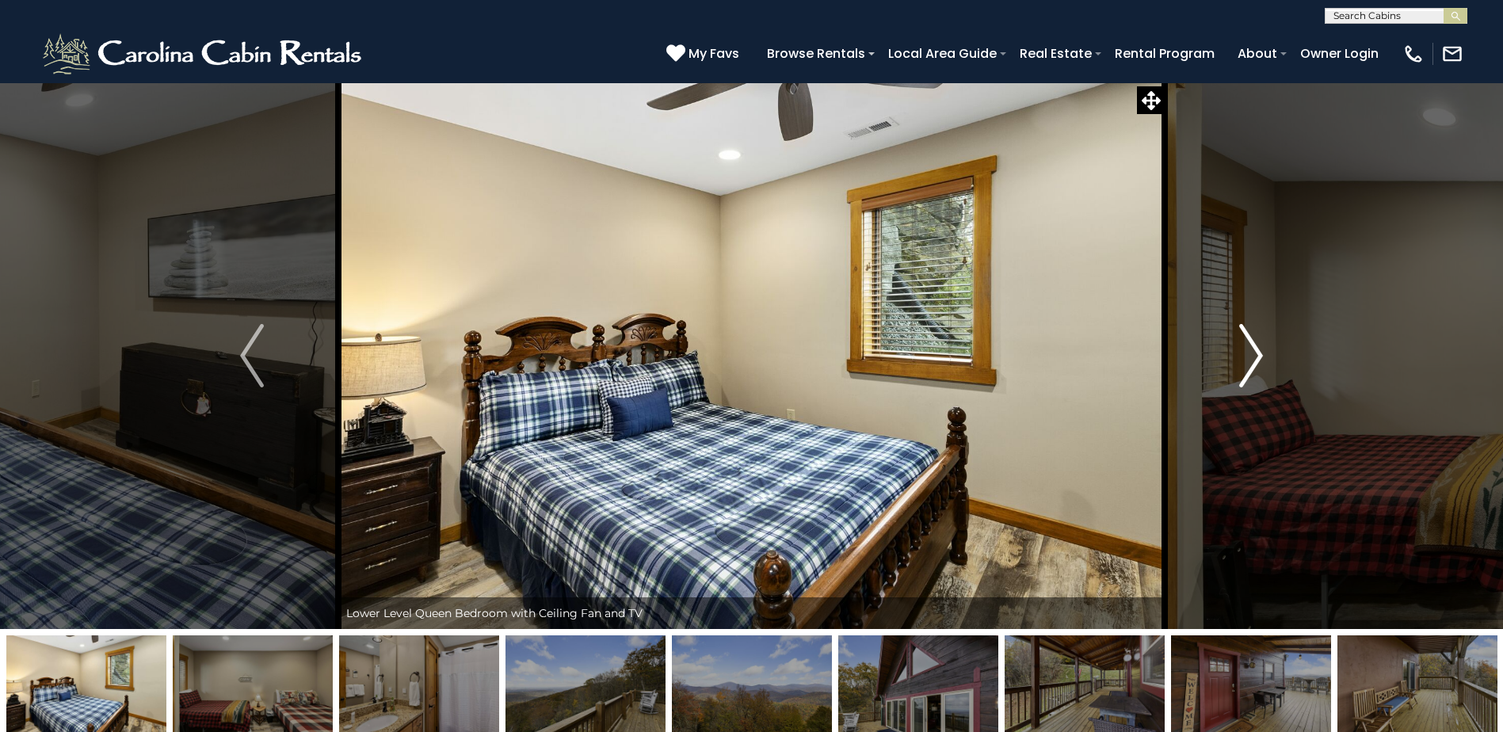
click at [1262, 354] on img "Next" at bounding box center [1251, 355] width 24 height 63
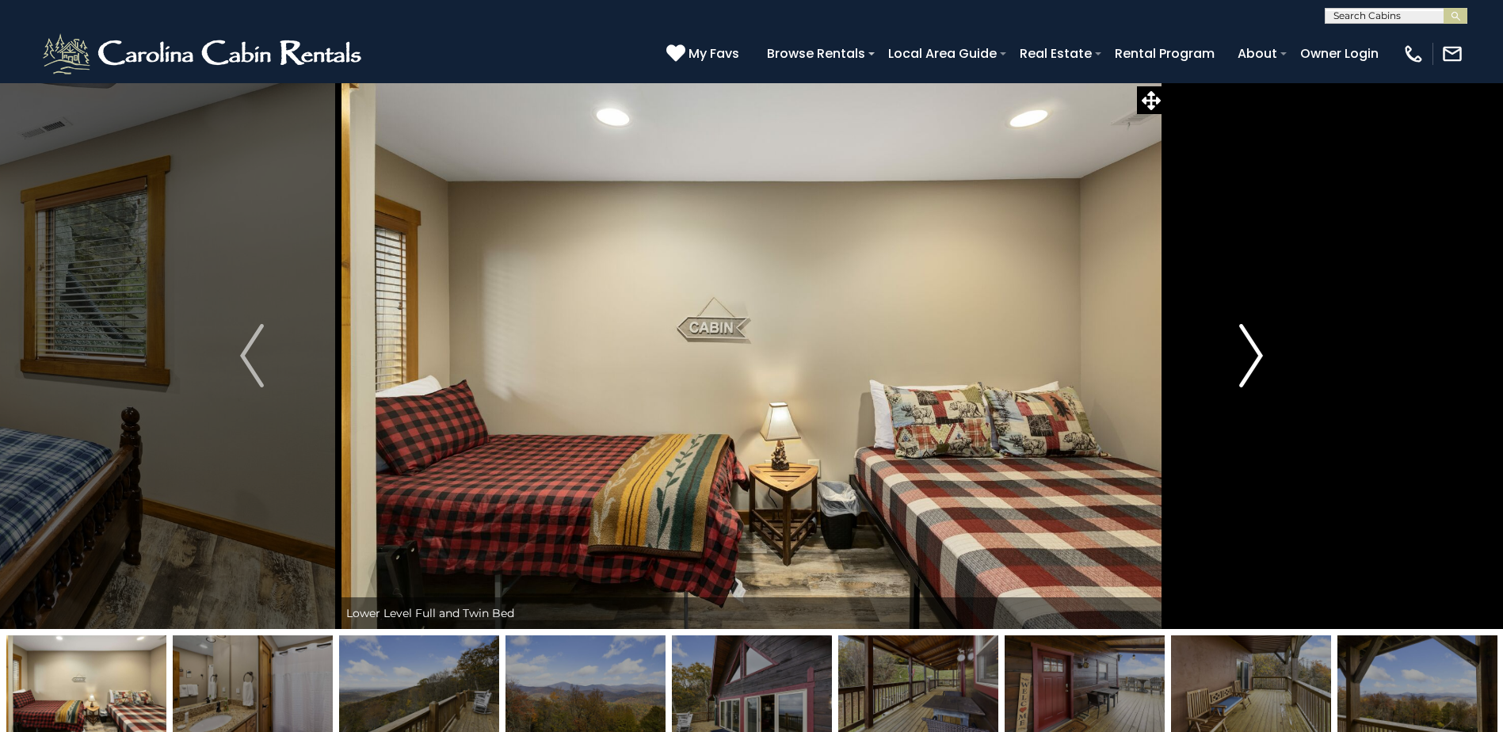
click at [1262, 354] on img "Next" at bounding box center [1251, 355] width 24 height 63
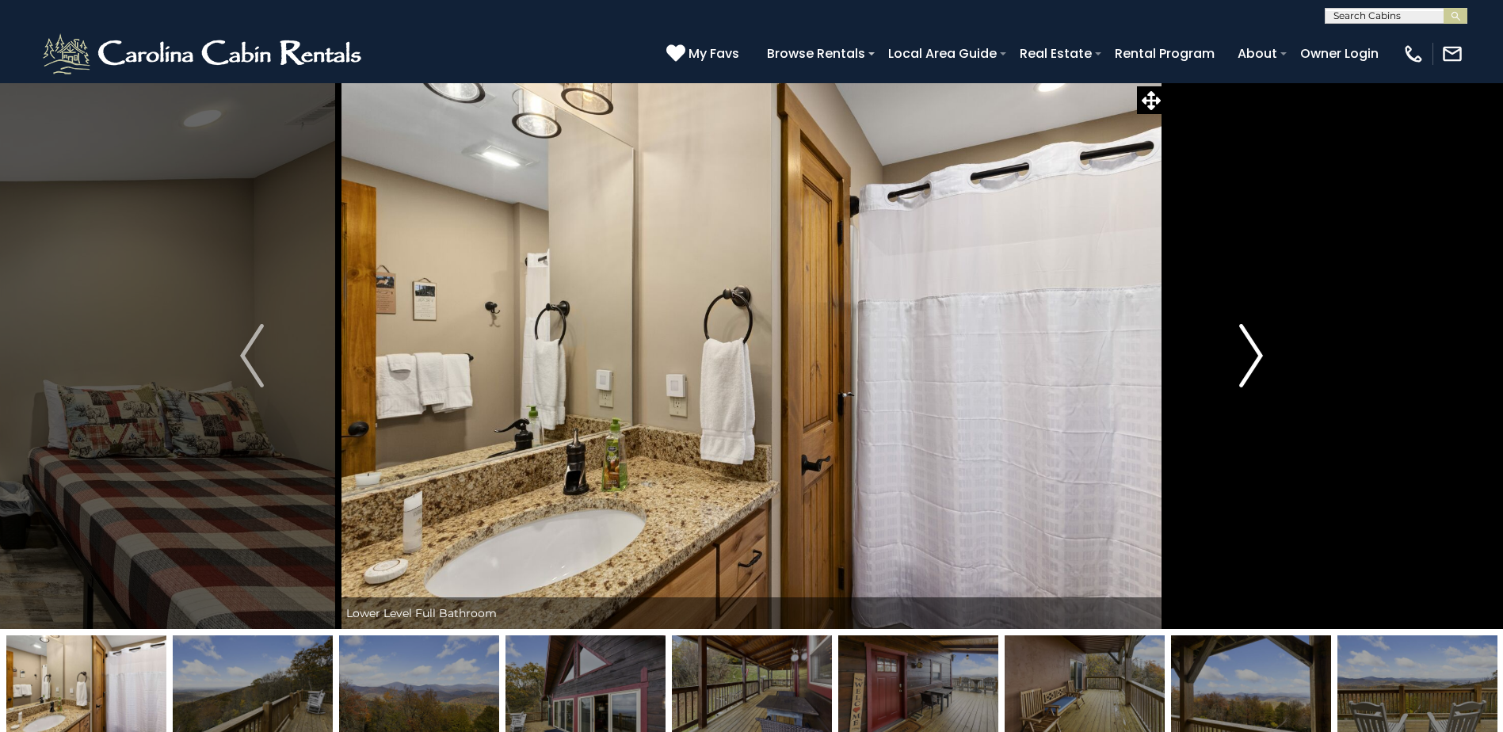
click at [1262, 354] on img "Next" at bounding box center [1251, 355] width 24 height 63
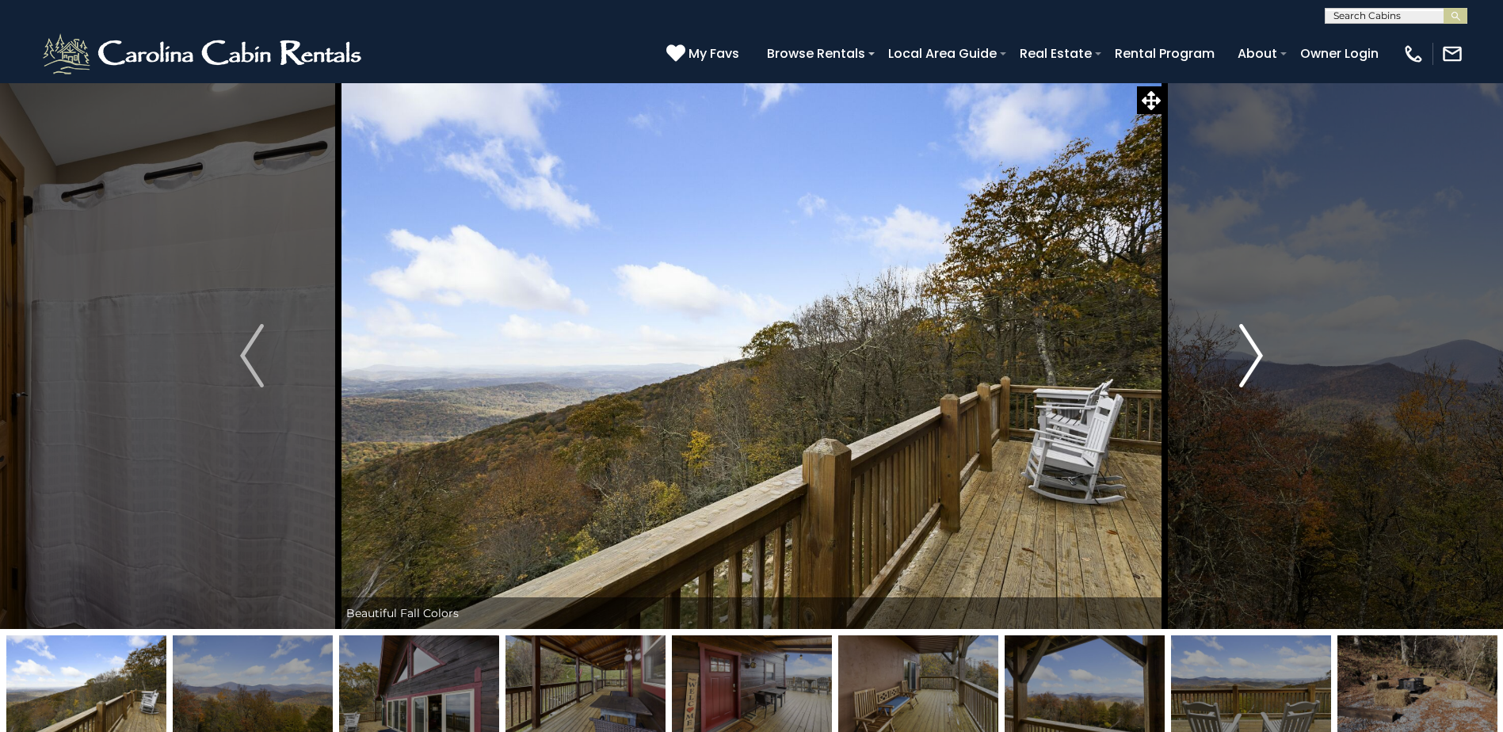
click at [1262, 354] on img "Next" at bounding box center [1251, 355] width 24 height 63
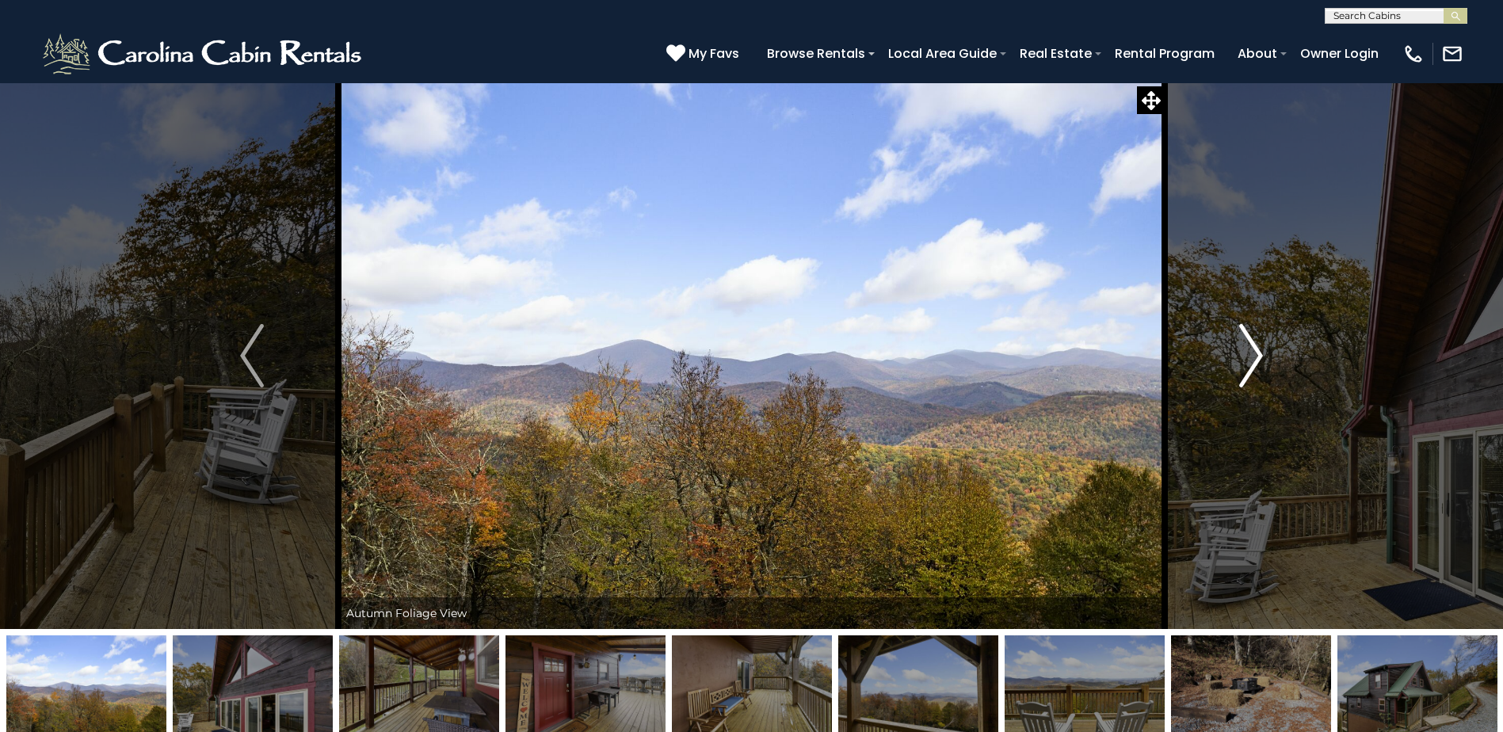
click at [1262, 354] on img "Next" at bounding box center [1251, 355] width 24 height 63
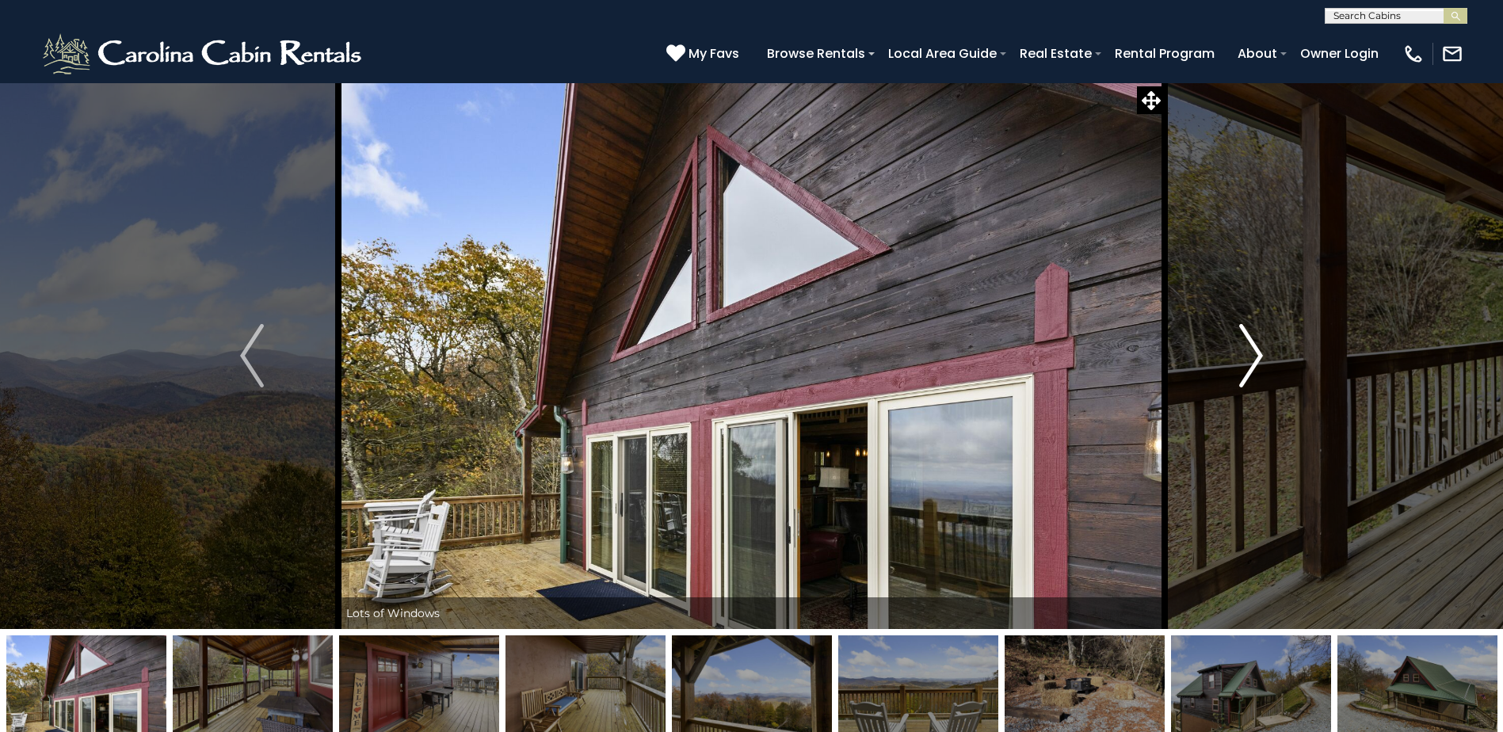
click at [1262, 354] on img "Next" at bounding box center [1251, 355] width 24 height 63
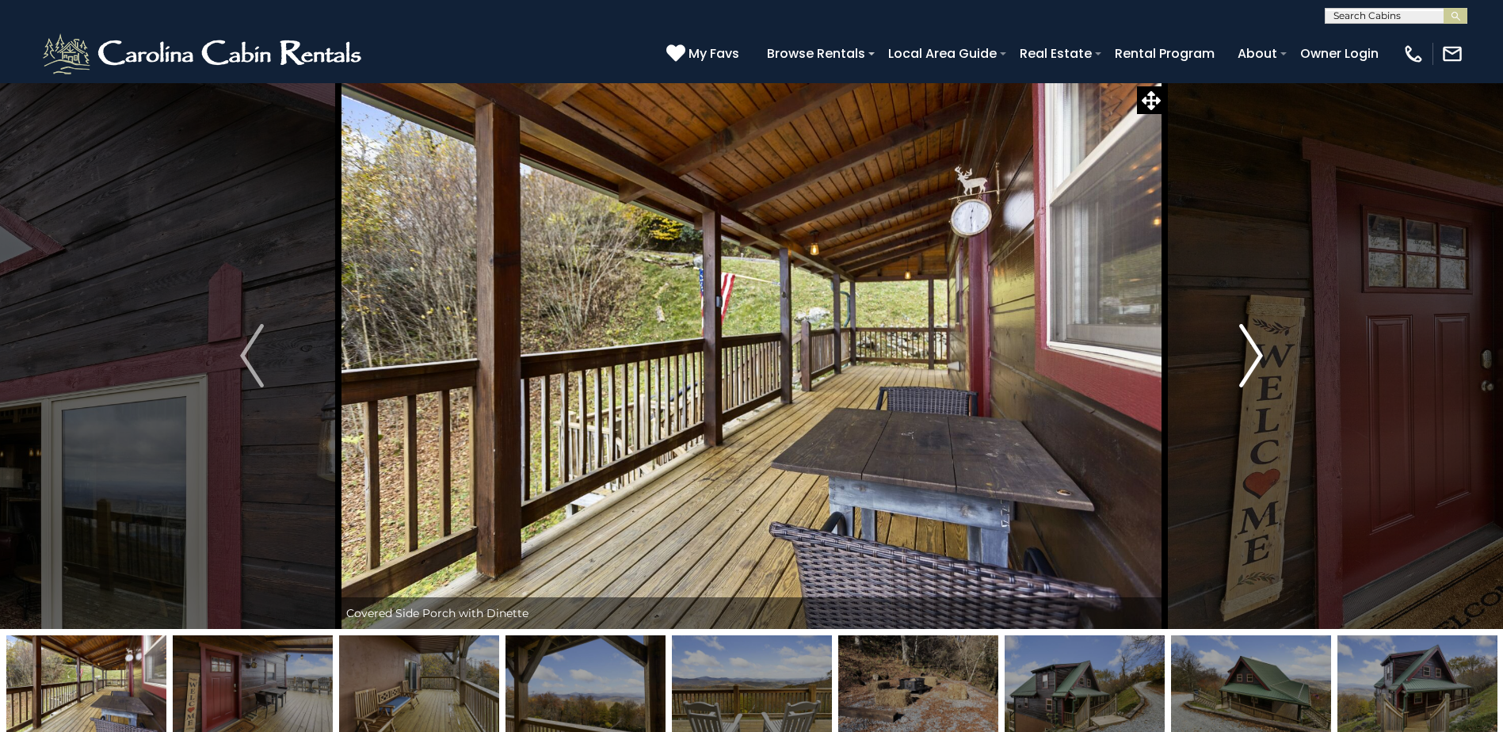
click at [1261, 354] on img "Next" at bounding box center [1251, 355] width 24 height 63
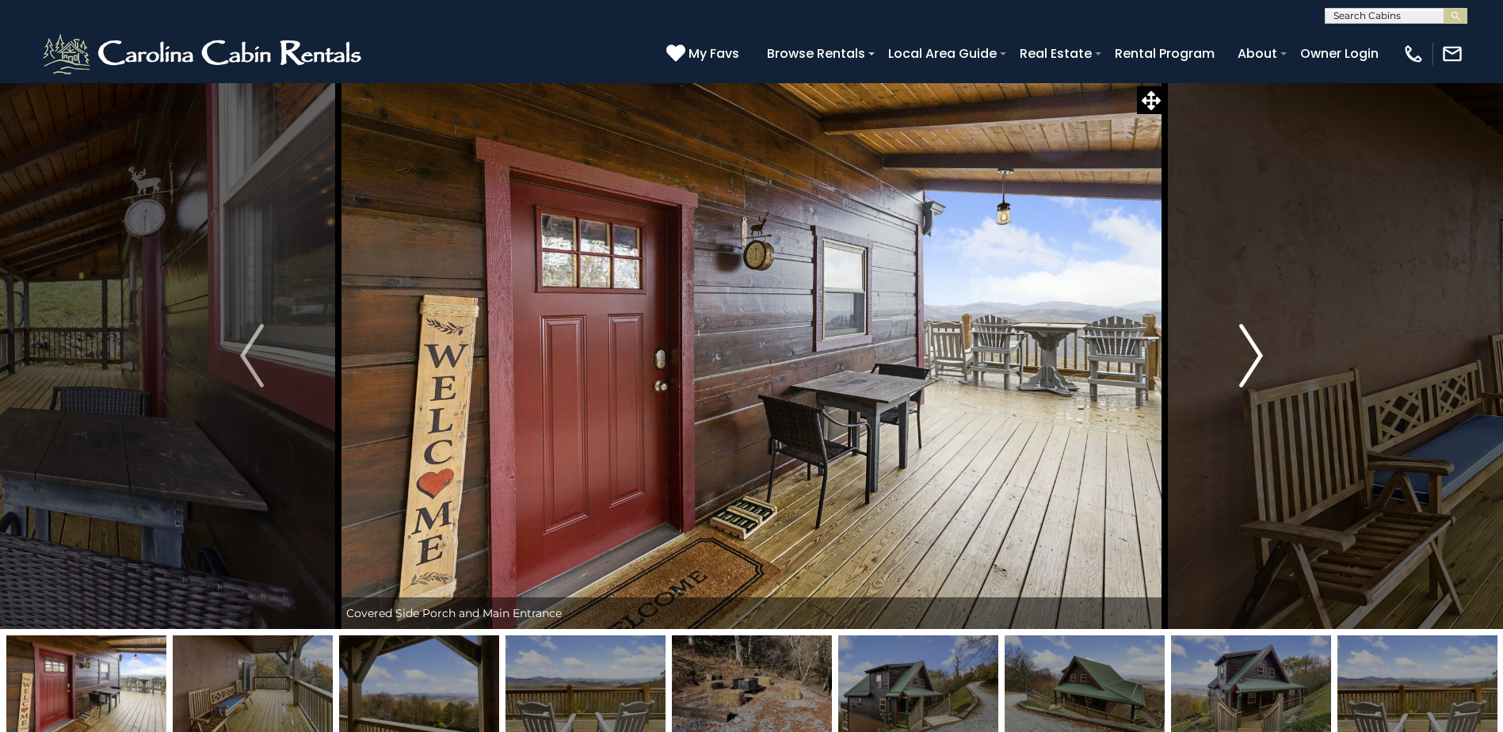
click at [1261, 354] on img "Next" at bounding box center [1251, 355] width 24 height 63
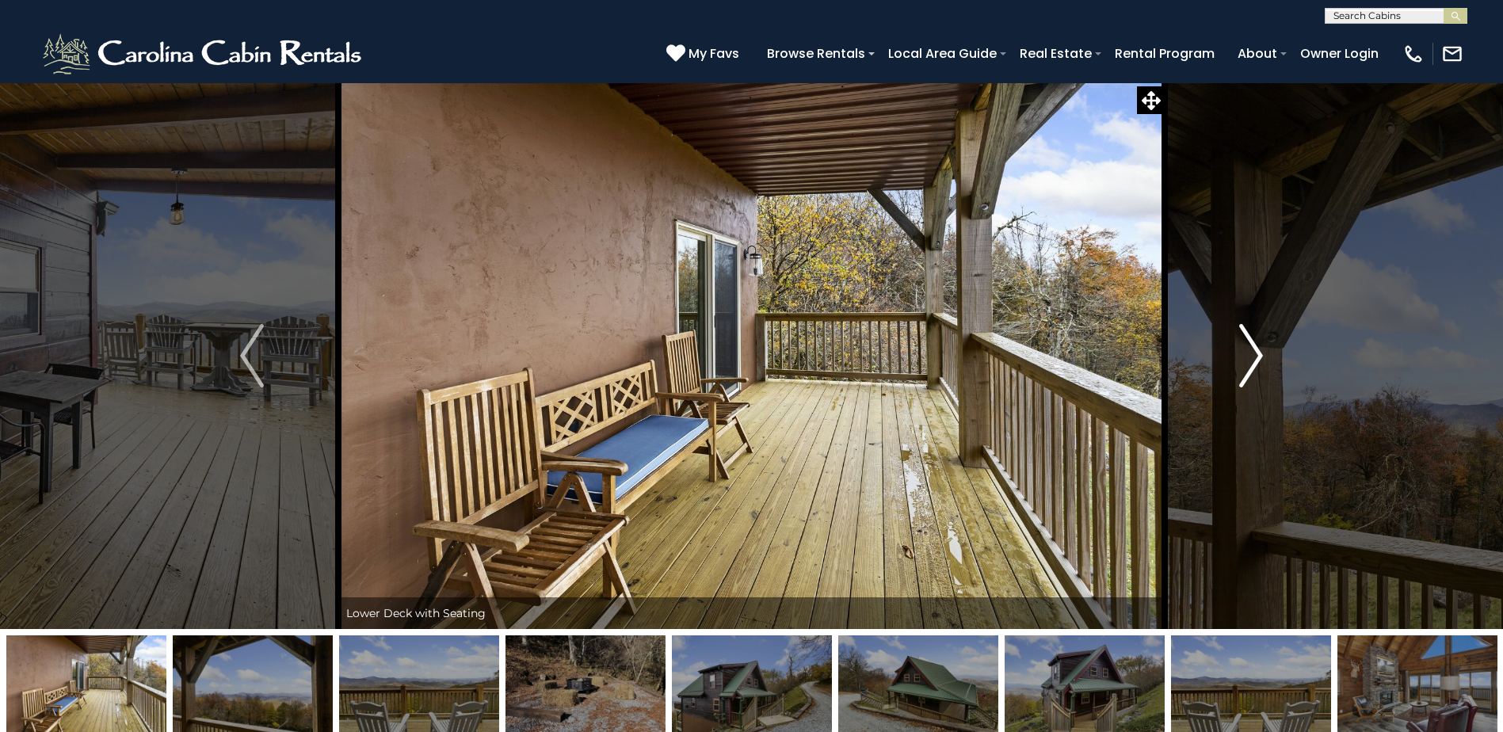
click at [1261, 354] on img "Next" at bounding box center [1251, 355] width 24 height 63
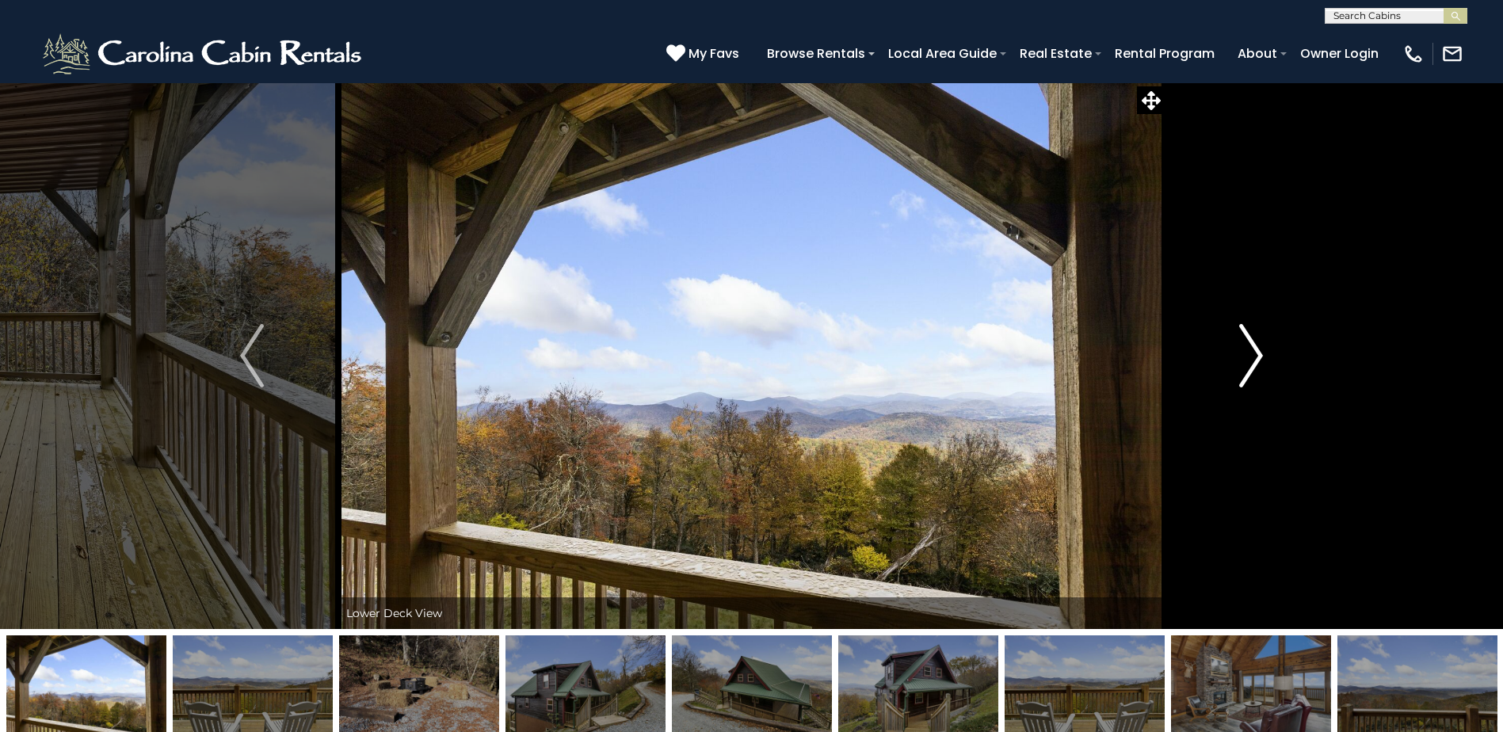
click at [1261, 355] on img "Next" at bounding box center [1251, 355] width 24 height 63
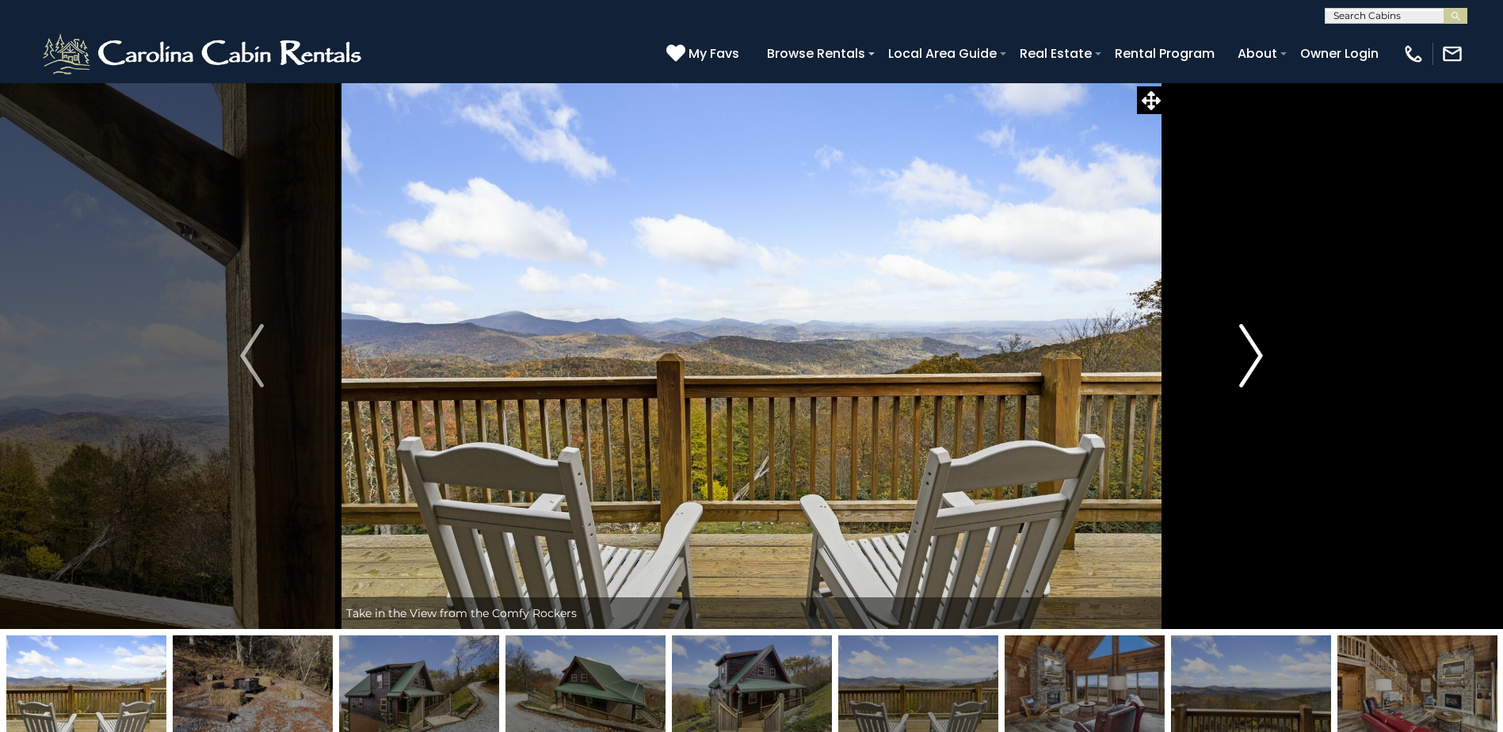
click at [1261, 355] on img "Next" at bounding box center [1251, 355] width 24 height 63
